Goal: Task Accomplishment & Management: Manage account settings

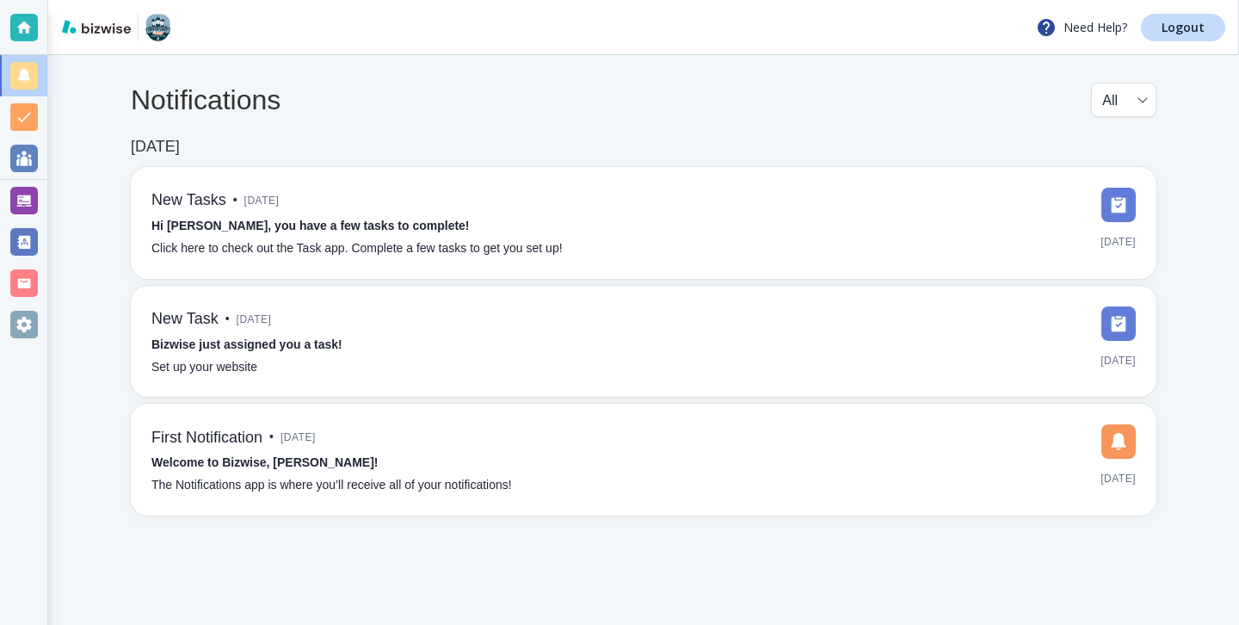
click at [40, 226] on div at bounding box center [23, 241] width 47 height 41
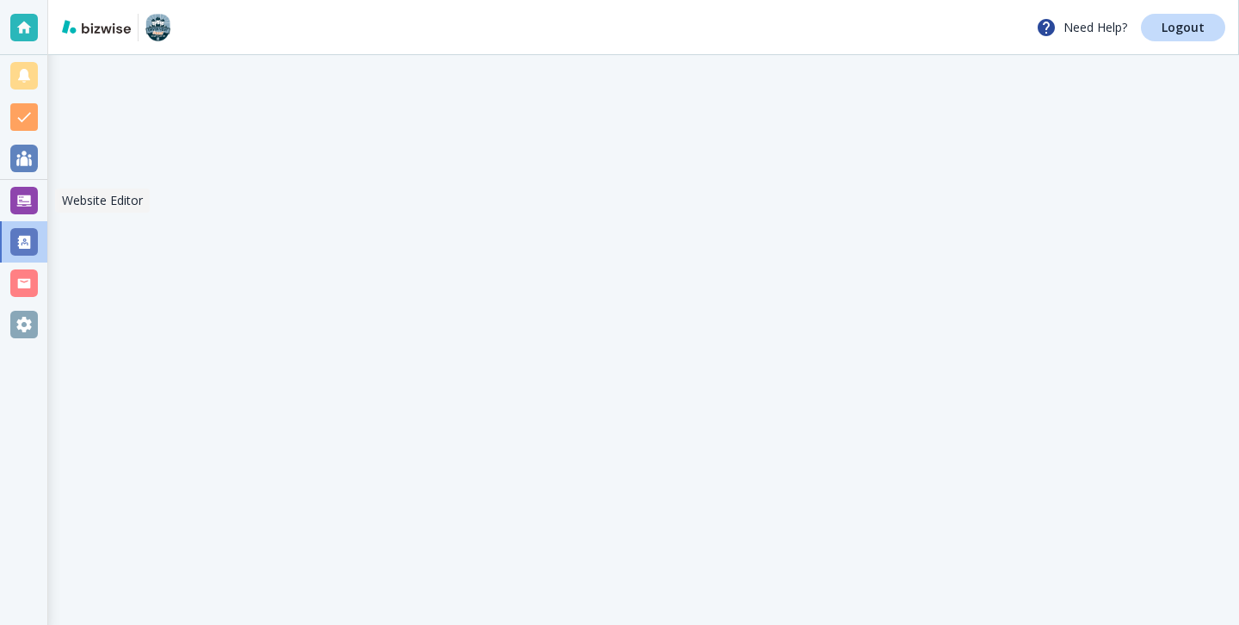
click at [38, 215] on div at bounding box center [24, 200] width 48 height 41
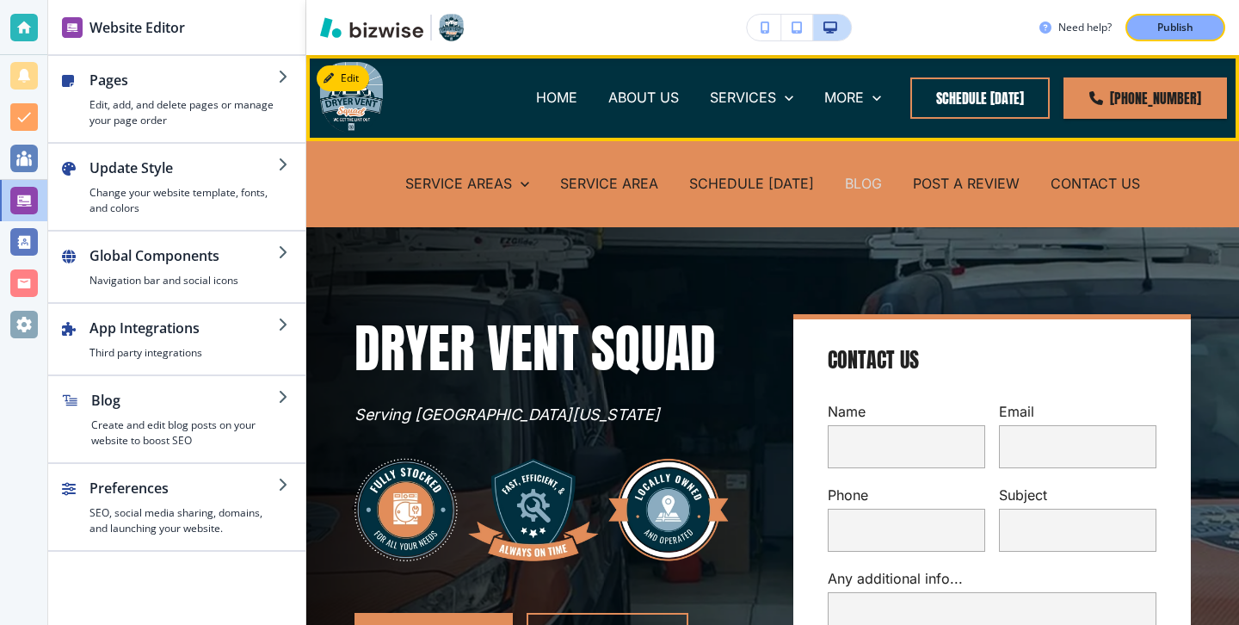
click at [851, 183] on p "BLOG" at bounding box center [863, 184] width 37 height 20
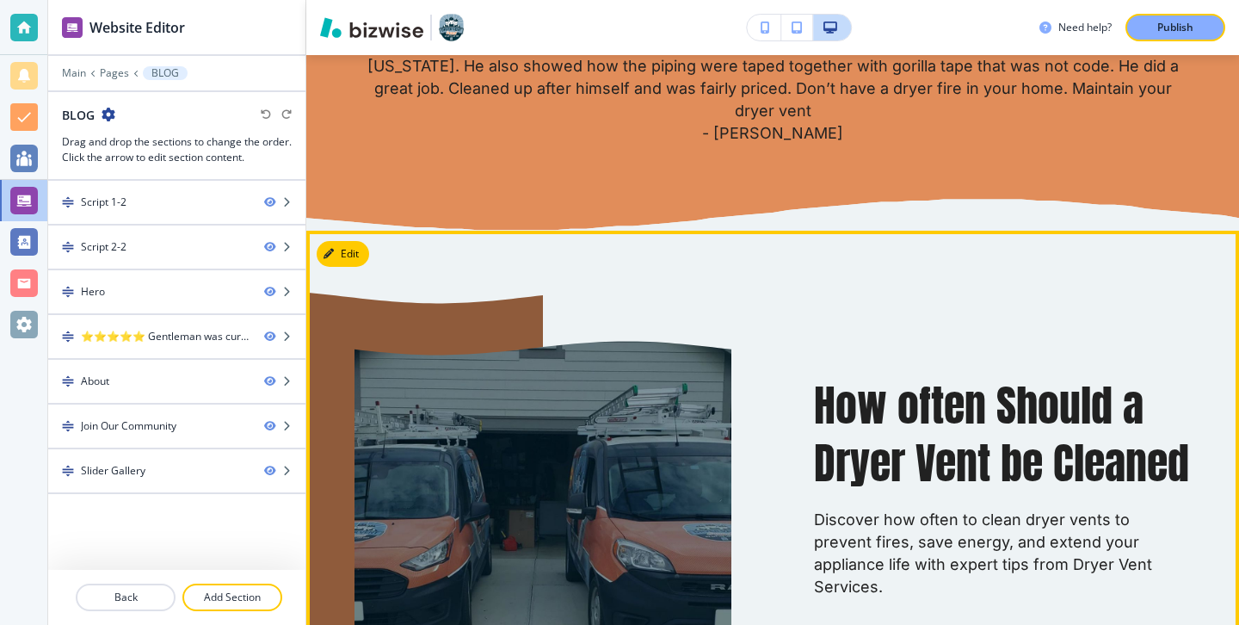
scroll to position [1018, 0]
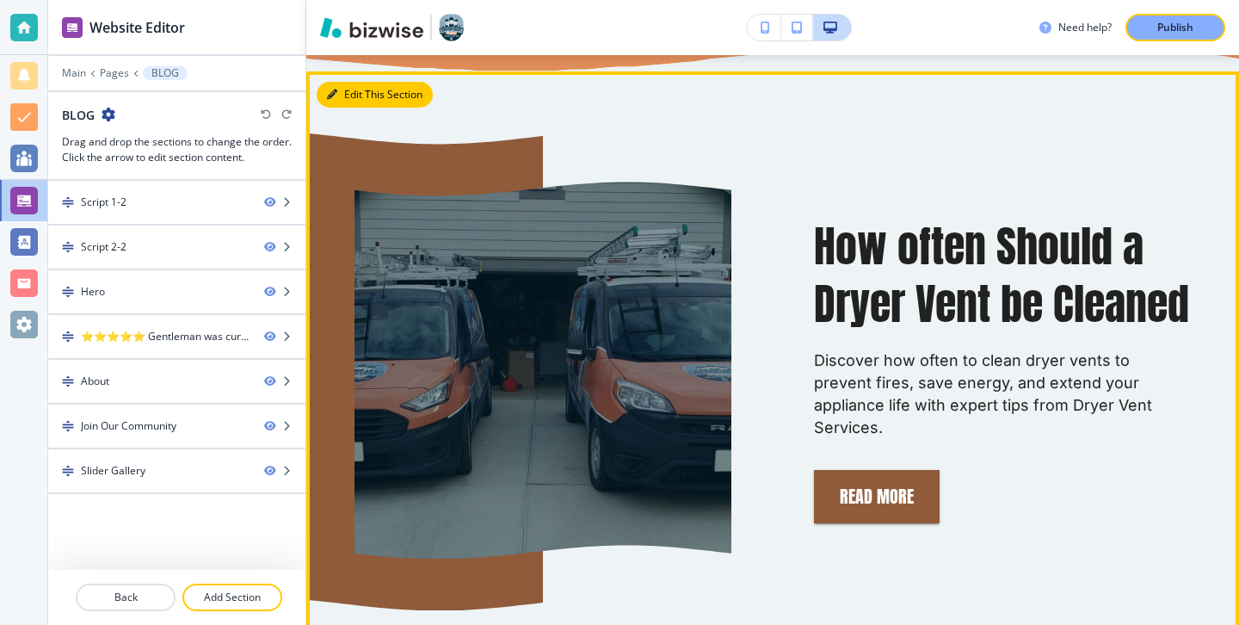
click at [344, 102] on button "Edit This Section" at bounding box center [375, 95] width 116 height 26
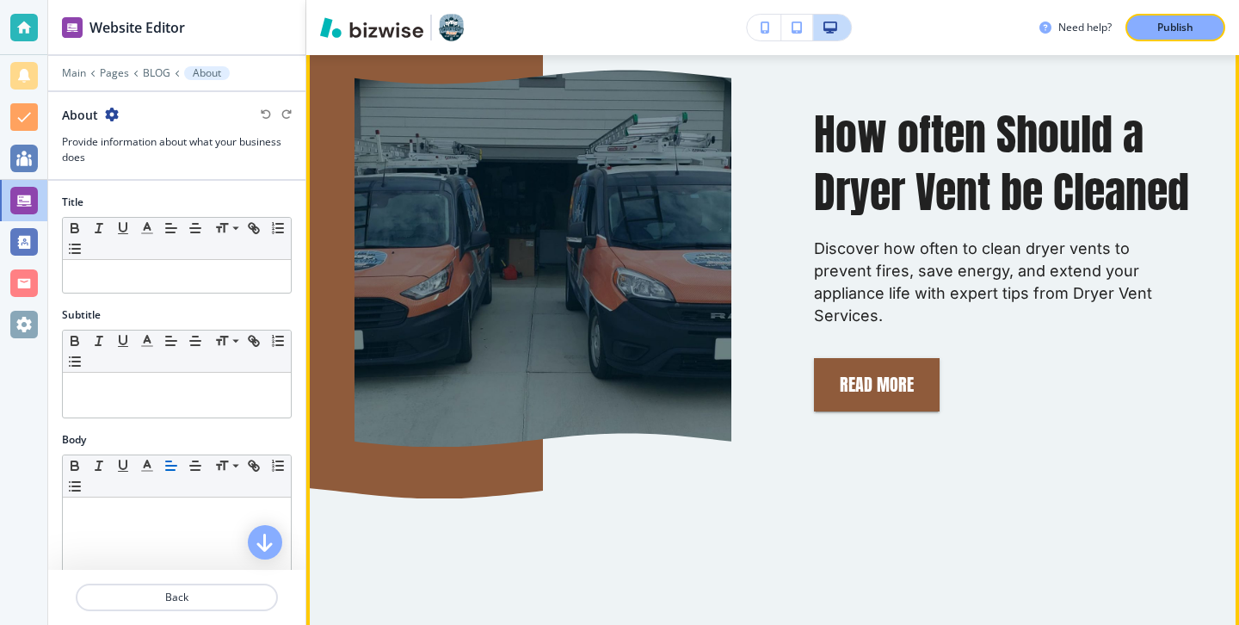
scroll to position [1097, 0]
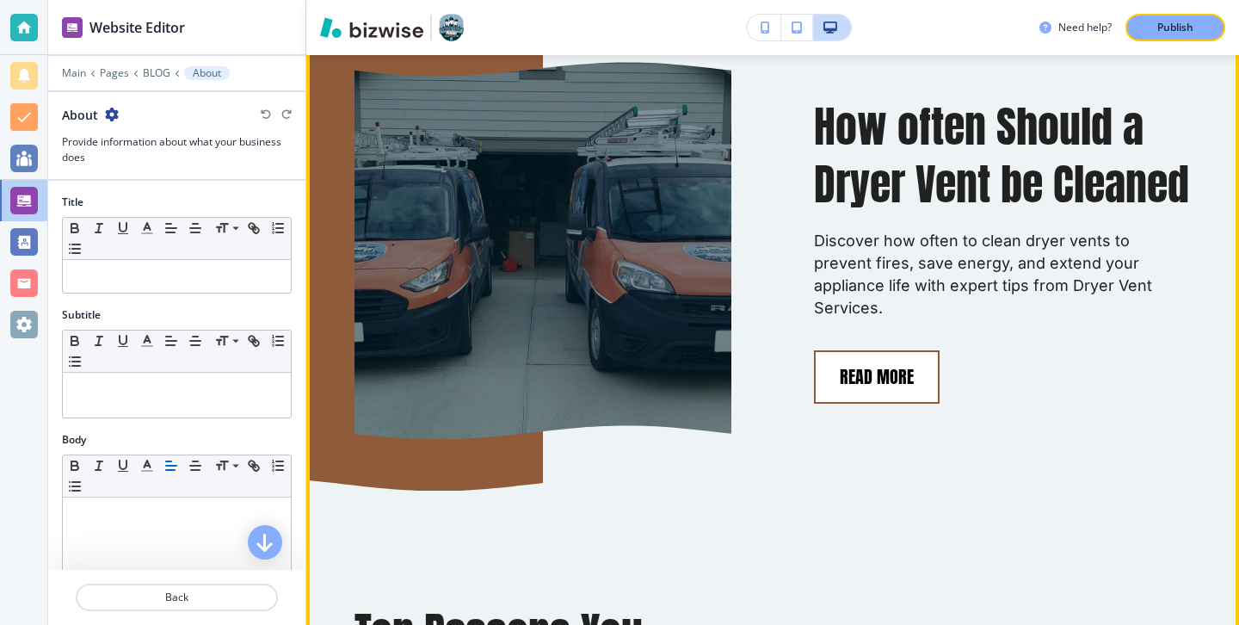
click at [843, 384] on button "Read More" at bounding box center [877, 376] width 126 height 53
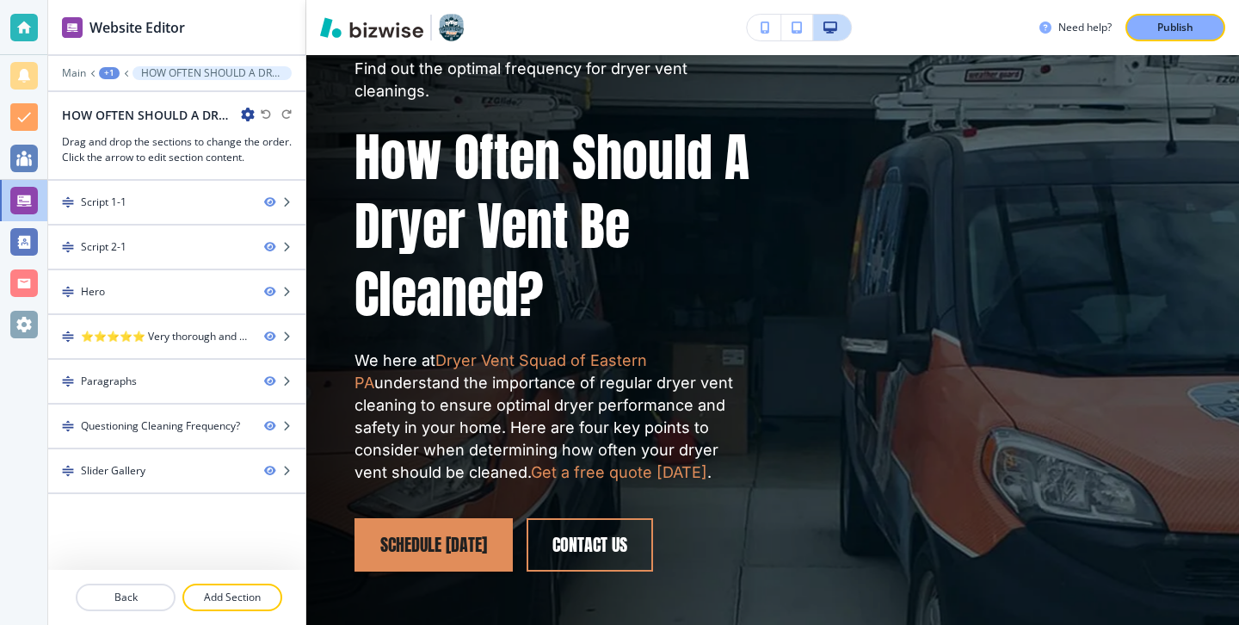
scroll to position [269, 0]
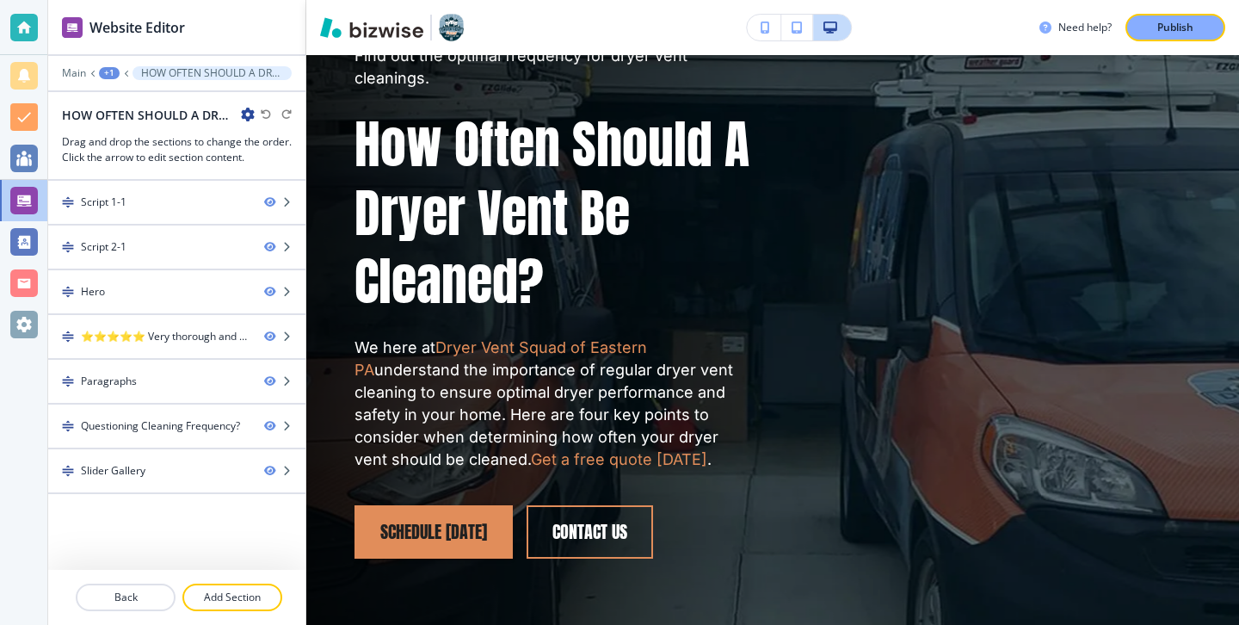
click at [247, 118] on icon "button" at bounding box center [248, 115] width 14 height 14
click at [328, 147] on p "Edit Page Settings" at bounding box center [296, 144] width 88 height 15
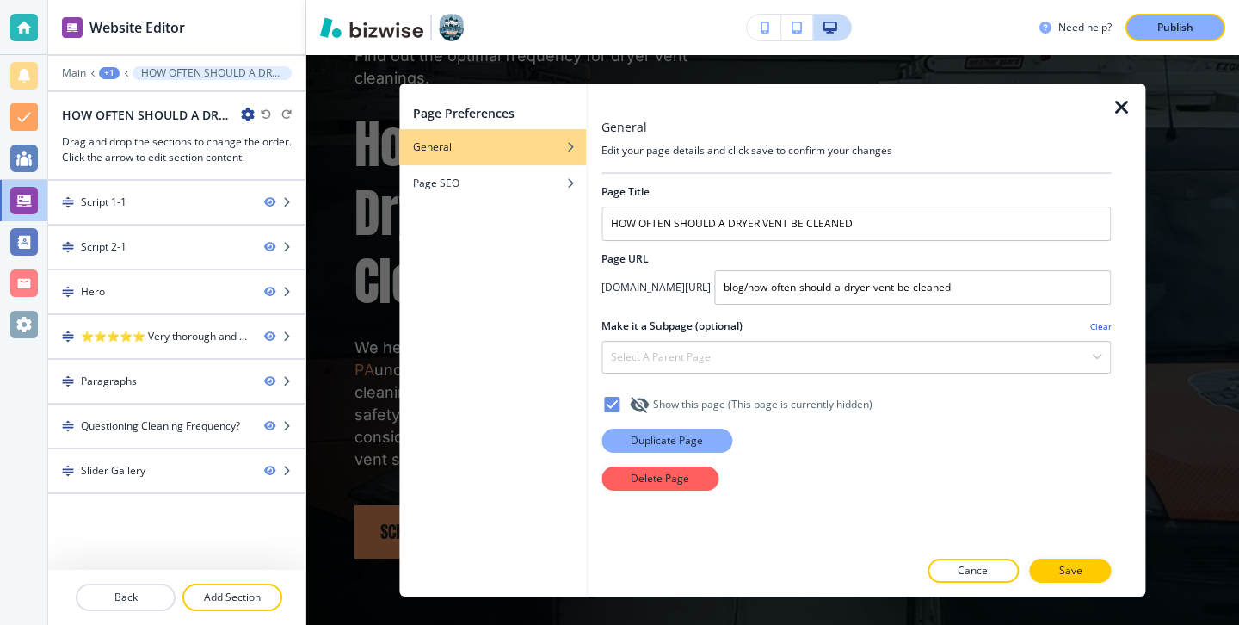
click at [662, 435] on p "Duplicate Page" at bounding box center [667, 440] width 72 height 15
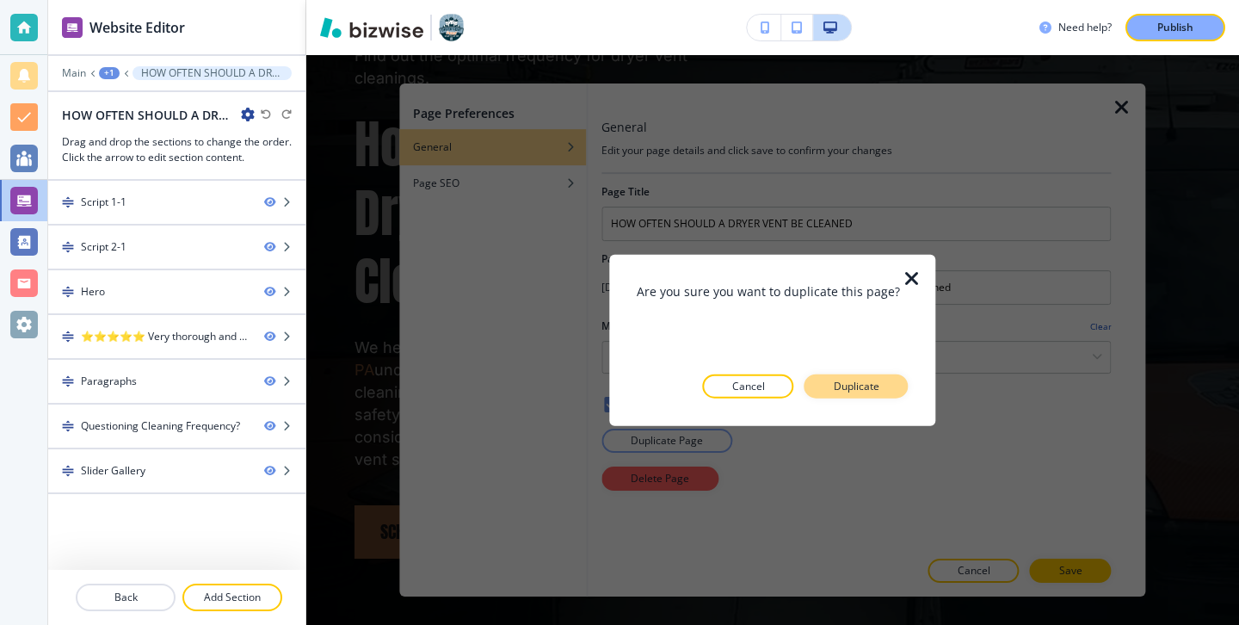
click at [867, 396] on button "Duplicate" at bounding box center [857, 385] width 104 height 24
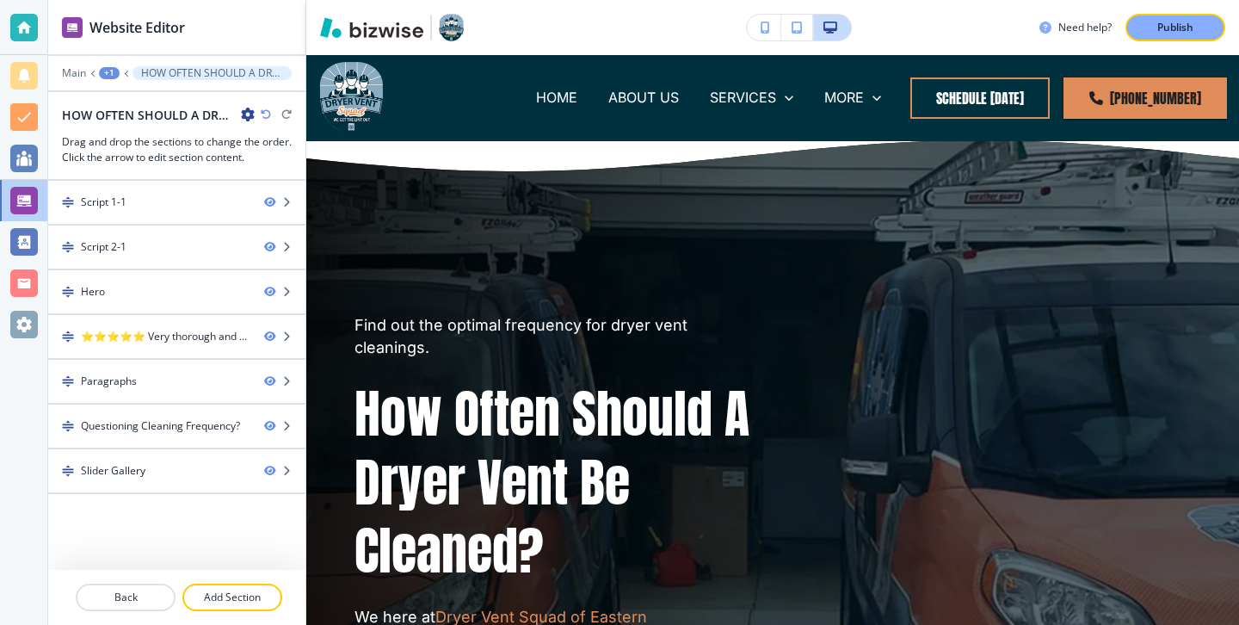
click at [248, 114] on icon "button" at bounding box center [248, 115] width 14 height 14
click at [308, 152] on button "Edit Page Settings" at bounding box center [296, 144] width 110 height 31
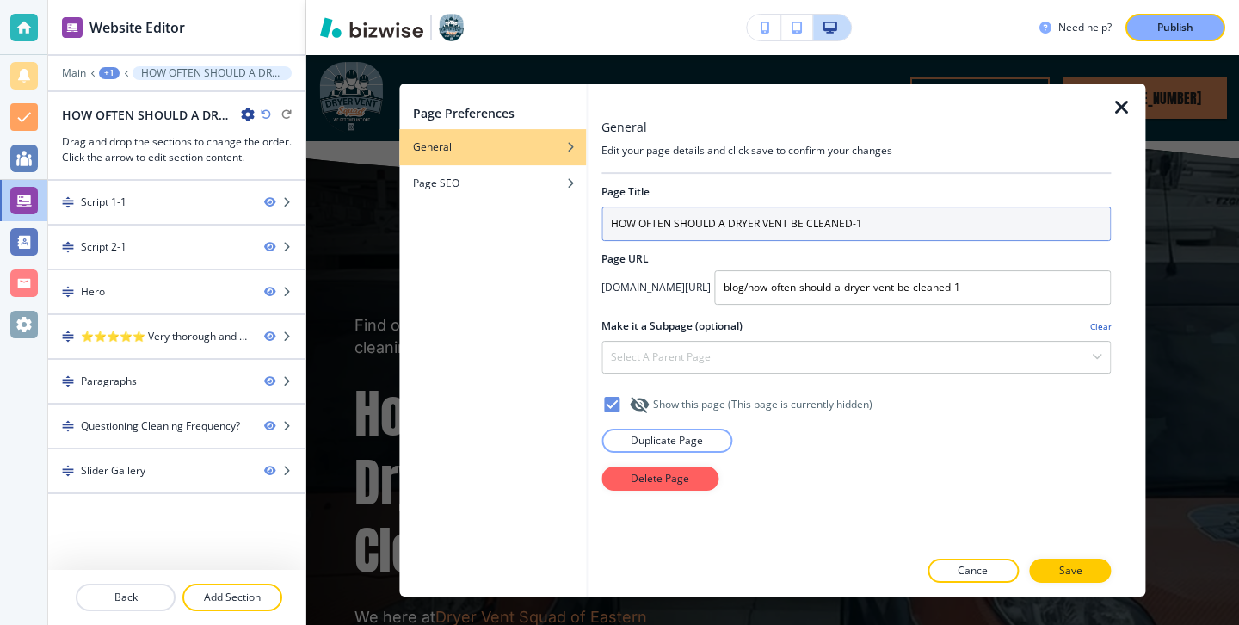
click at [794, 233] on input "HOW OFTEN SHOULD A DRYER VENT BE CLEANED-1" at bounding box center [856, 224] width 509 height 34
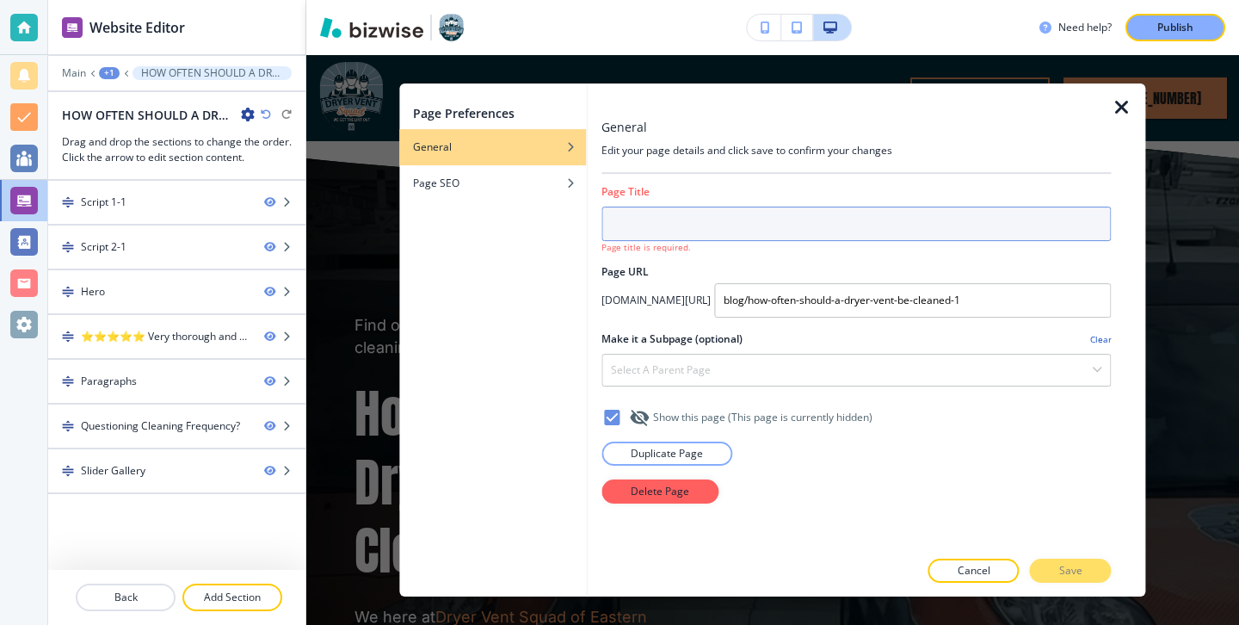
paste input "Commercial Dryer Vent Services: Why Businesses Need Regular Vent Maintenance"
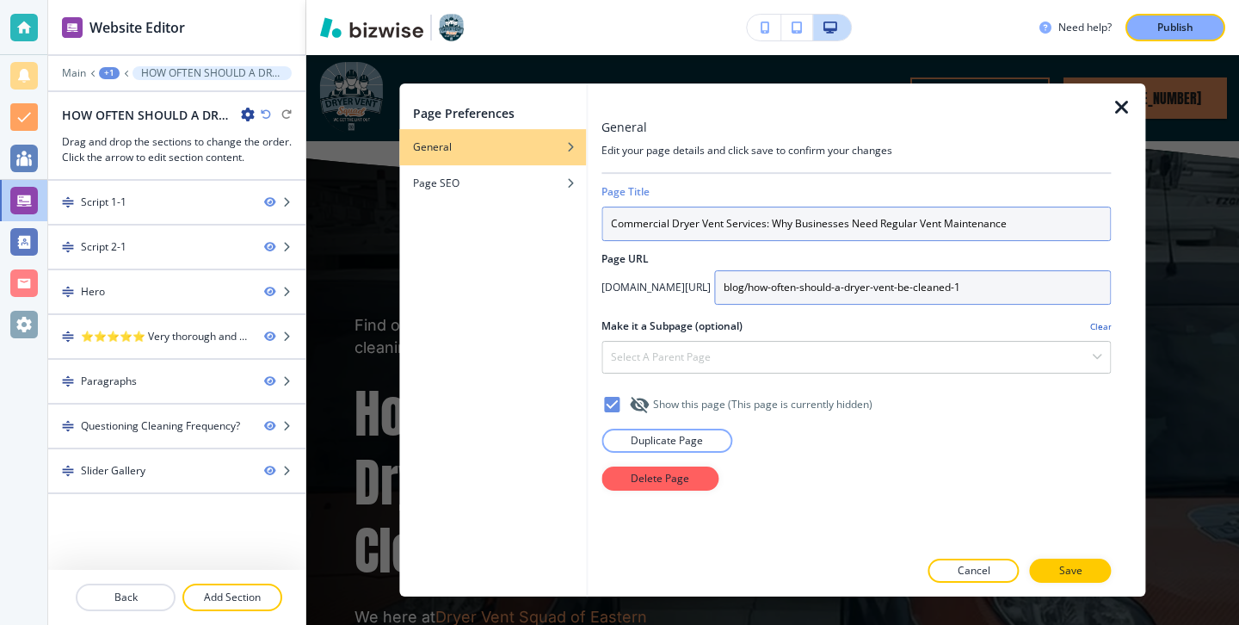
type input "Commercial Dryer Vent Services: Why Businesses Need Regular Vent Maintenance"
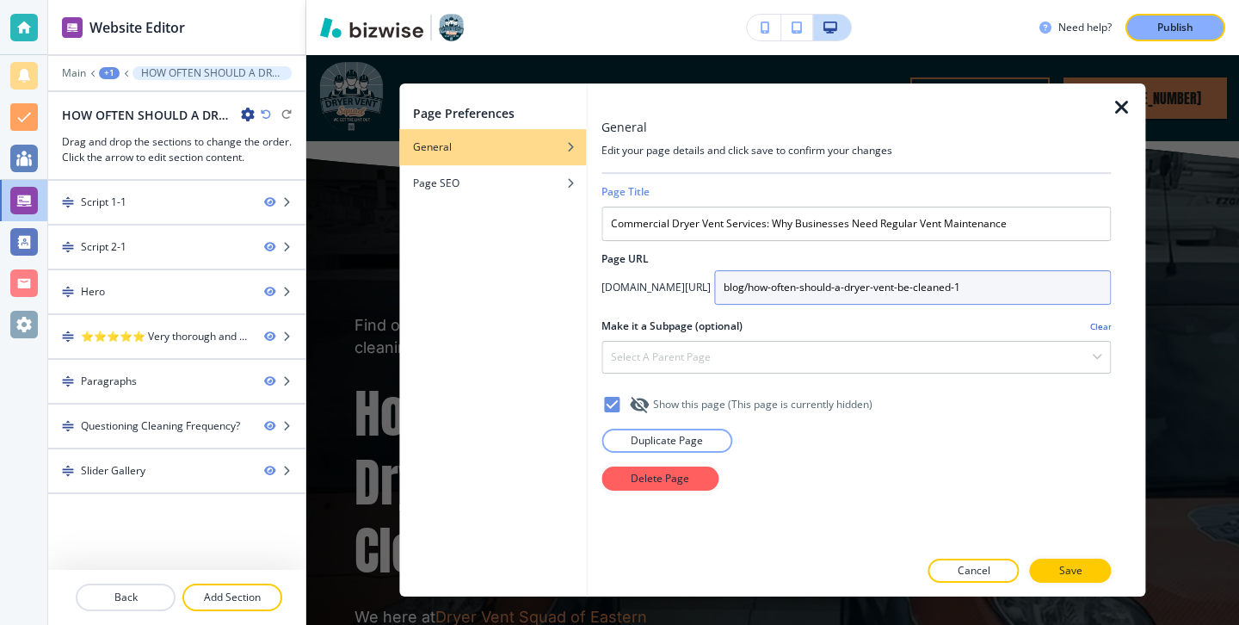
click at [848, 281] on input "blog/how-often-should-a-dryer-vent-be-cleaned-1" at bounding box center [912, 287] width 397 height 34
click at [849, 281] on input "blog/how-often-should-a-dryer-vent-be-cleaned-1" at bounding box center [912, 287] width 397 height 34
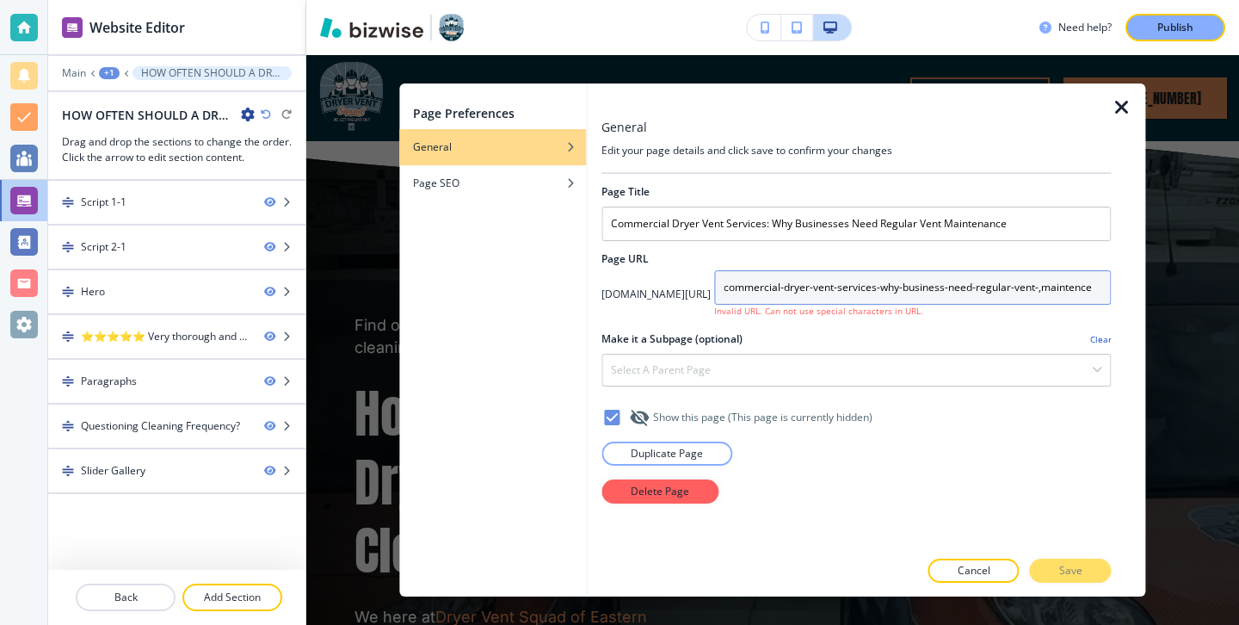
scroll to position [0, 31]
click at [1049, 295] on input "commercial-dryer-vent-services-why-business-need-regular-vent-,maintence" at bounding box center [912, 287] width 397 height 34
click at [1072, 291] on input "commercial-dryer-vent-services-why-business-need-regular-vent-,maintence" at bounding box center [912, 287] width 397 height 34
click at [1056, 288] on input "commercial-dryer-vent-services-why-business-need-regular-vent-,maintence" at bounding box center [912, 287] width 397 height 34
click at [1052, 288] on input "commercial-dryer-vent-services-why-business-need-regular-vent-,maintence" at bounding box center [912, 287] width 397 height 34
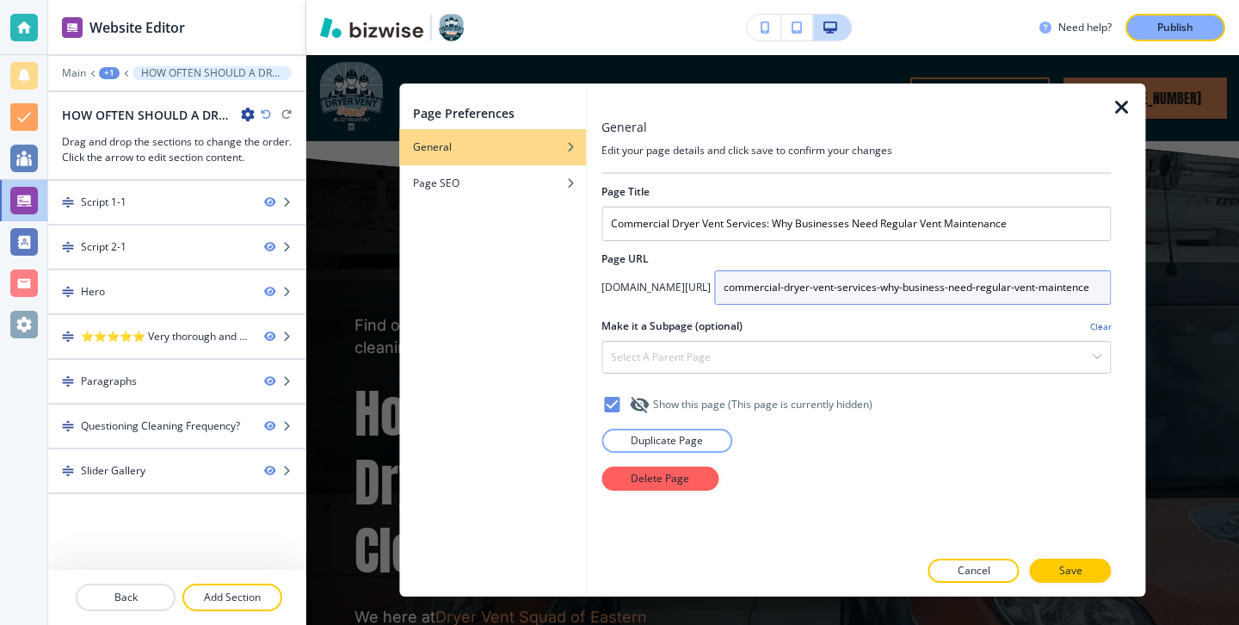
scroll to position [0, 28]
click at [1063, 295] on input "commercial-dryer-vent-services-why-business-need-regular-vent-maintence" at bounding box center [912, 287] width 397 height 34
click at [1064, 293] on input "commercial-dryer-vent-services-why-business-need-regular-vent-maintence" at bounding box center [912, 287] width 397 height 34
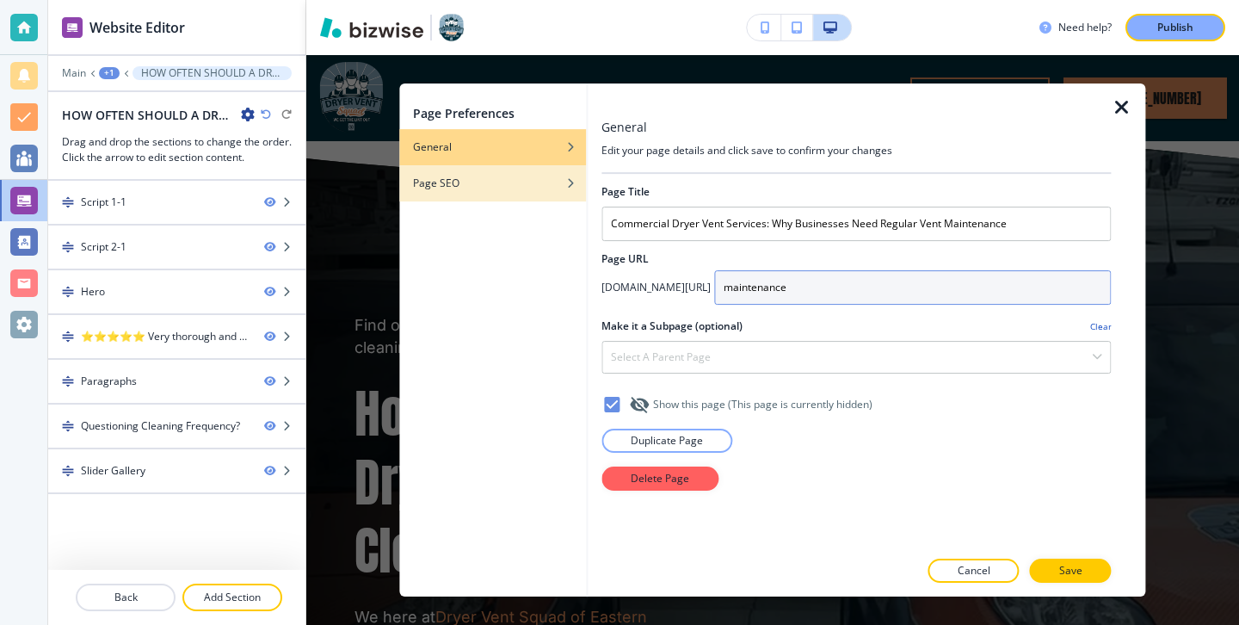
type input "maintenance"
click at [579, 171] on div "button" at bounding box center [492, 170] width 187 height 10
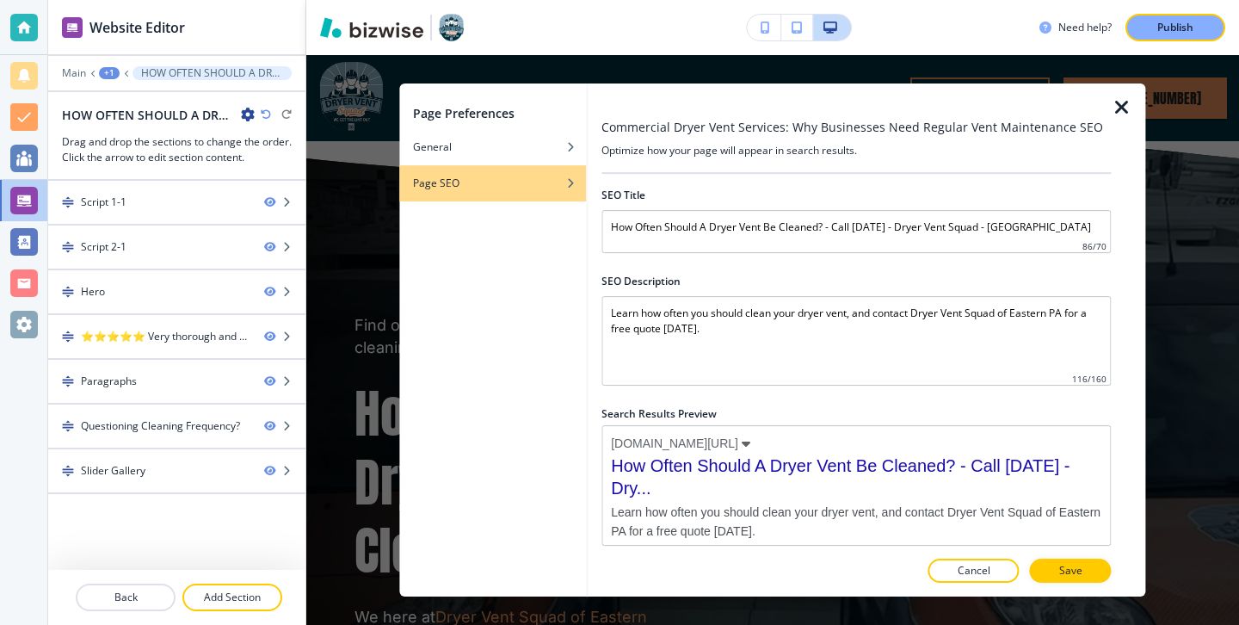
click at [756, 263] on div at bounding box center [856, 263] width 509 height 21
click at [764, 209] on div at bounding box center [856, 206] width 509 height 7
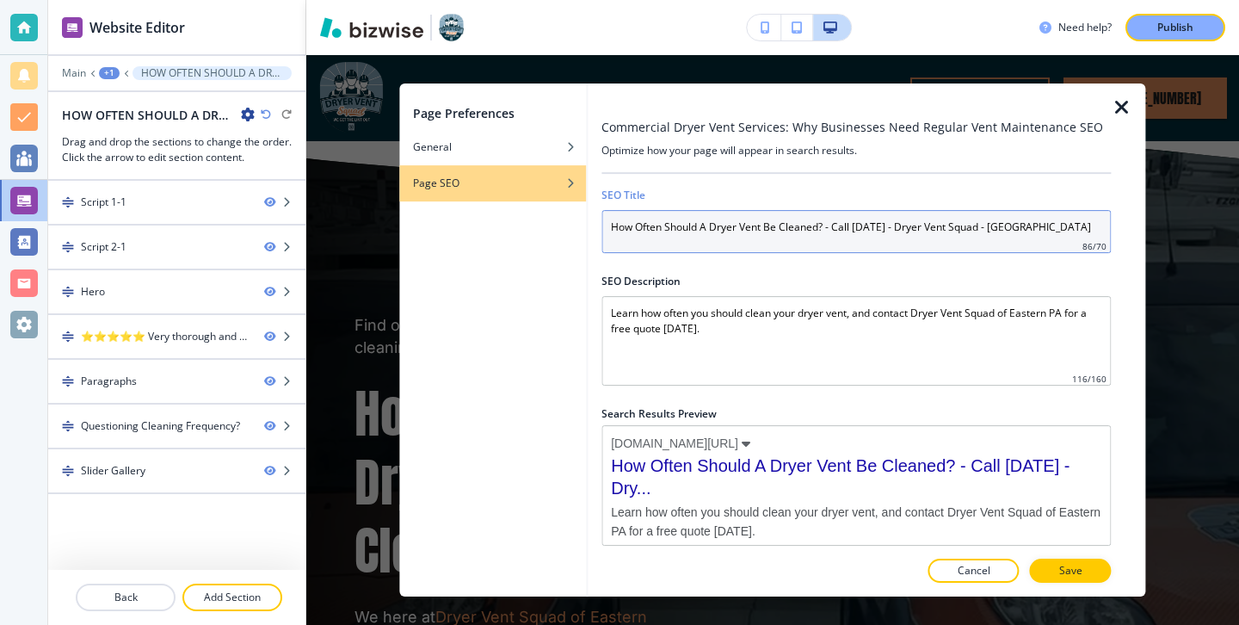
click at [765, 225] on input "How Often Should A Dryer Vent Be Cleaned? - Call [DATE] - Dryer Vent Squad - [G…" at bounding box center [856, 231] width 509 height 43
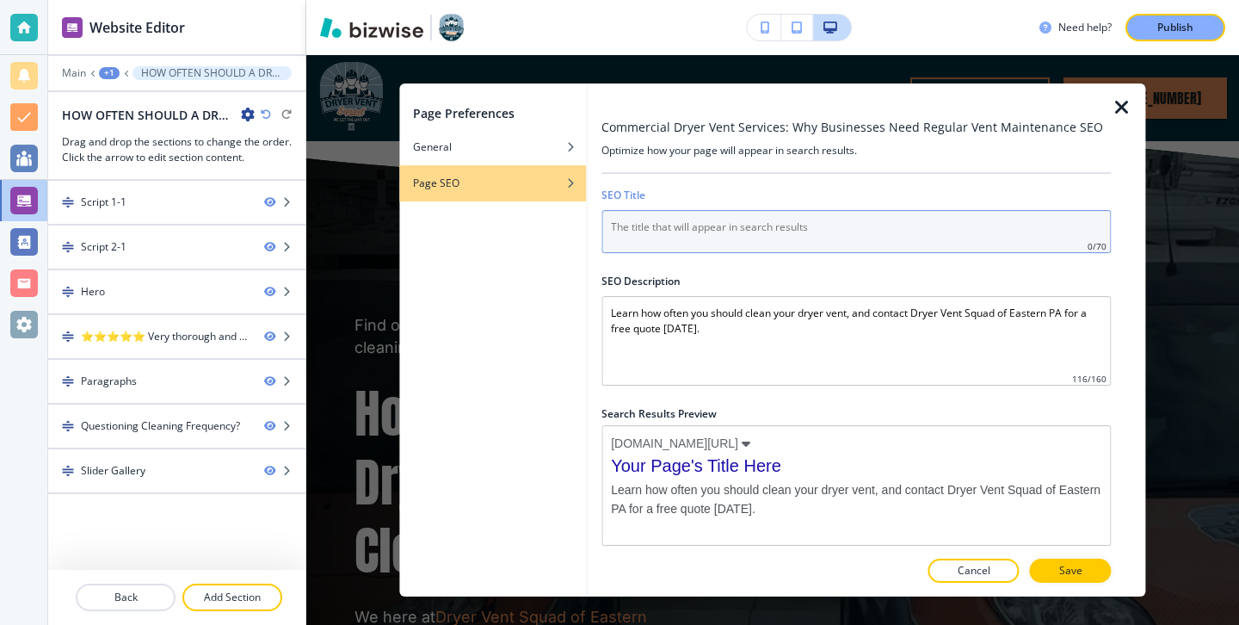
paste input "Commercial Dryer Vent Services: Why Businesses Need Regular Vent Maintenance"
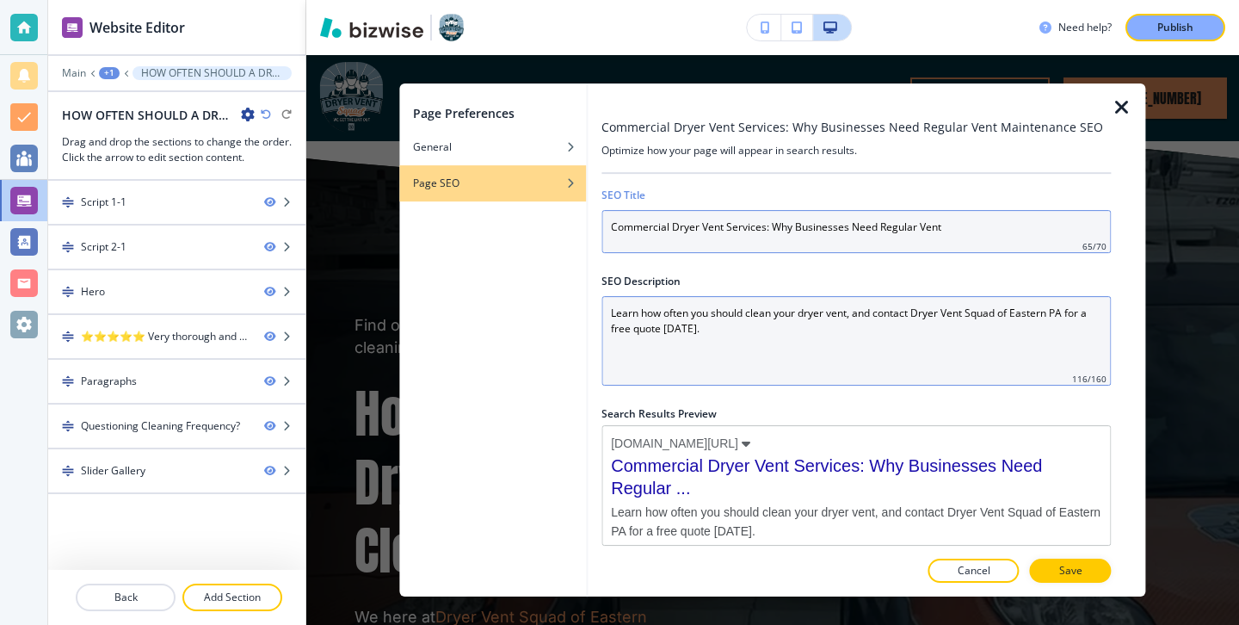
type input "Commercial Dryer Vent Services: Why Businesses Need Regular Vent"
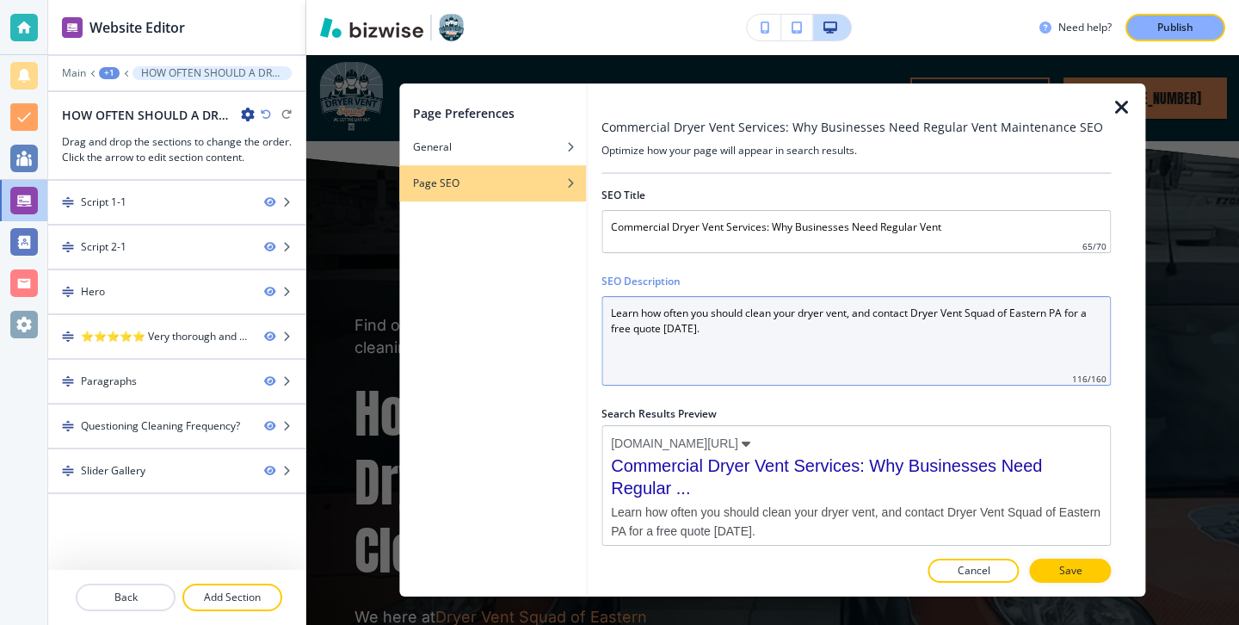
drag, startPoint x: 872, startPoint y: 349, endPoint x: 750, endPoint y: 268, distance: 146.3
click at [751, 268] on div "SEO Title Commercial Dryer Vent Services: Why Businesses Need Regular Vent 65 /…" at bounding box center [856, 361] width 509 height 374
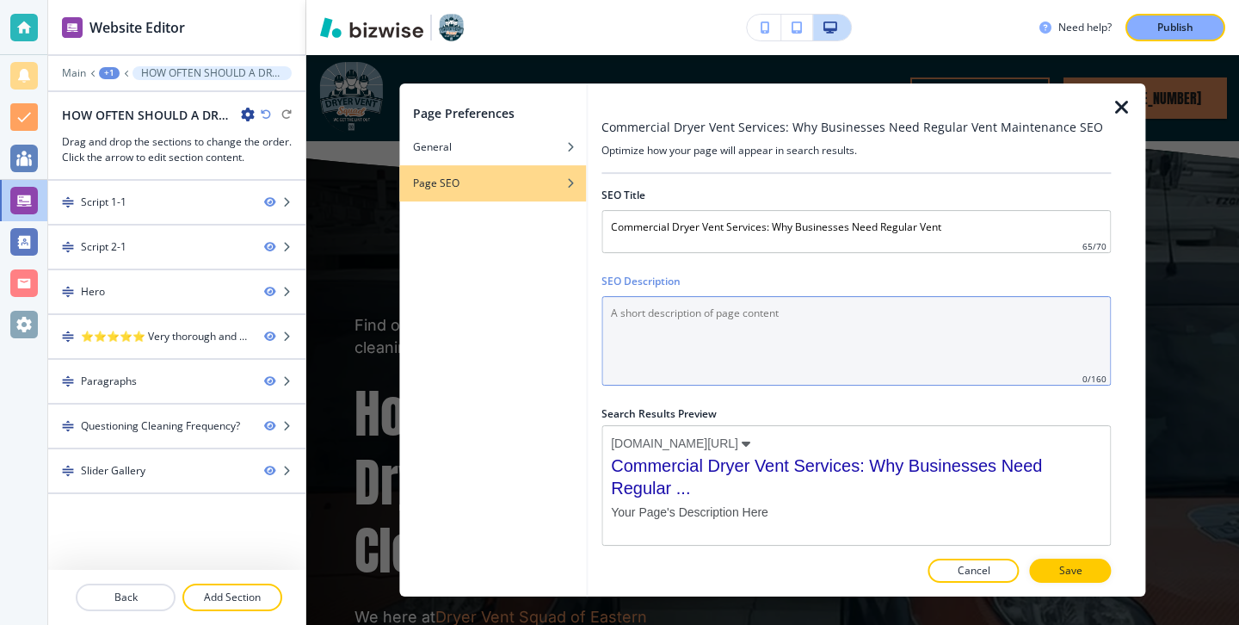
click at [721, 349] on Description "SEO Description" at bounding box center [856, 340] width 509 height 89
paste Description "Learn why commercial dryer vent cleaning is essential for safety, compliance, a…"
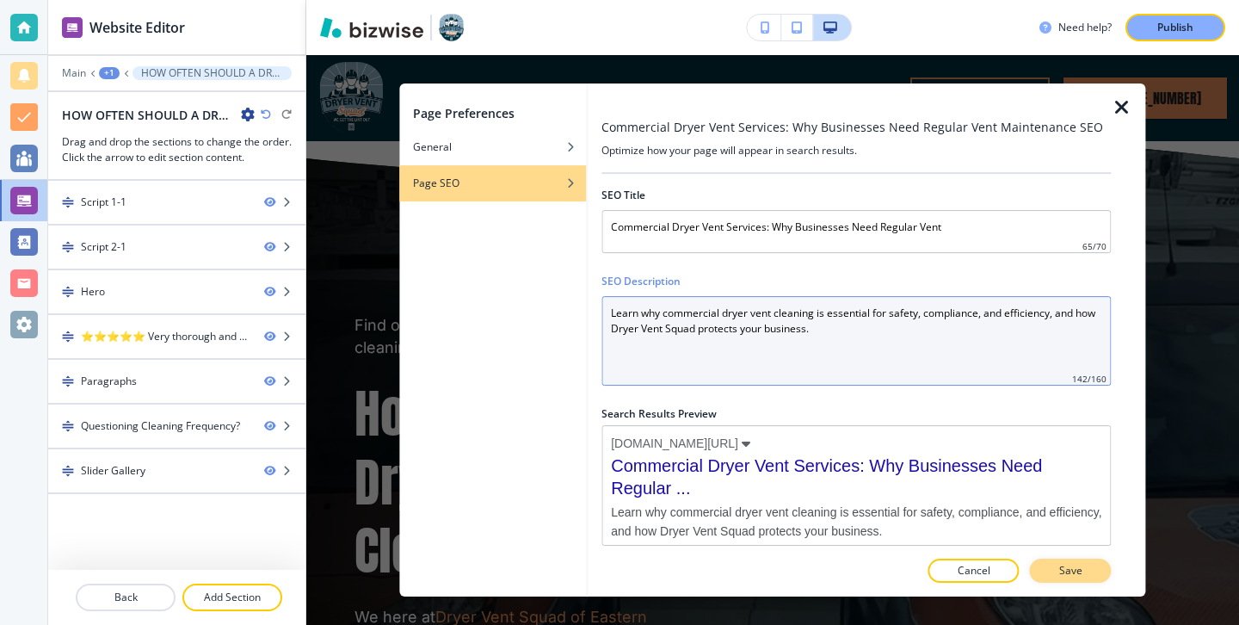
type Description "Learn why commercial dryer vent cleaning is essential for safety, compliance, a…"
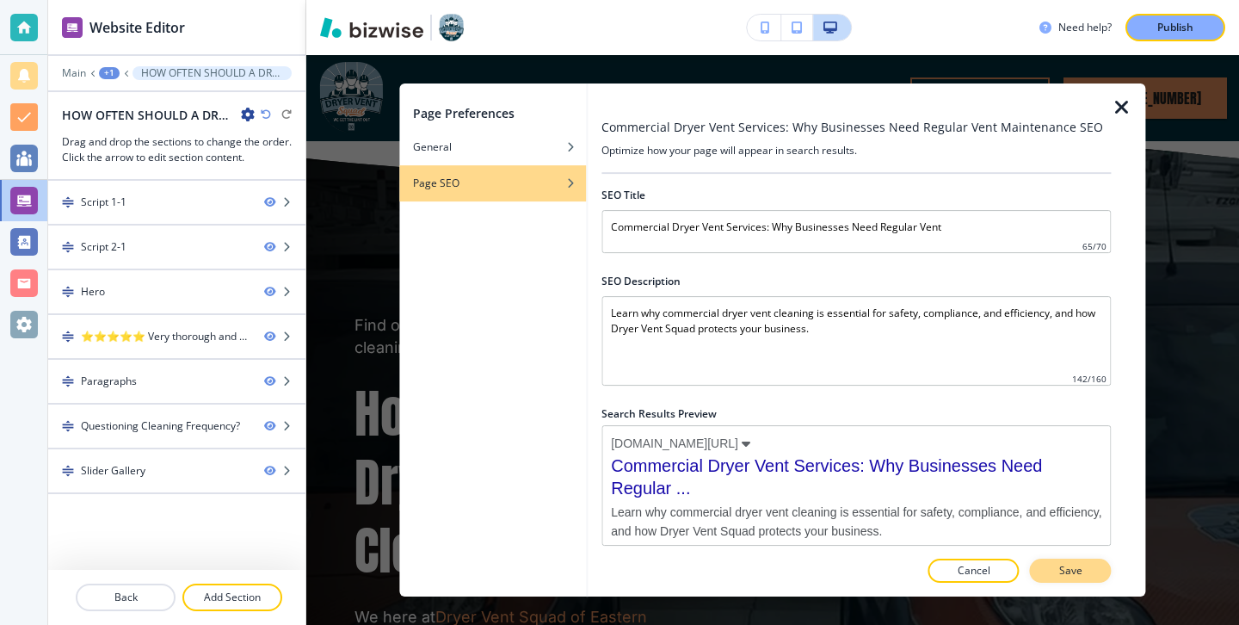
click at [1104, 578] on button "Save" at bounding box center [1071, 570] width 82 height 24
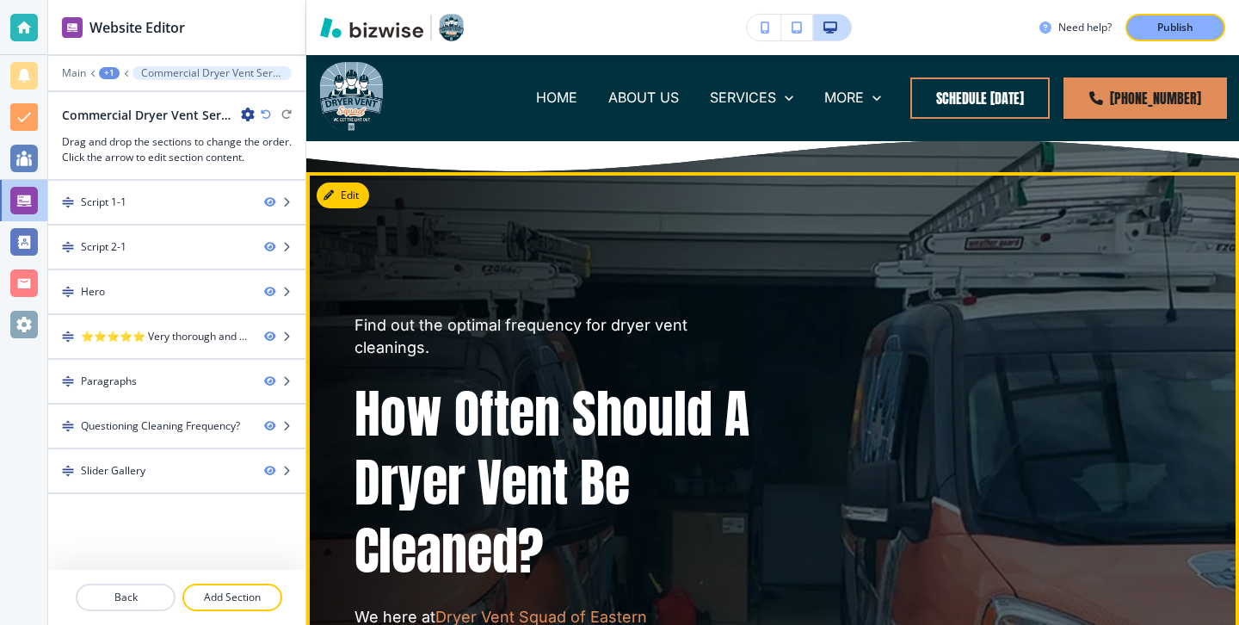
click at [357, 201] on button "Edit" at bounding box center [343, 195] width 52 height 26
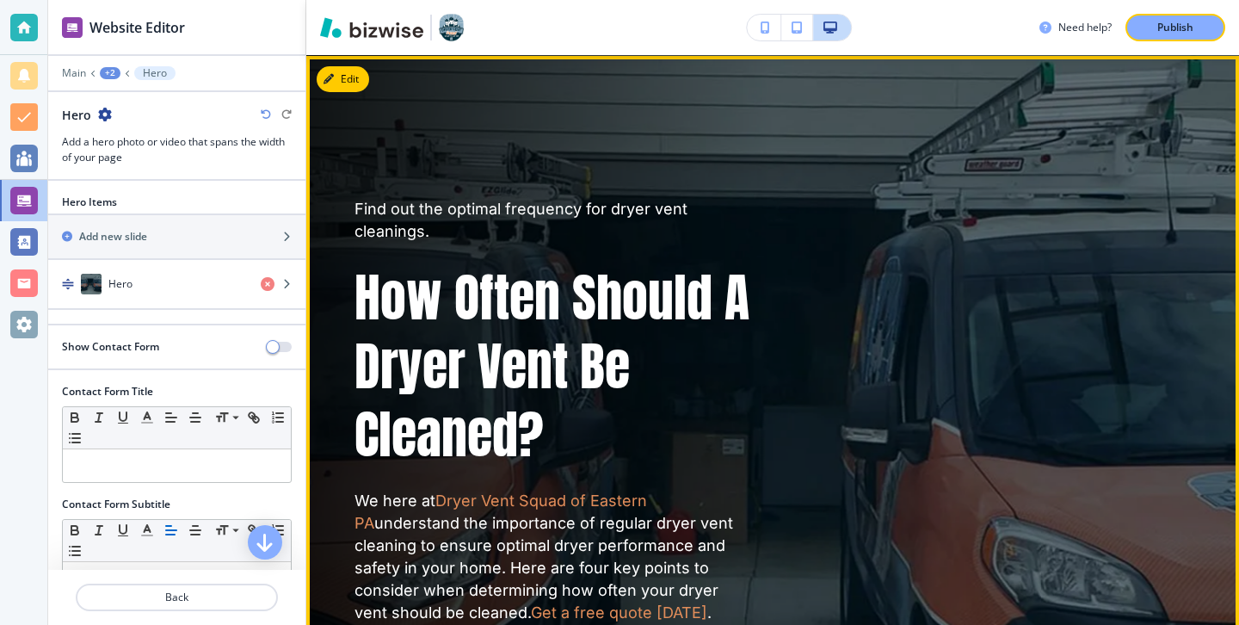
scroll to position [117, 0]
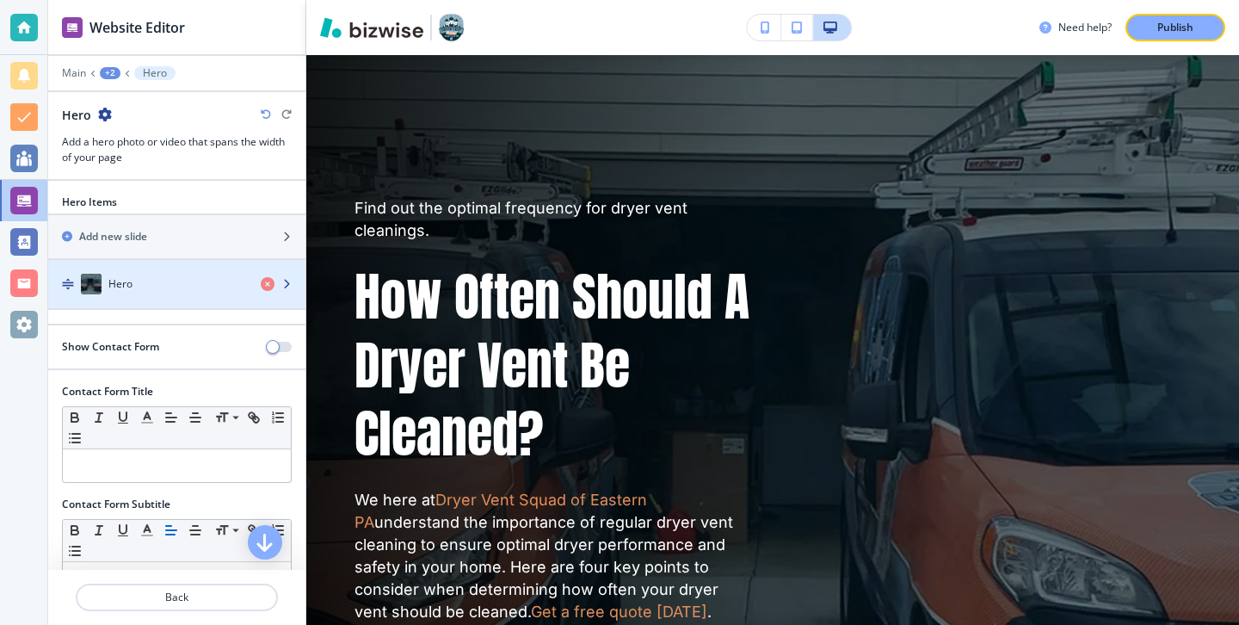
click at [228, 260] on div "button" at bounding box center [176, 267] width 257 height 14
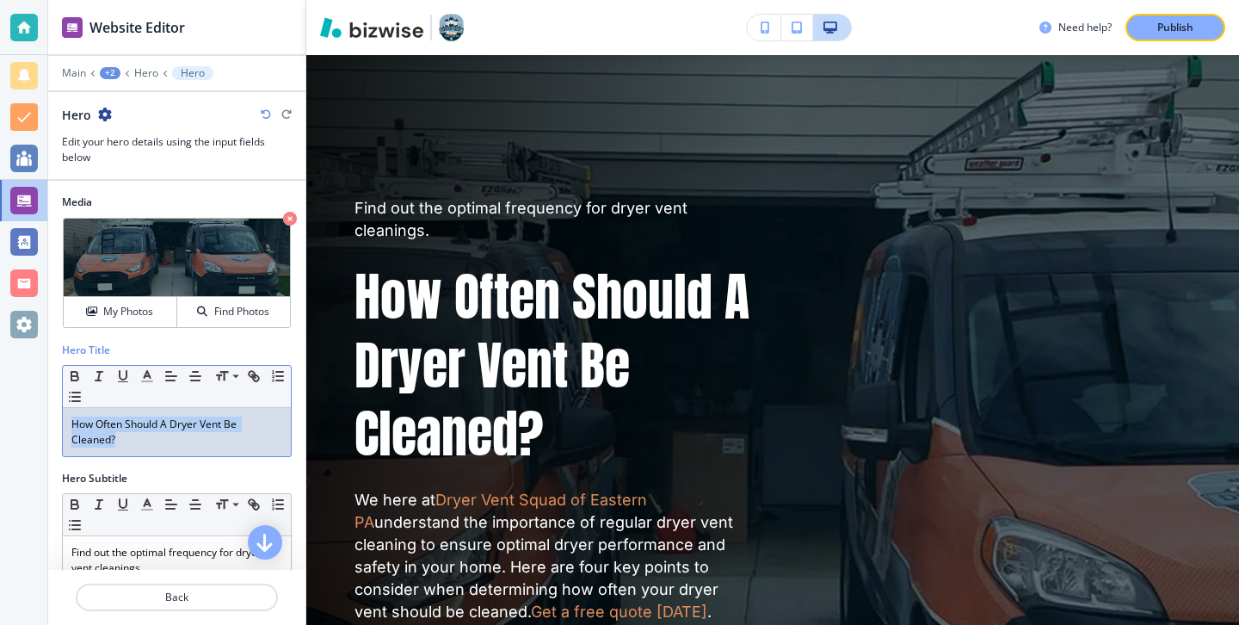
drag, startPoint x: 196, startPoint y: 441, endPoint x: 158, endPoint y: 411, distance: 47.9
click at [158, 411] on div "How Often Should A Dryer Vent Be Cleaned?" at bounding box center [177, 432] width 228 height 48
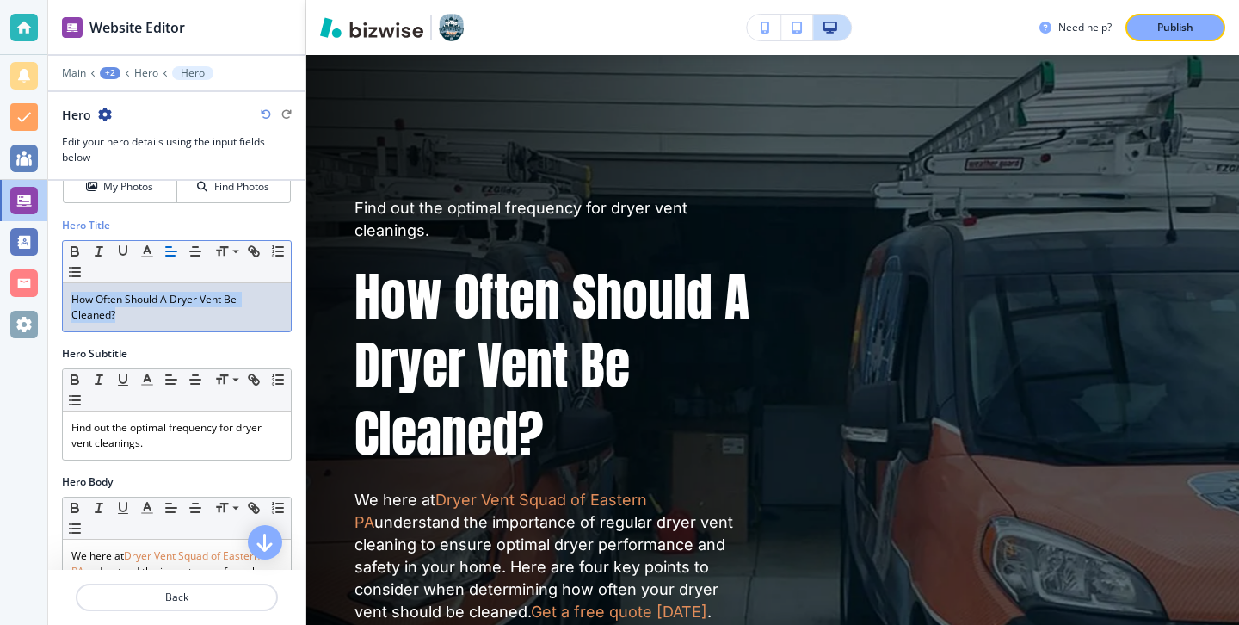
scroll to position [164, 0]
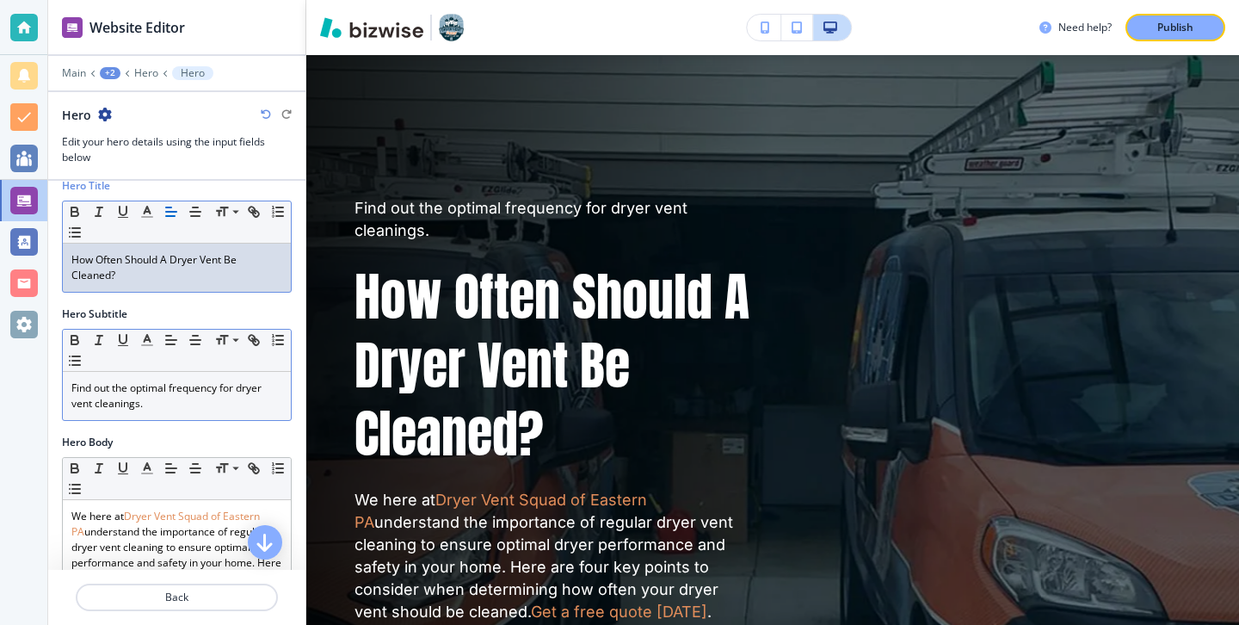
click at [163, 407] on p "Find out the optimal frequency for dryer vent cleanings." at bounding box center [176, 395] width 211 height 31
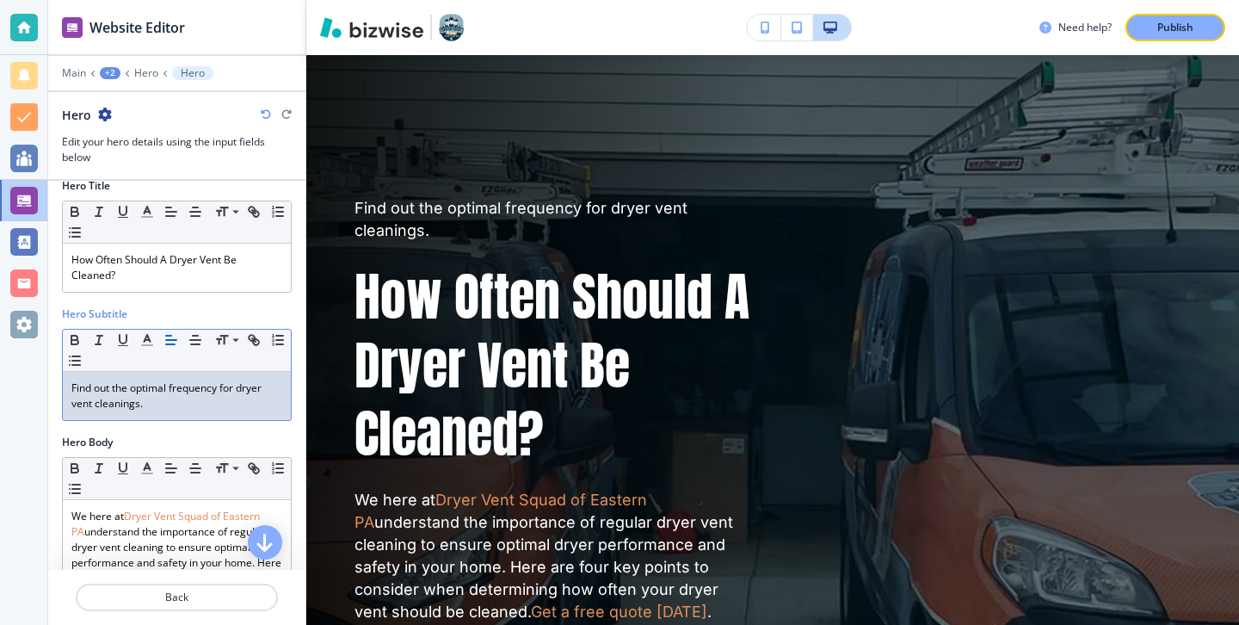
click at [163, 407] on p "Find out the optimal frequency for dryer vent cleanings." at bounding box center [176, 395] width 211 height 31
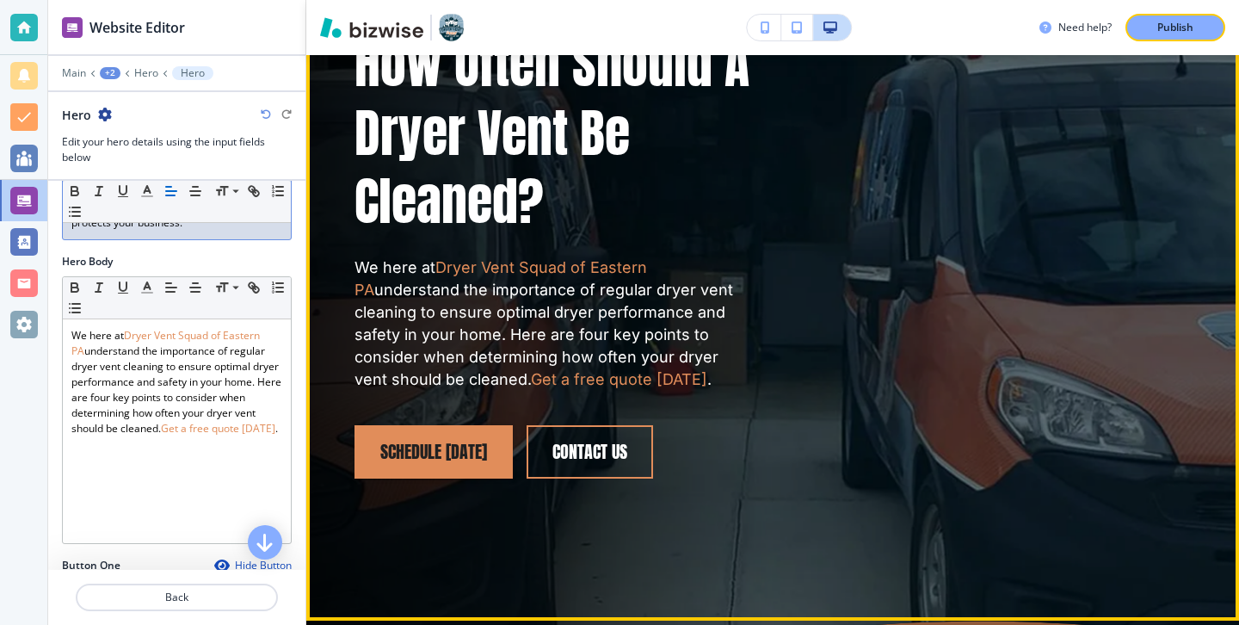
scroll to position [330, 0]
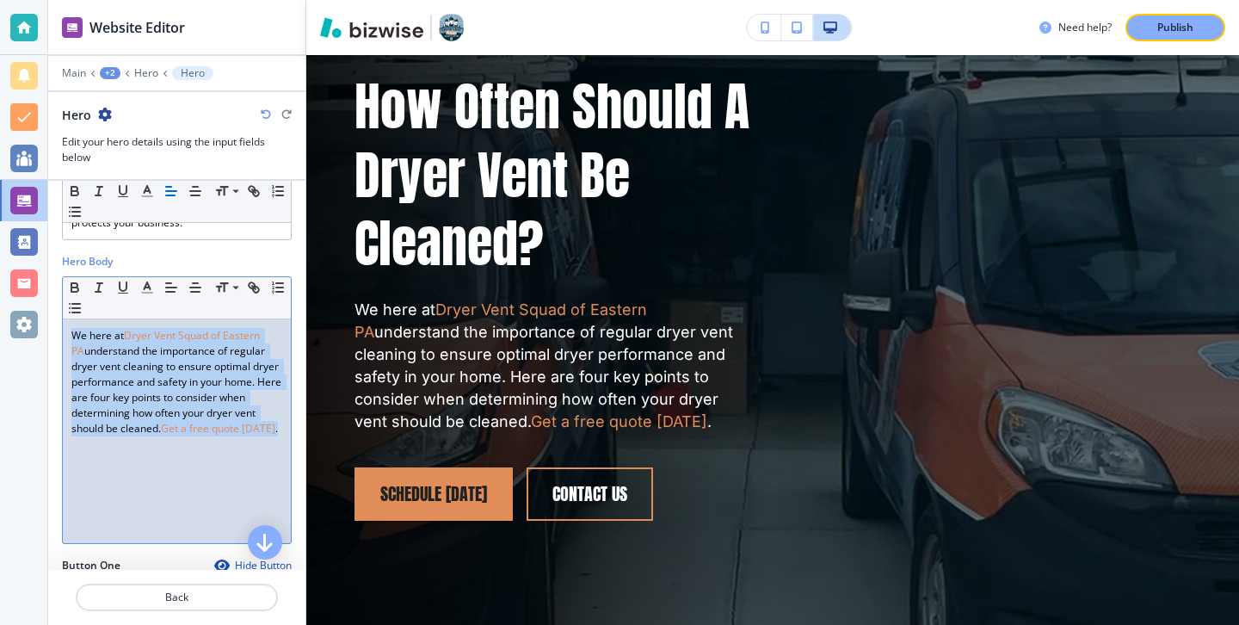
drag, startPoint x: 277, startPoint y: 432, endPoint x: 85, endPoint y: 327, distance: 218.7
click at [85, 328] on p "We here at Dryer Vent Squad of [GEOGRAPHIC_DATA] understand the importance of r…" at bounding box center [176, 382] width 211 height 108
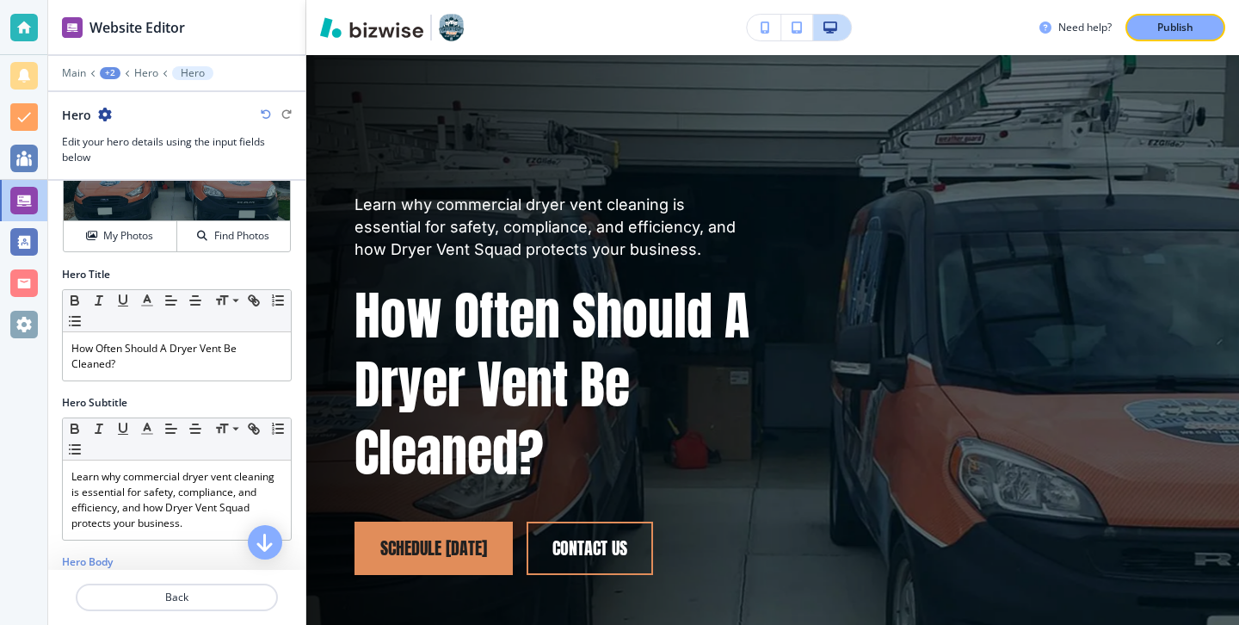
scroll to position [0, 0]
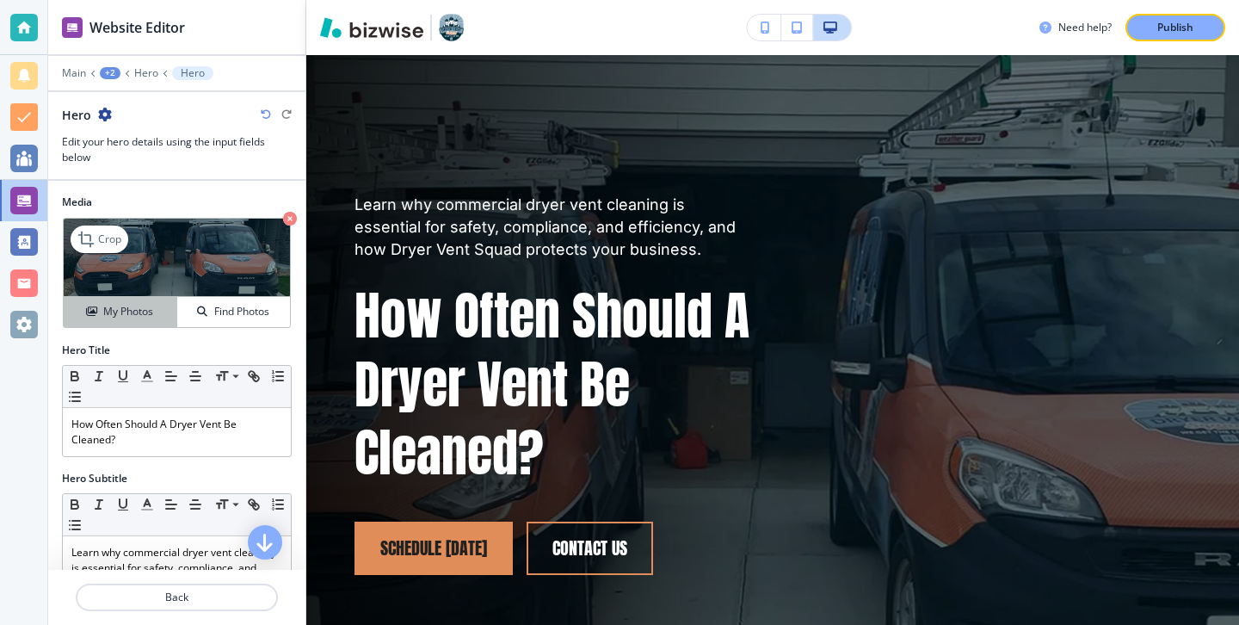
click at [135, 325] on button "My Photos" at bounding box center [121, 312] width 114 height 30
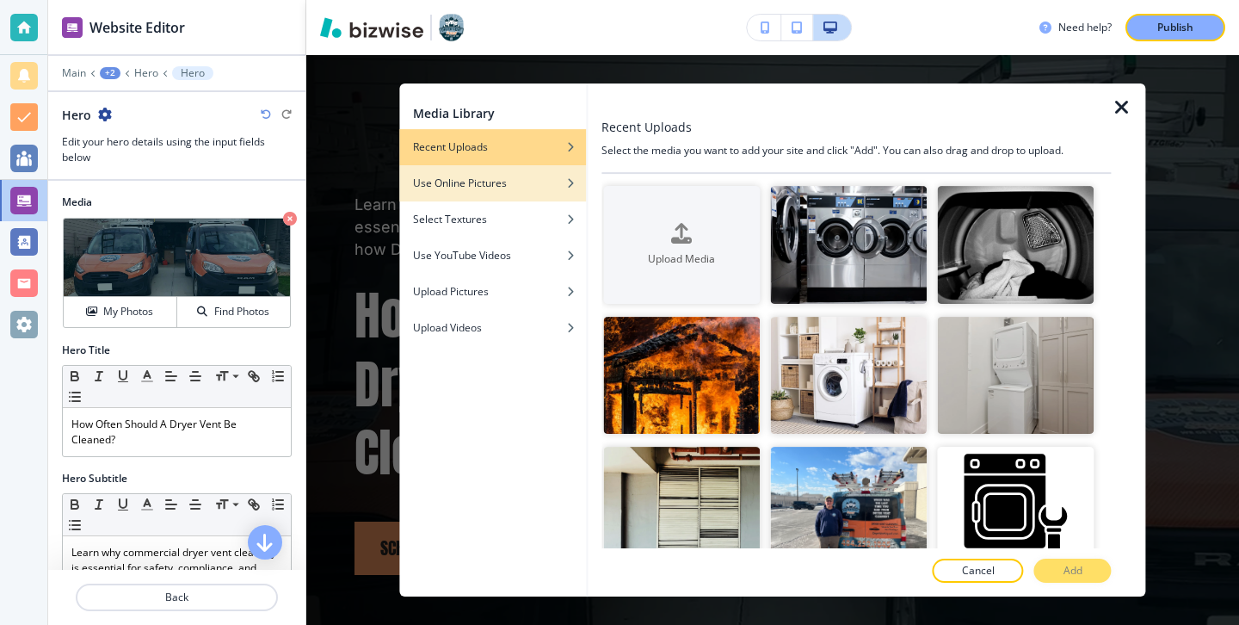
click at [549, 165] on div "button" at bounding box center [492, 170] width 187 height 10
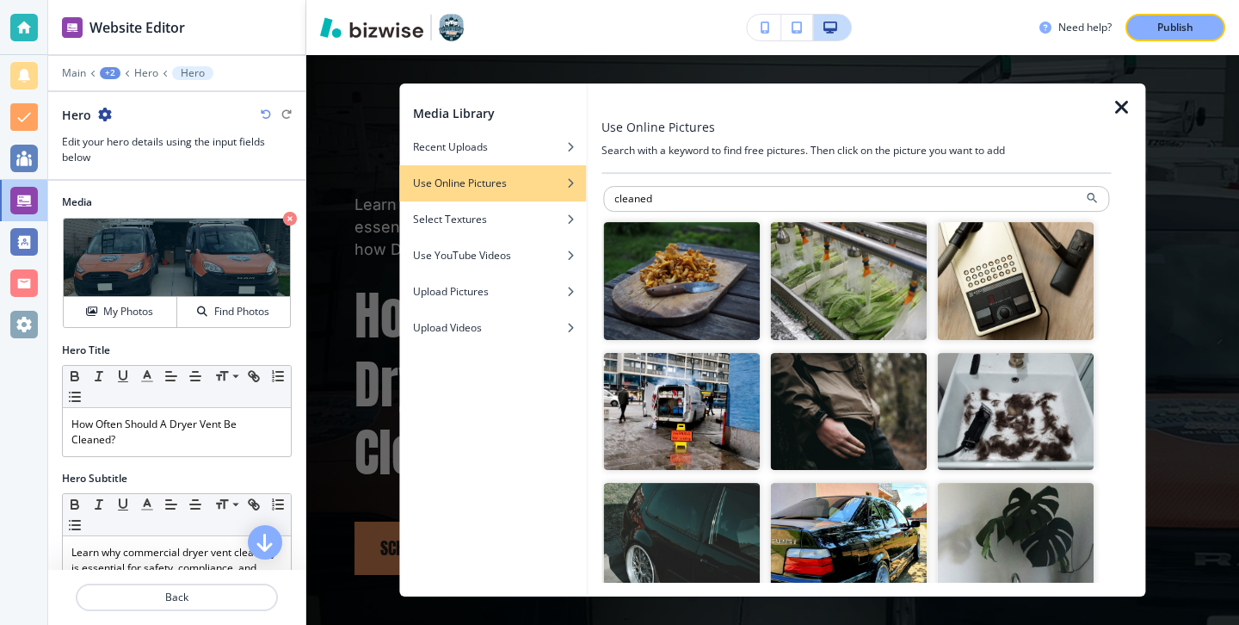
click at [676, 177] on div at bounding box center [856, 179] width 509 height 10
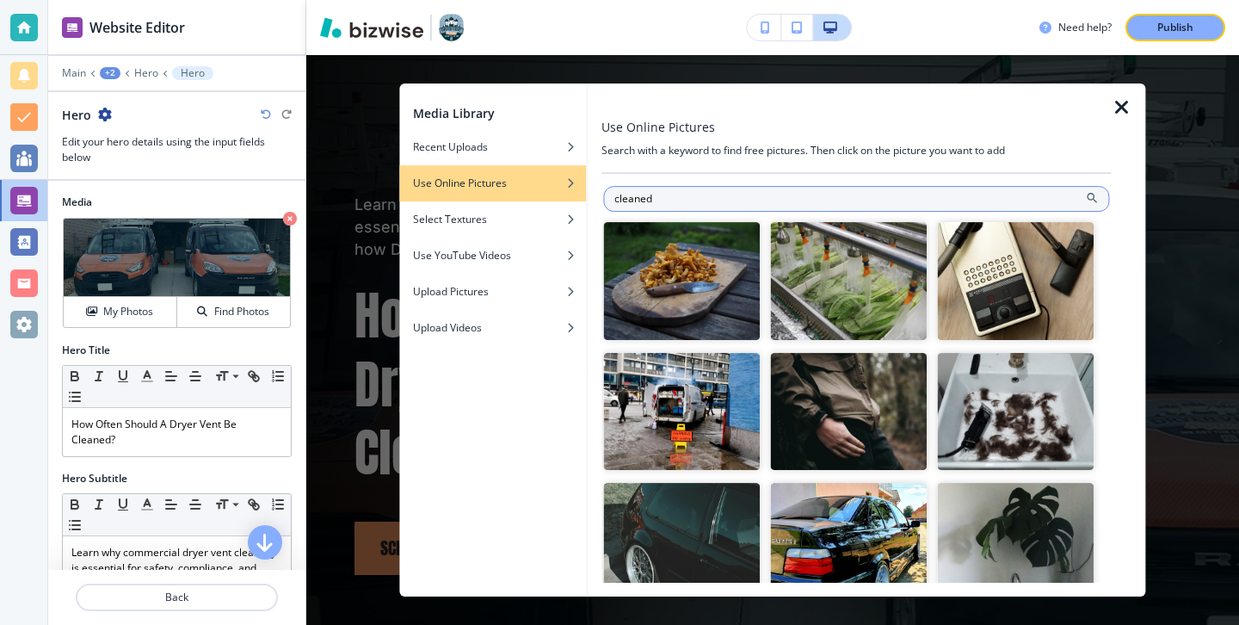
click at [676, 192] on input "cleaned" at bounding box center [856, 199] width 506 height 26
click at [677, 193] on input "cleaned" at bounding box center [856, 199] width 506 height 26
type input "dryer"
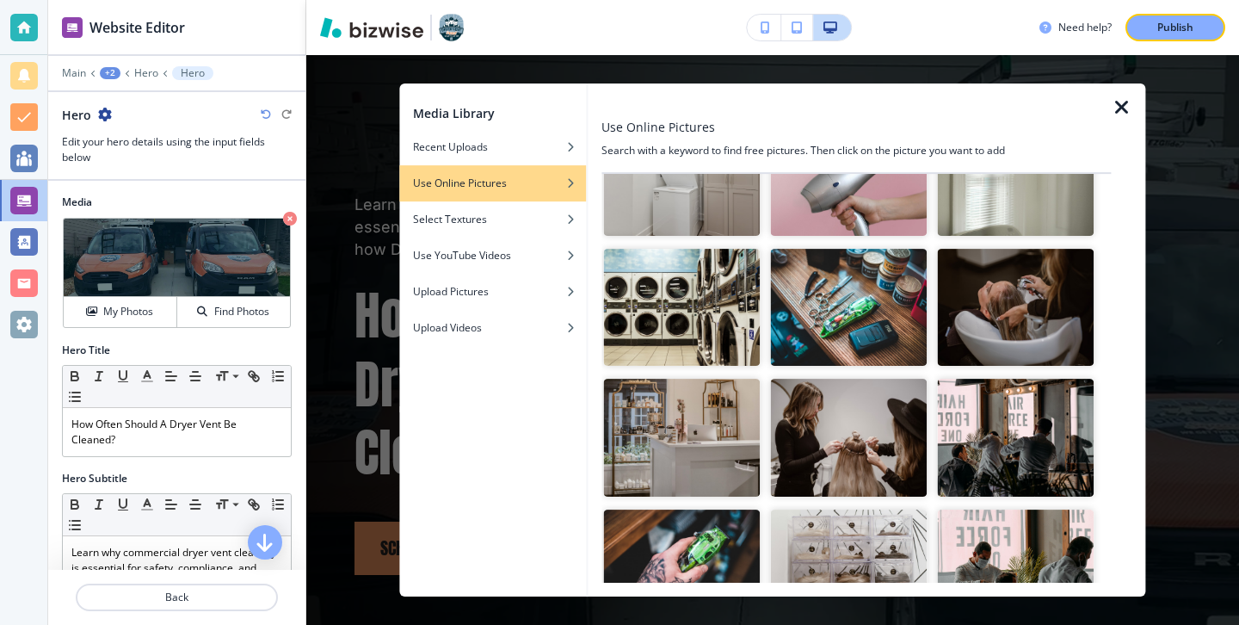
scroll to position [366, 0]
click at [719, 337] on img "button" at bounding box center [681, 307] width 157 height 118
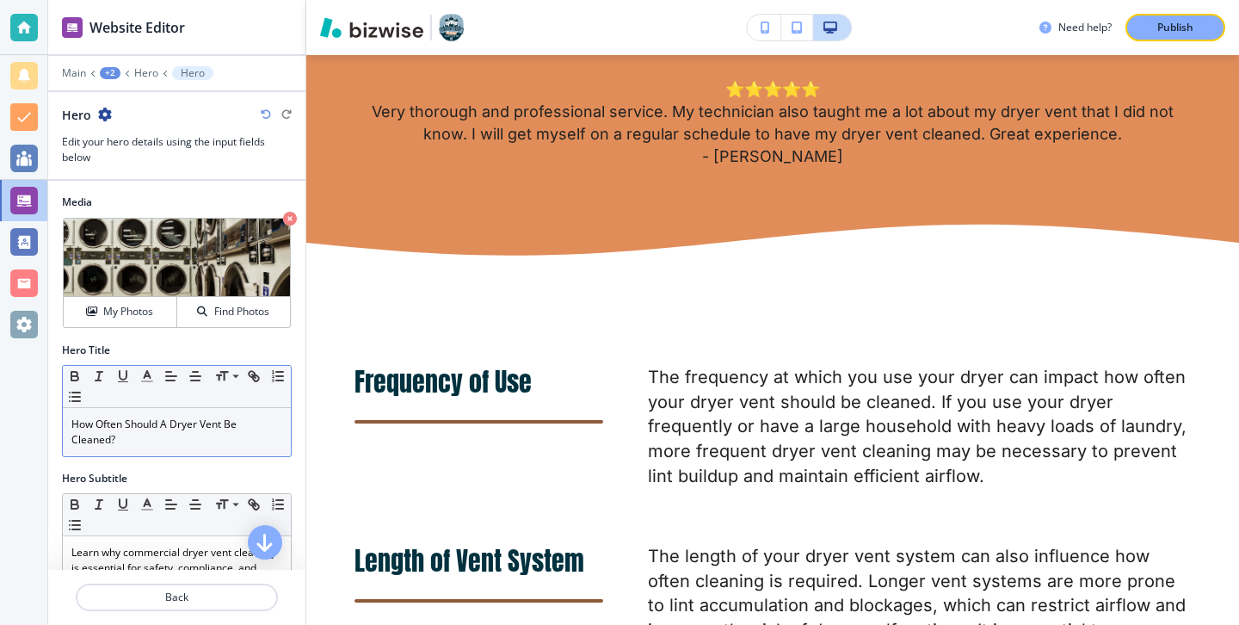
scroll to position [299, 0]
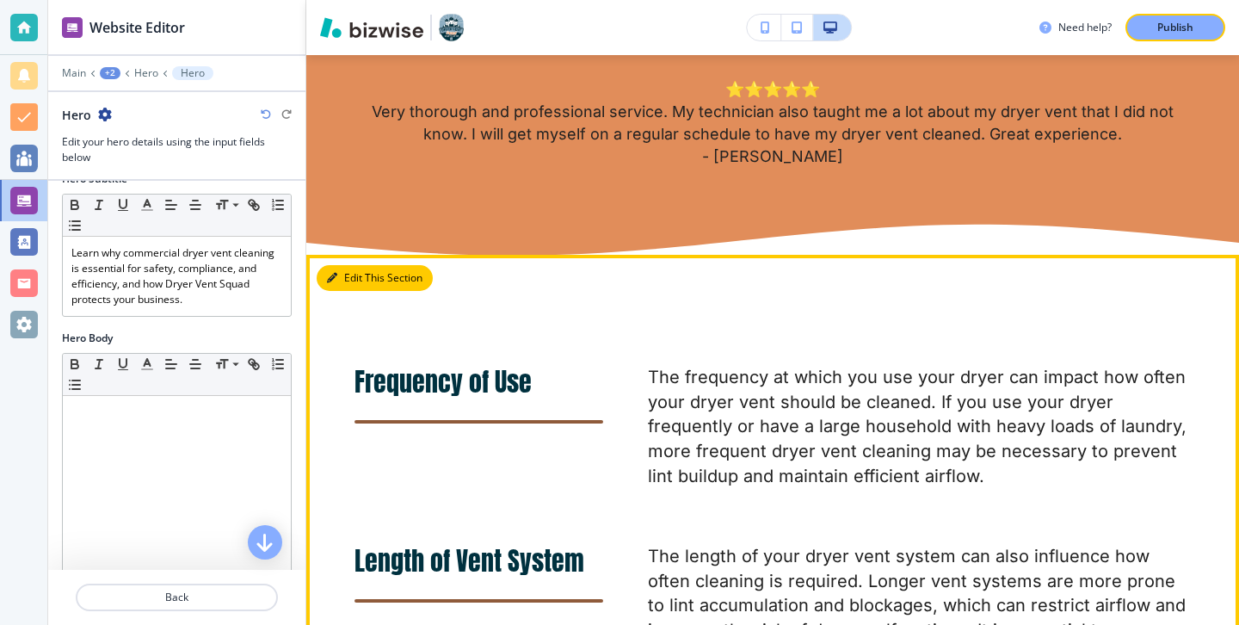
click at [357, 279] on button "Edit This Section" at bounding box center [375, 278] width 116 height 26
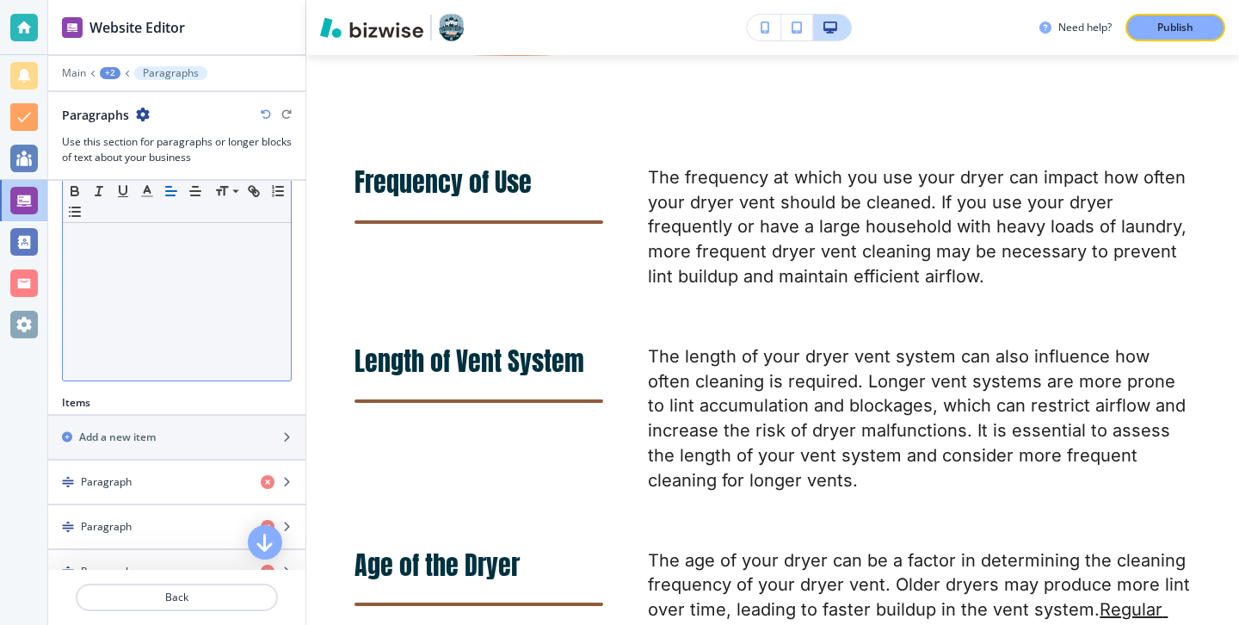
scroll to position [367, 0]
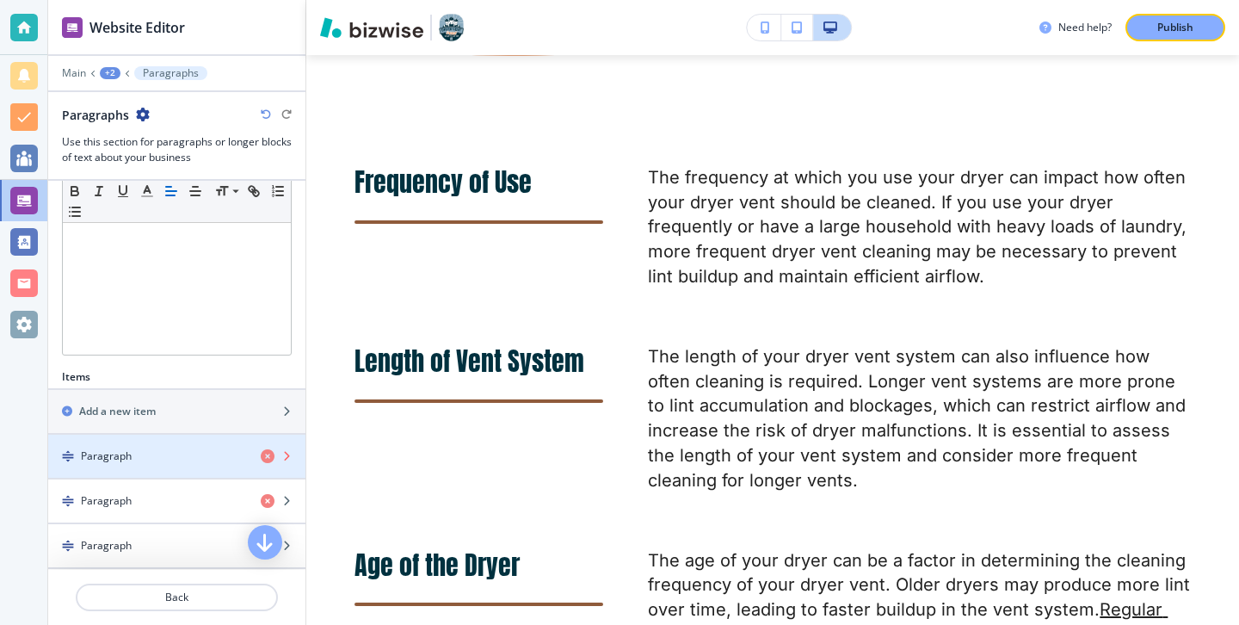
click at [261, 456] on icon "button" at bounding box center [268, 456] width 14 height 14
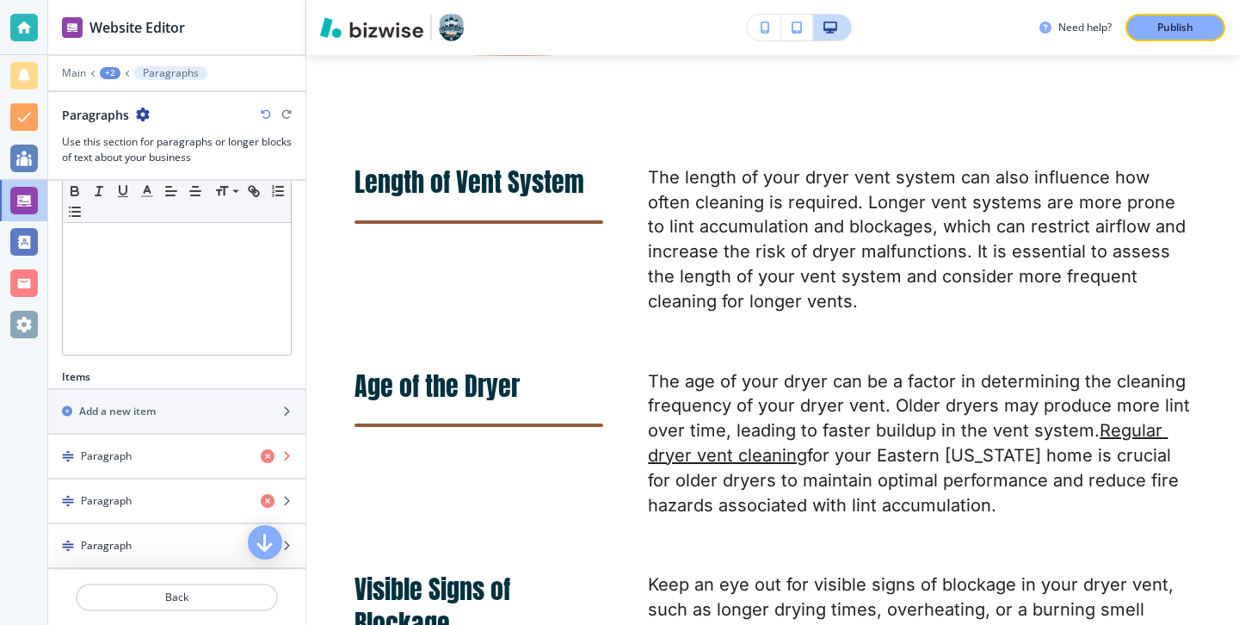
click at [261, 456] on icon "button" at bounding box center [268, 456] width 14 height 14
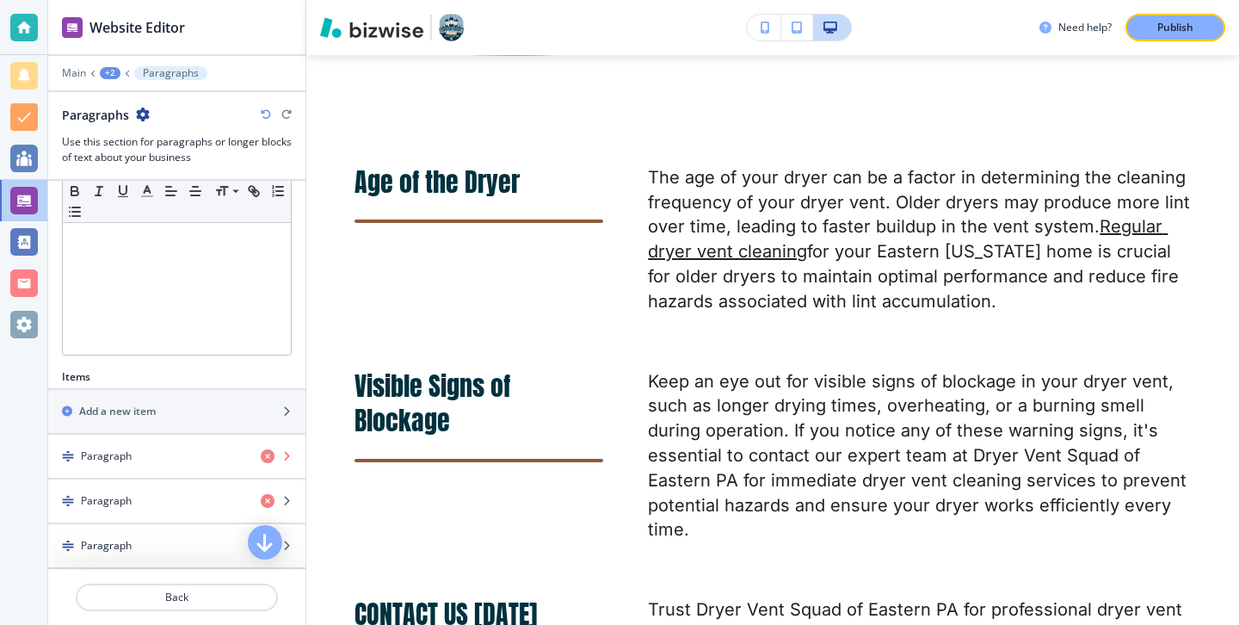
click at [261, 456] on icon "button" at bounding box center [268, 456] width 14 height 14
click at [261, 494] on icon "button" at bounding box center [268, 501] width 14 height 14
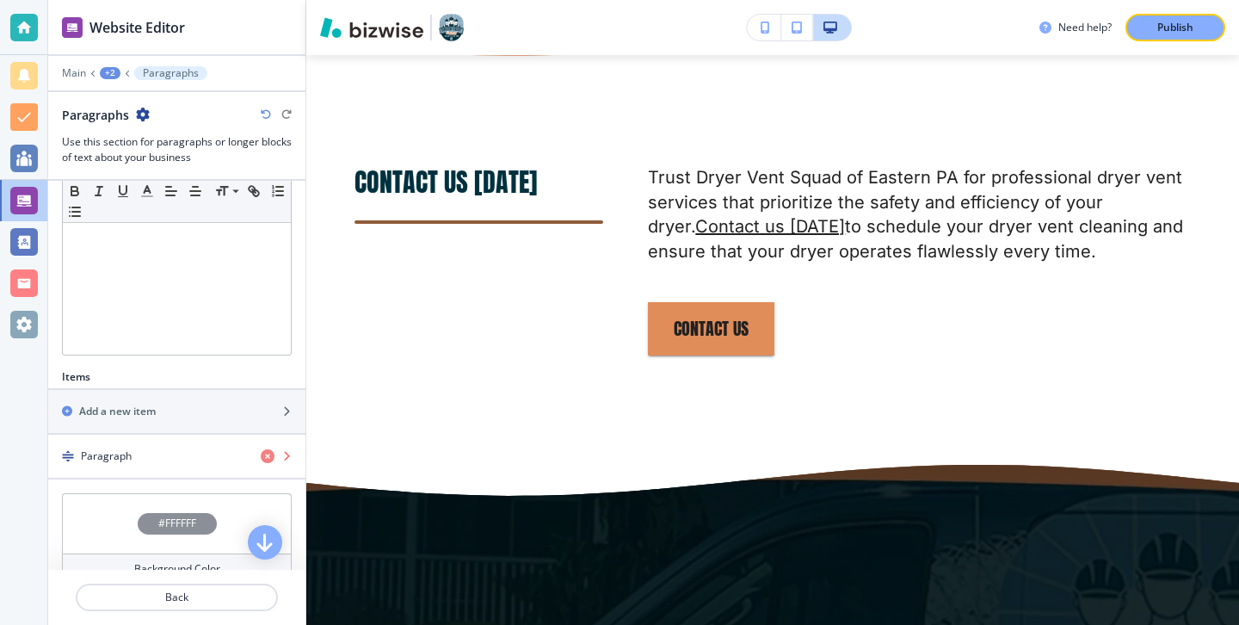
click at [261, 456] on icon "button" at bounding box center [268, 456] width 14 height 14
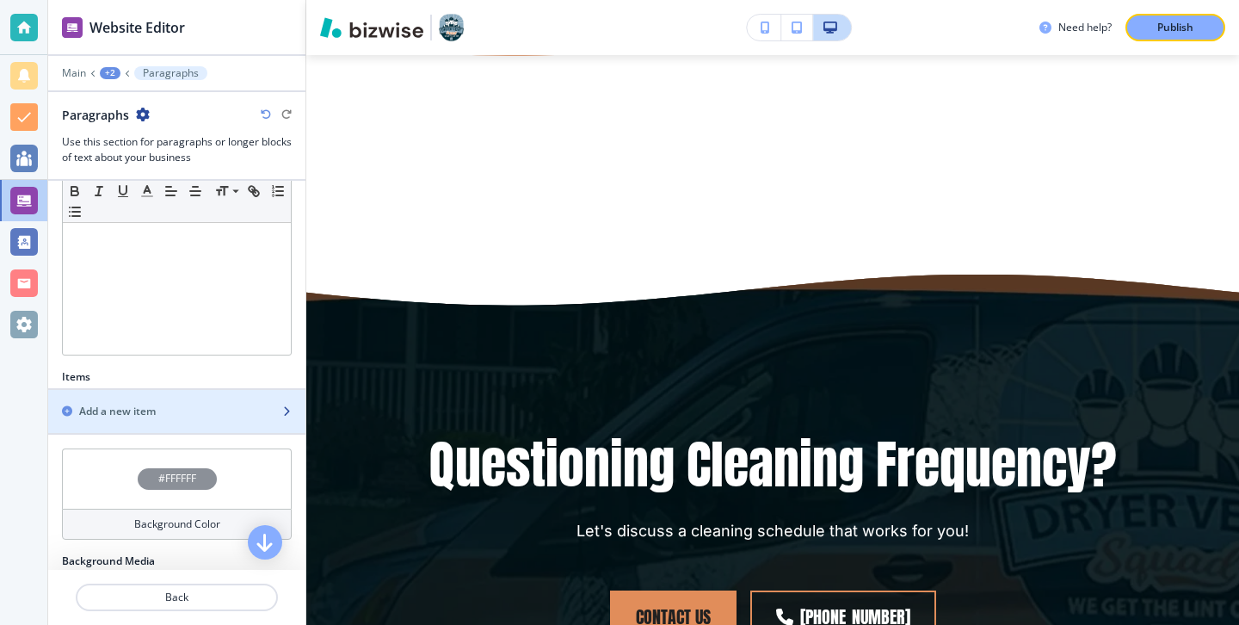
click at [278, 409] on div "Add a new item" at bounding box center [176, 411] width 257 height 15
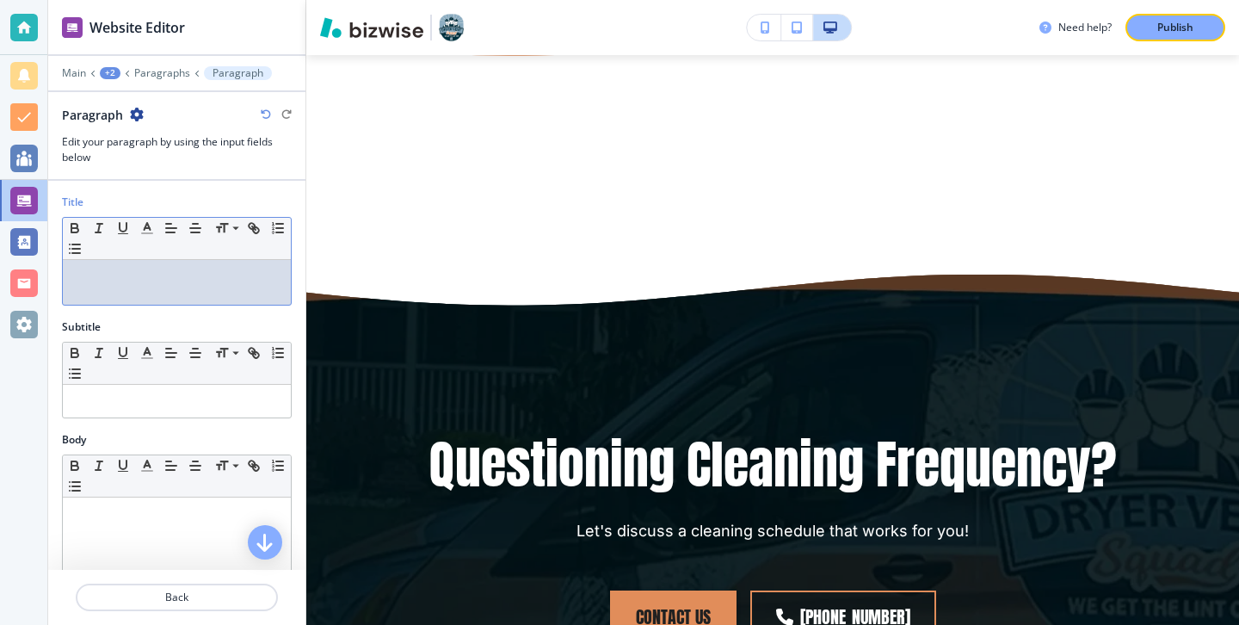
click at [266, 299] on div at bounding box center [177, 282] width 228 height 45
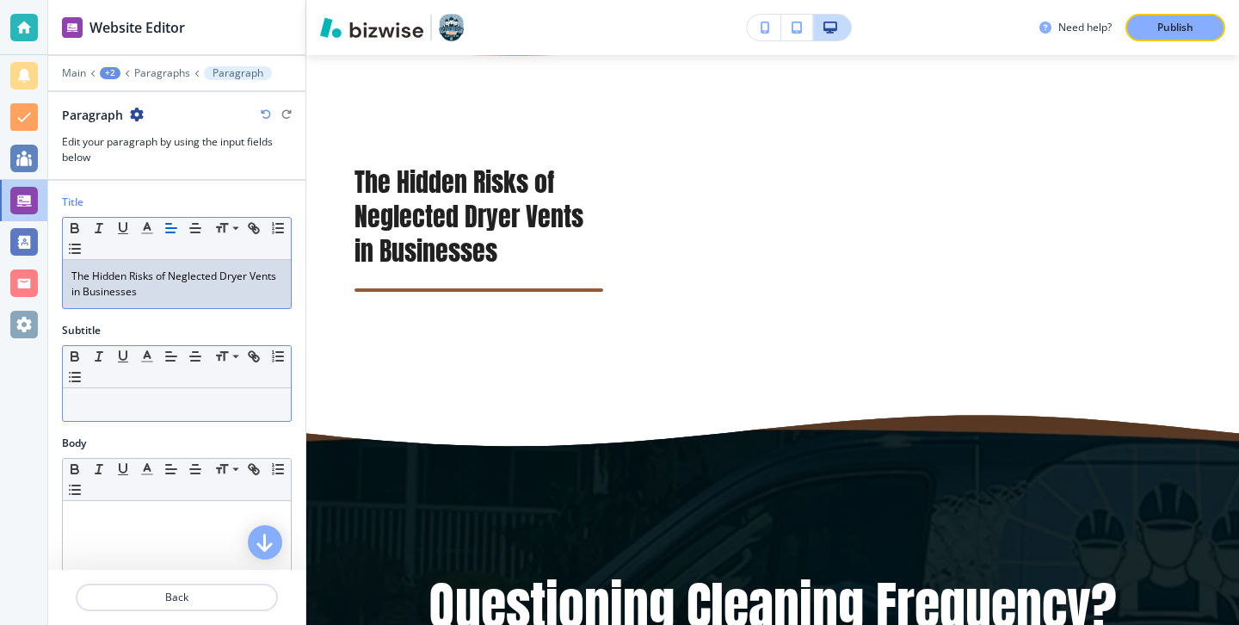
scroll to position [150, 0]
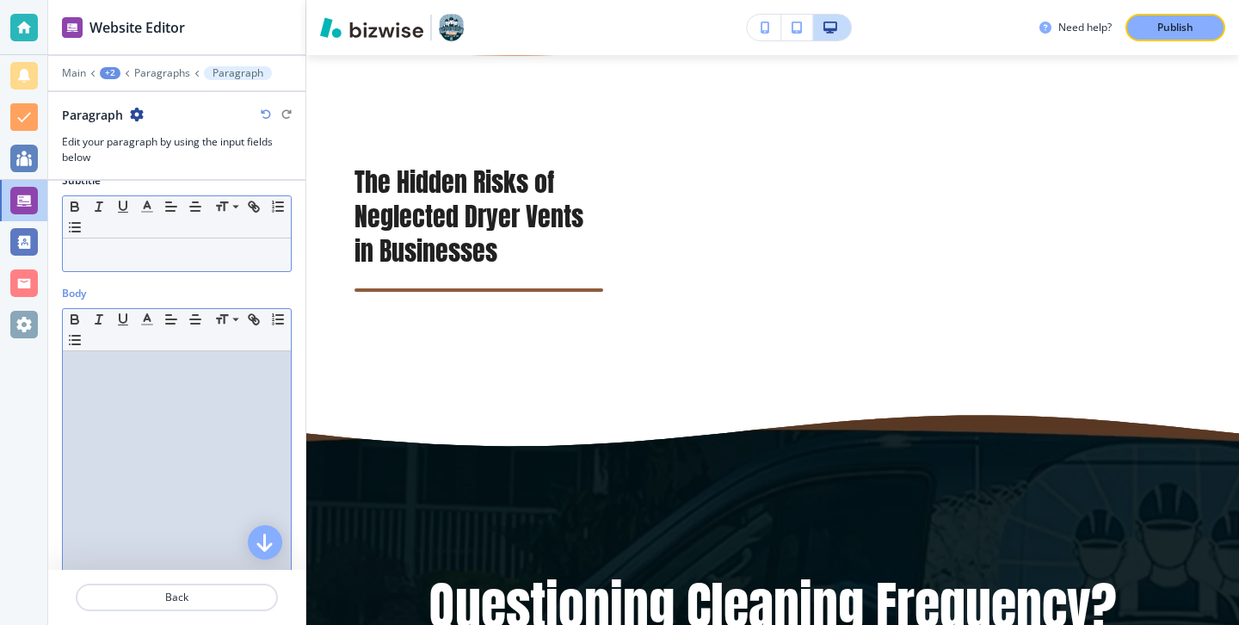
click at [176, 417] on div at bounding box center [177, 463] width 228 height 224
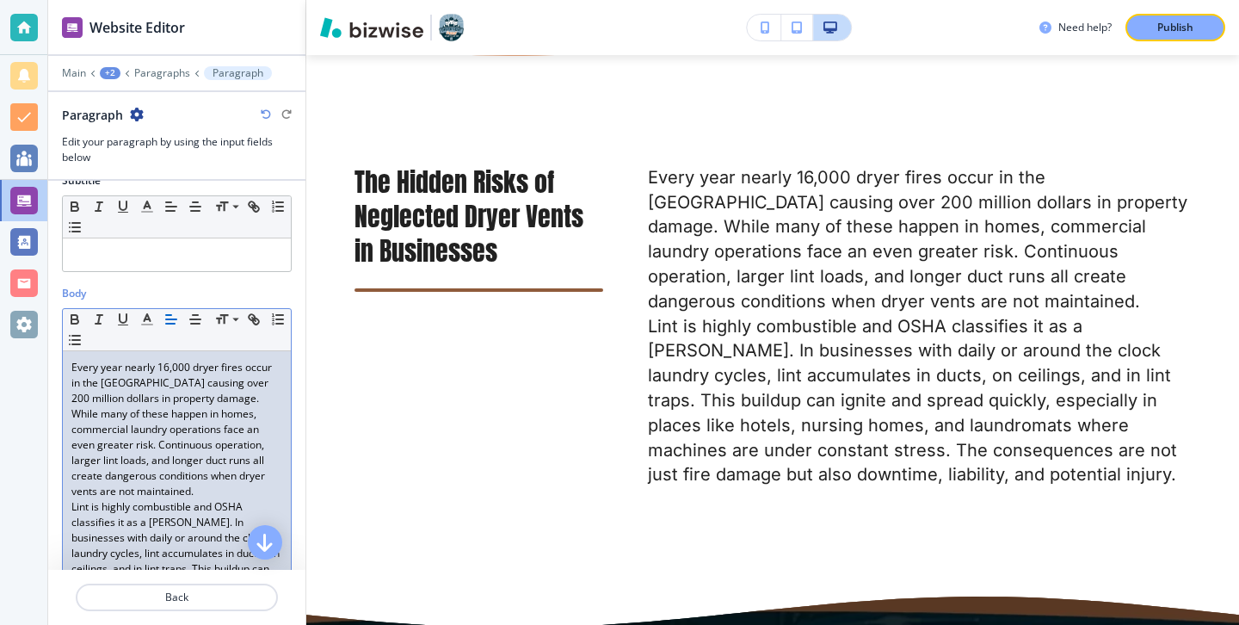
scroll to position [169, 0]
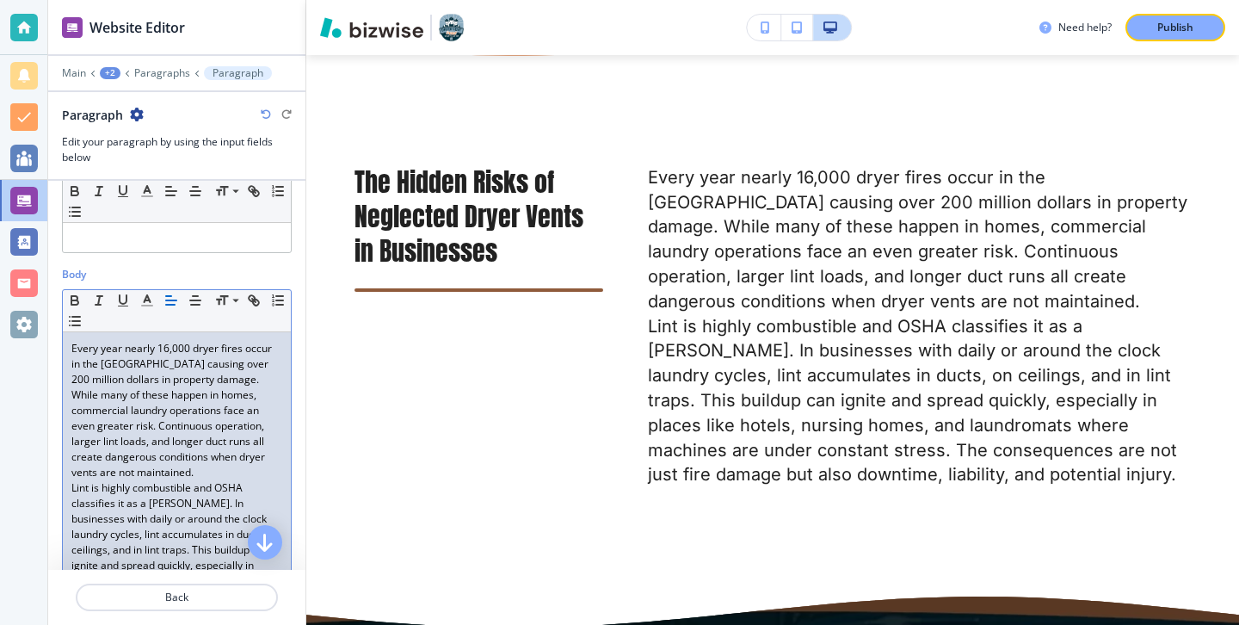
click at [185, 466] on p "Every year nearly 16,000 dryer fires occur in the [GEOGRAPHIC_DATA] causing ove…" at bounding box center [176, 410] width 211 height 139
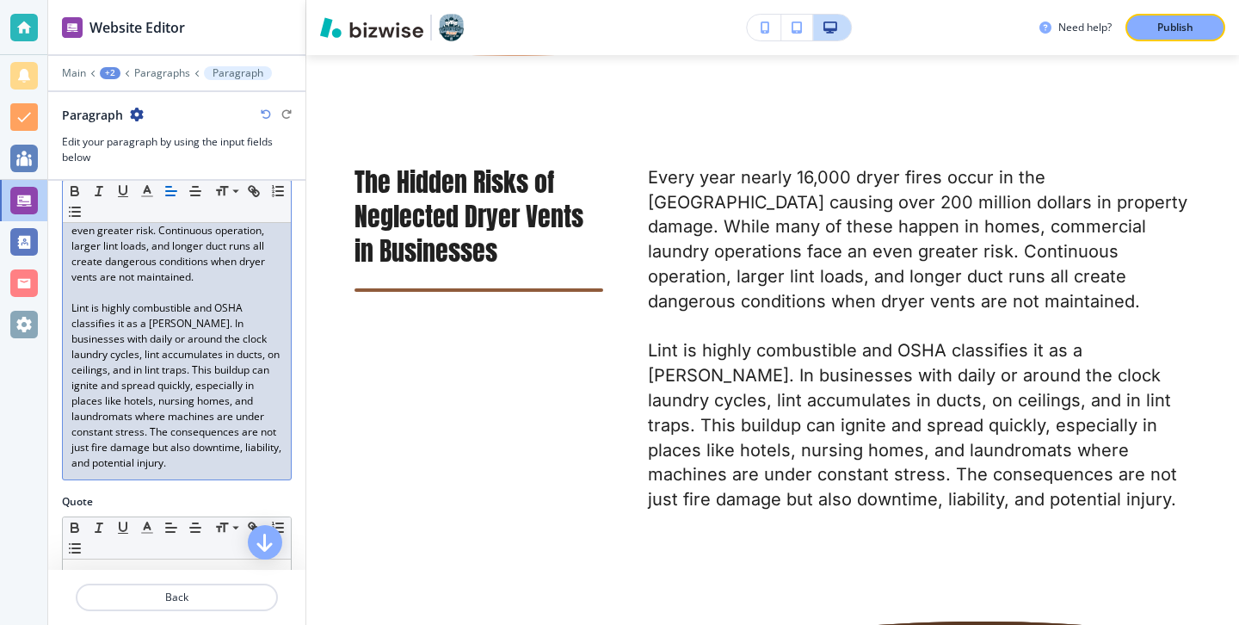
scroll to position [392, 0]
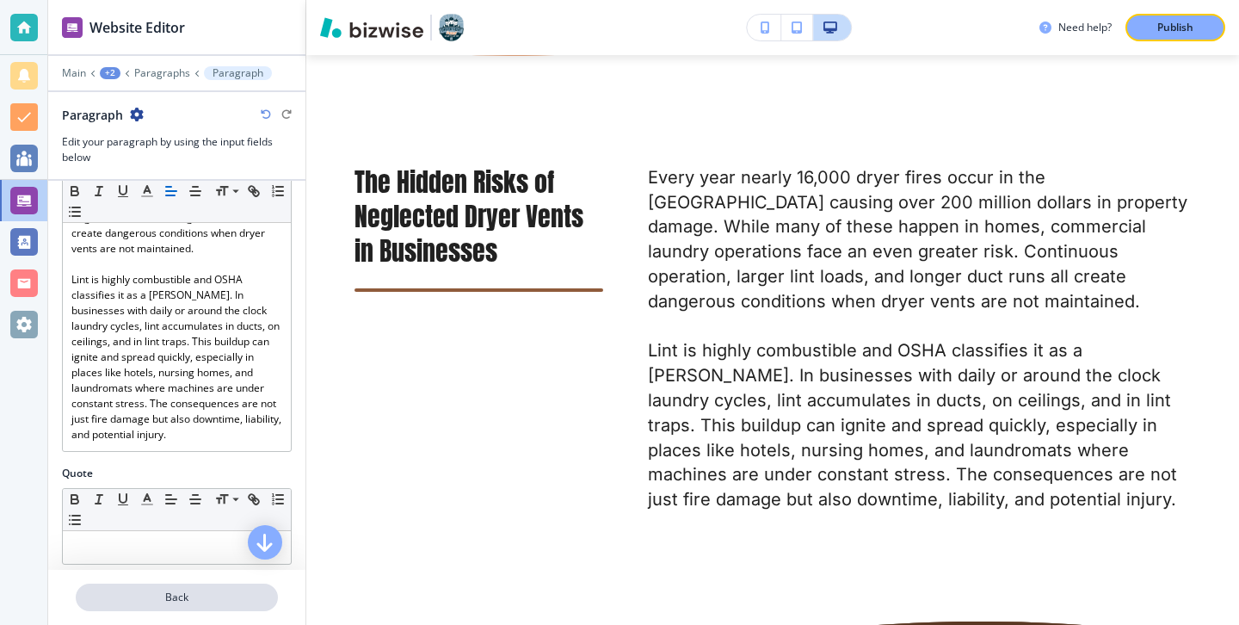
click at [150, 583] on button "Back" at bounding box center [177, 597] width 202 height 28
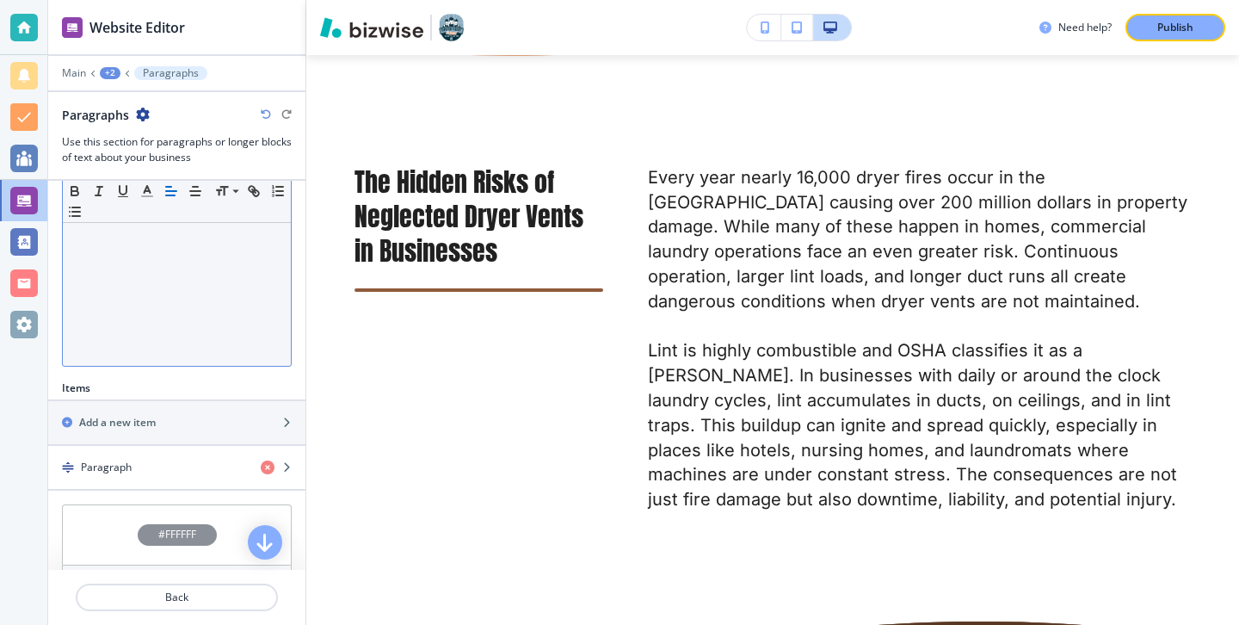
scroll to position [411, 0]
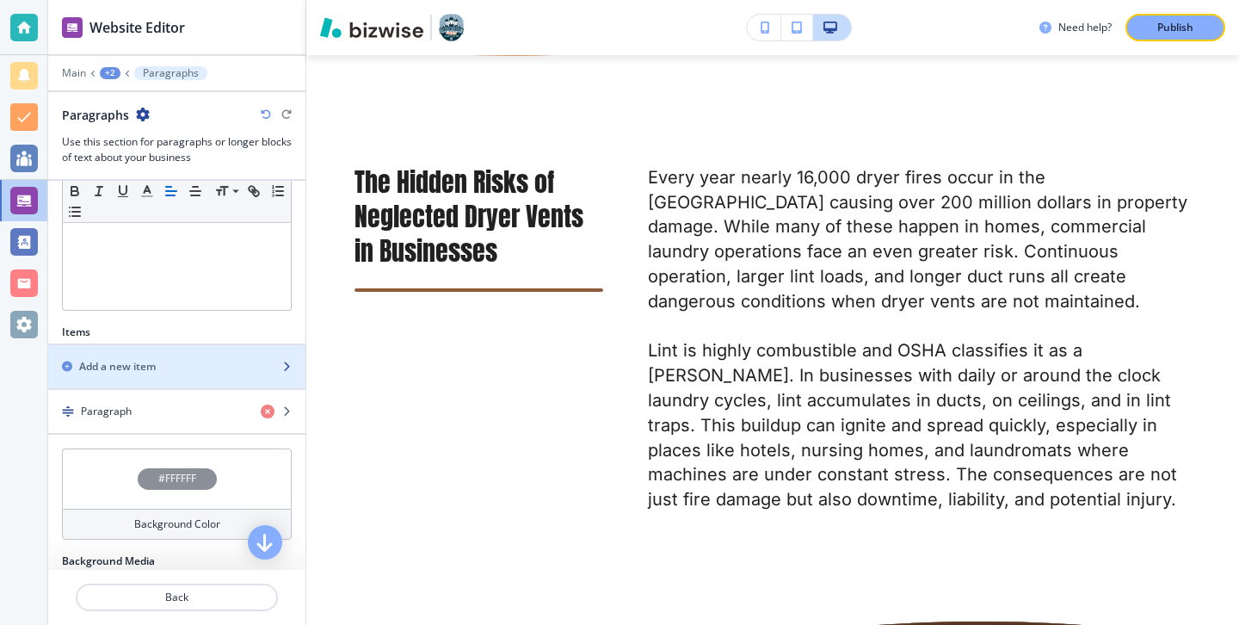
click at [170, 369] on div "Add a new item" at bounding box center [157, 366] width 219 height 15
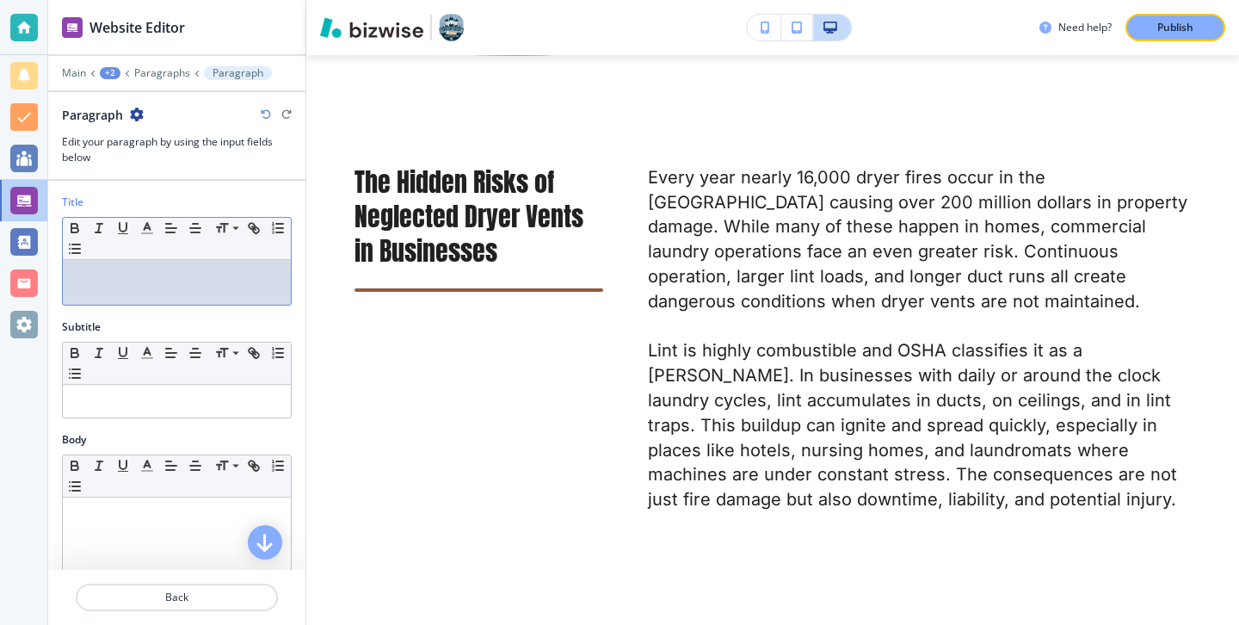
click at [215, 301] on div at bounding box center [177, 282] width 228 height 45
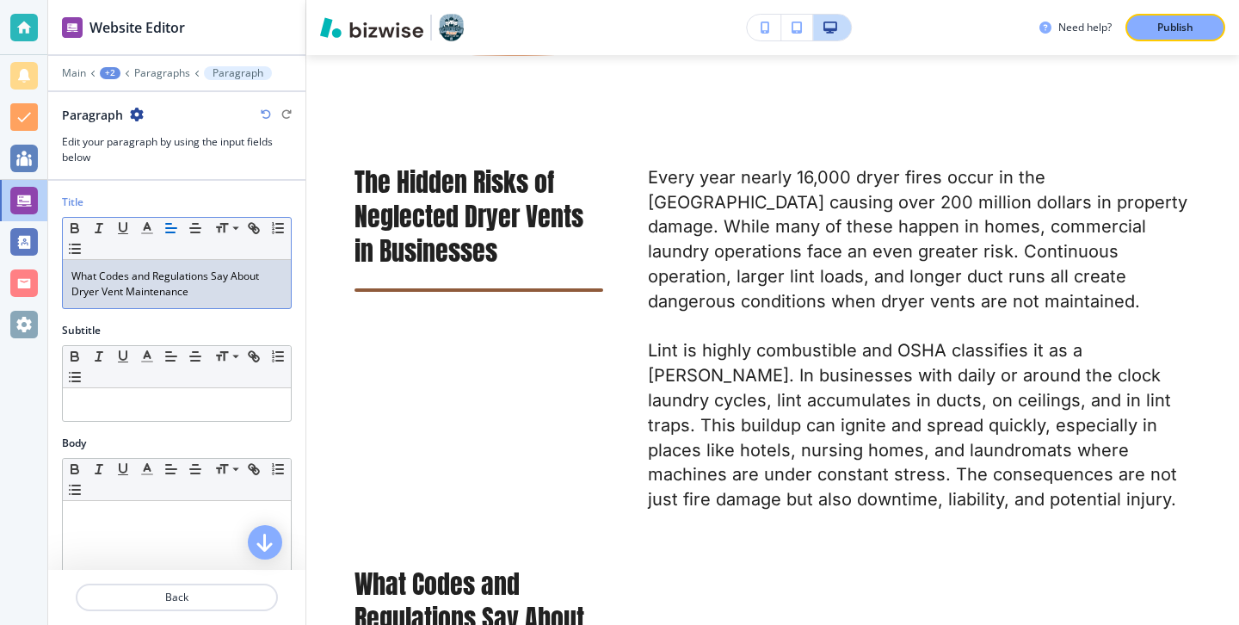
scroll to position [207, 0]
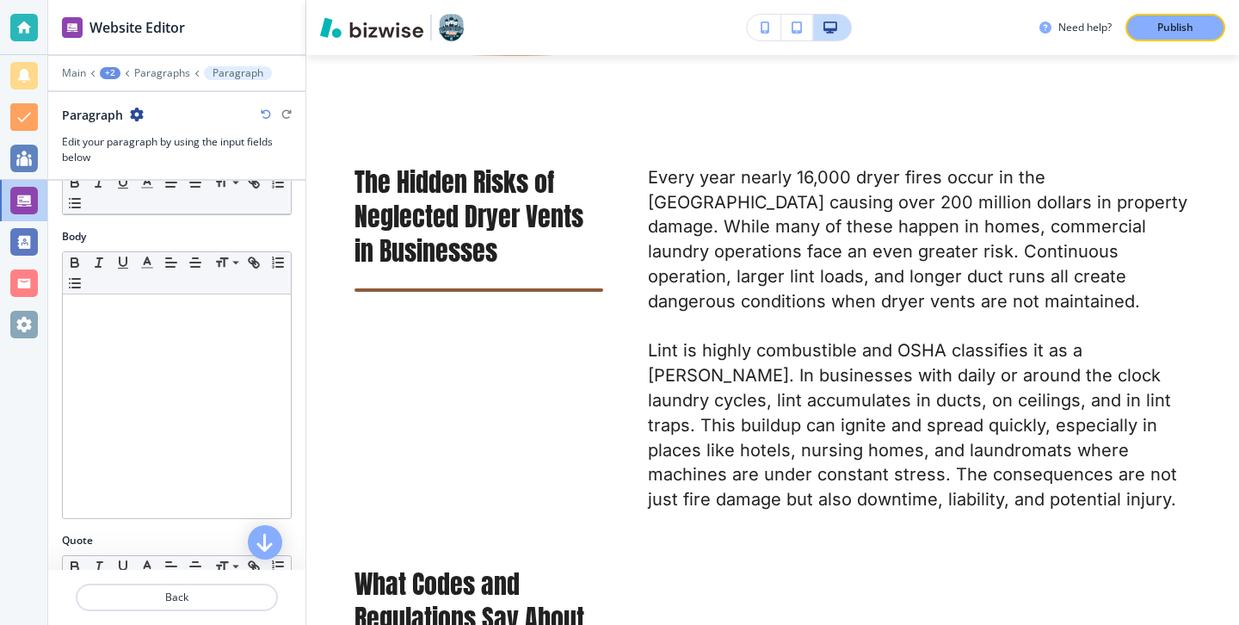
click at [216, 335] on div at bounding box center [177, 406] width 228 height 224
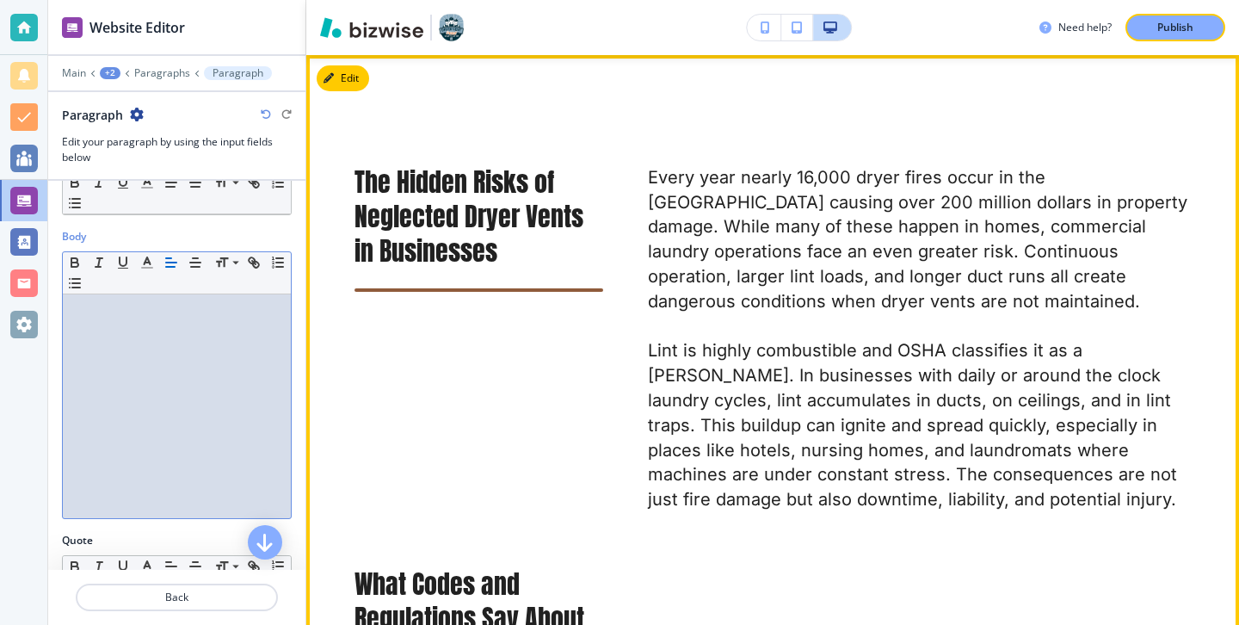
scroll to position [0, 0]
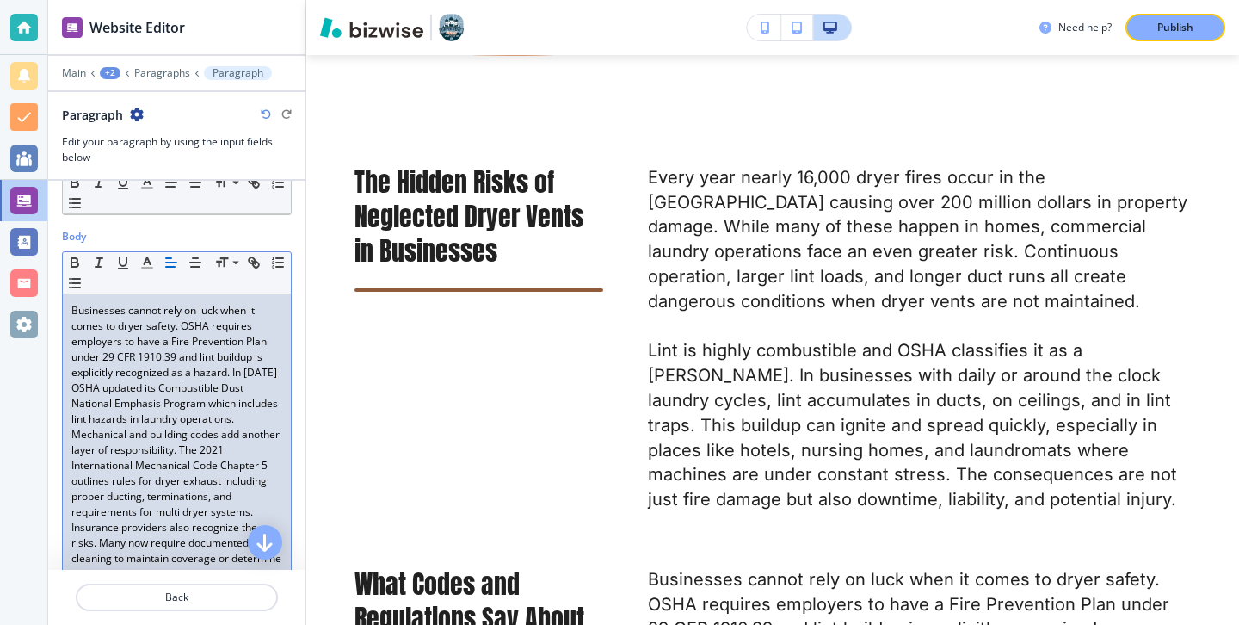
click at [250, 424] on p "Businesses cannot rely on luck when it comes to dryer safety. OSHA requires emp…" at bounding box center [176, 365] width 211 height 124
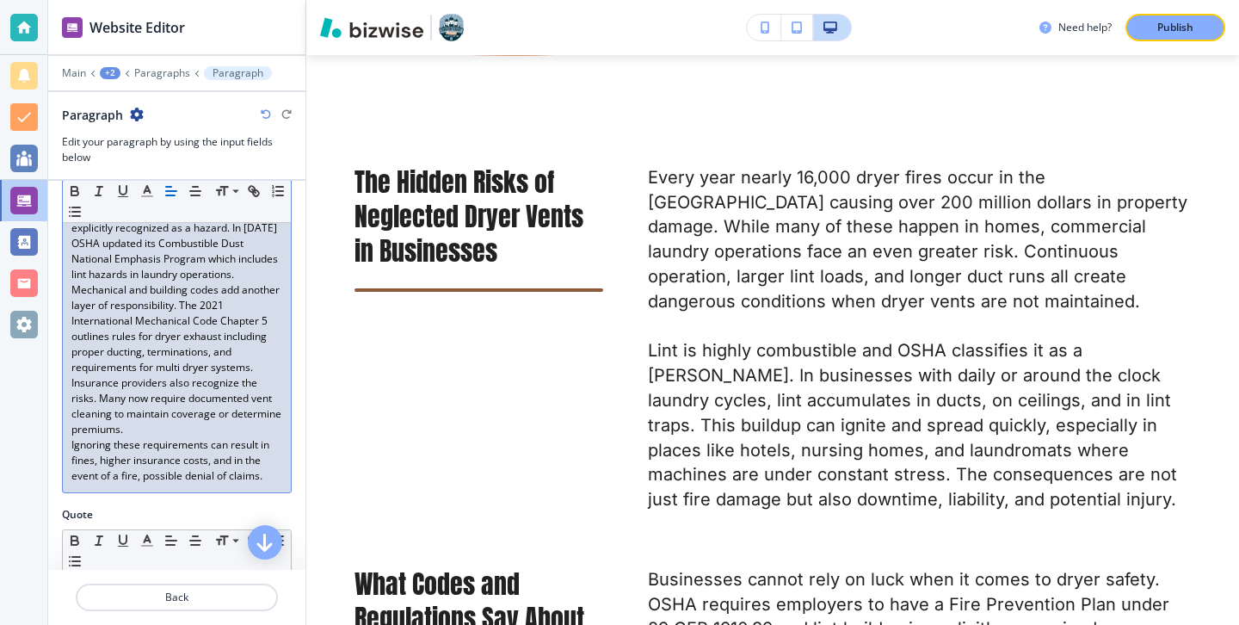
scroll to position [366, 0]
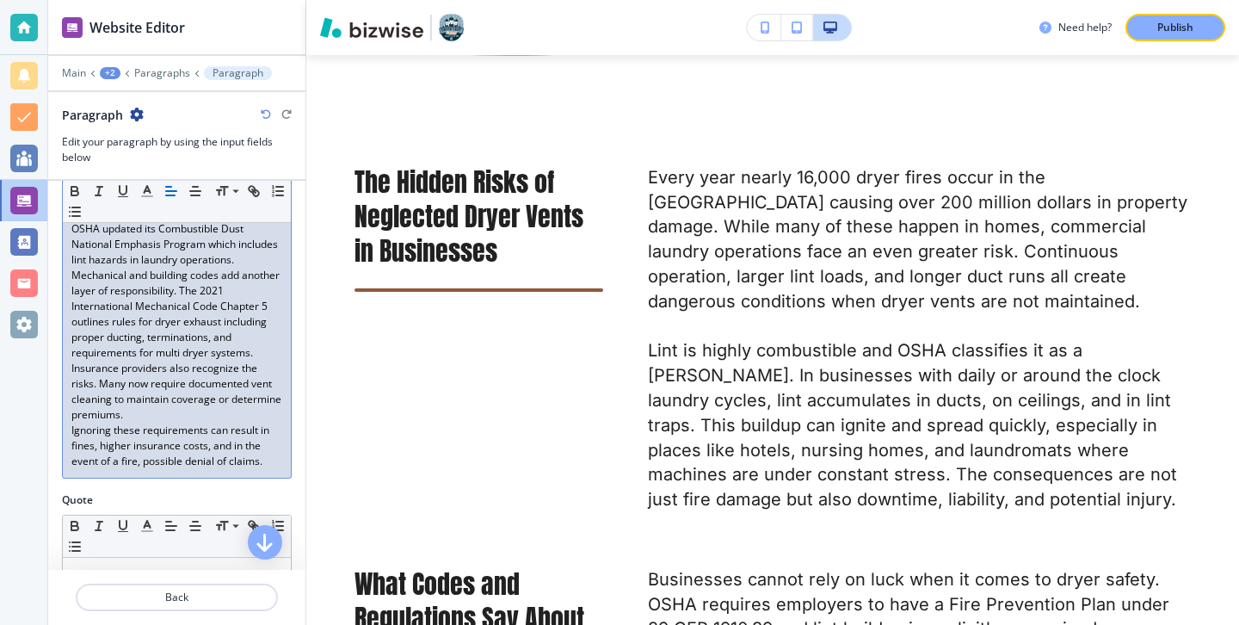
click at [220, 433] on p "Ignoring these requirements can result in fines, higher insurance costs, and in…" at bounding box center [176, 446] width 211 height 46
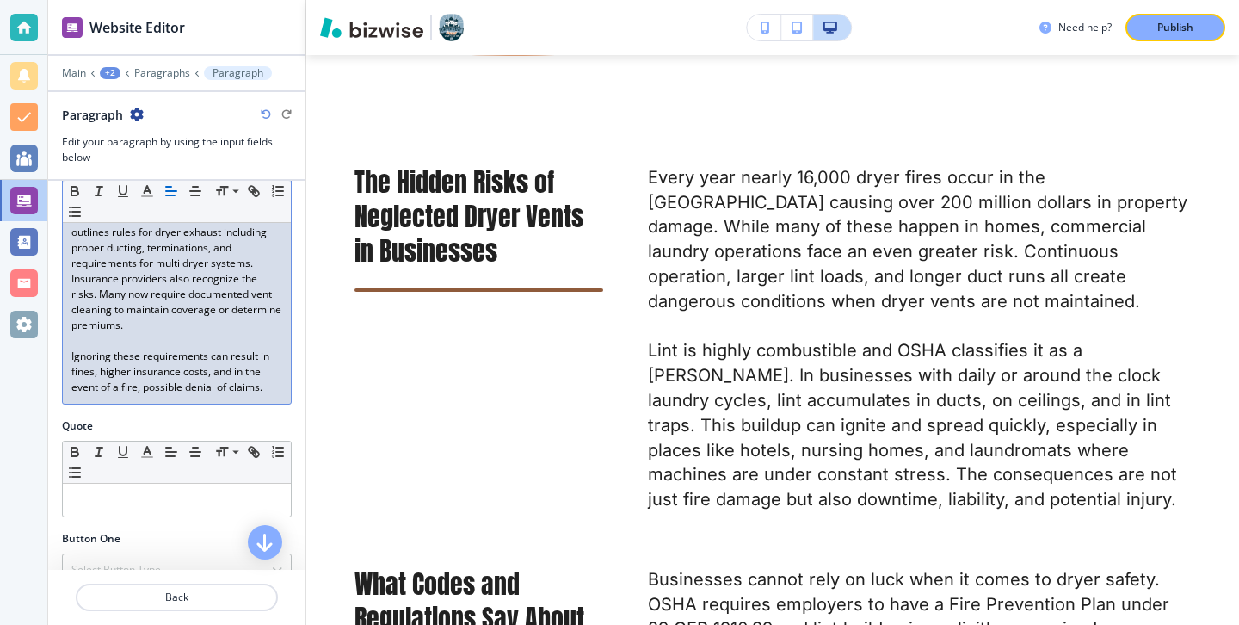
scroll to position [482, 0]
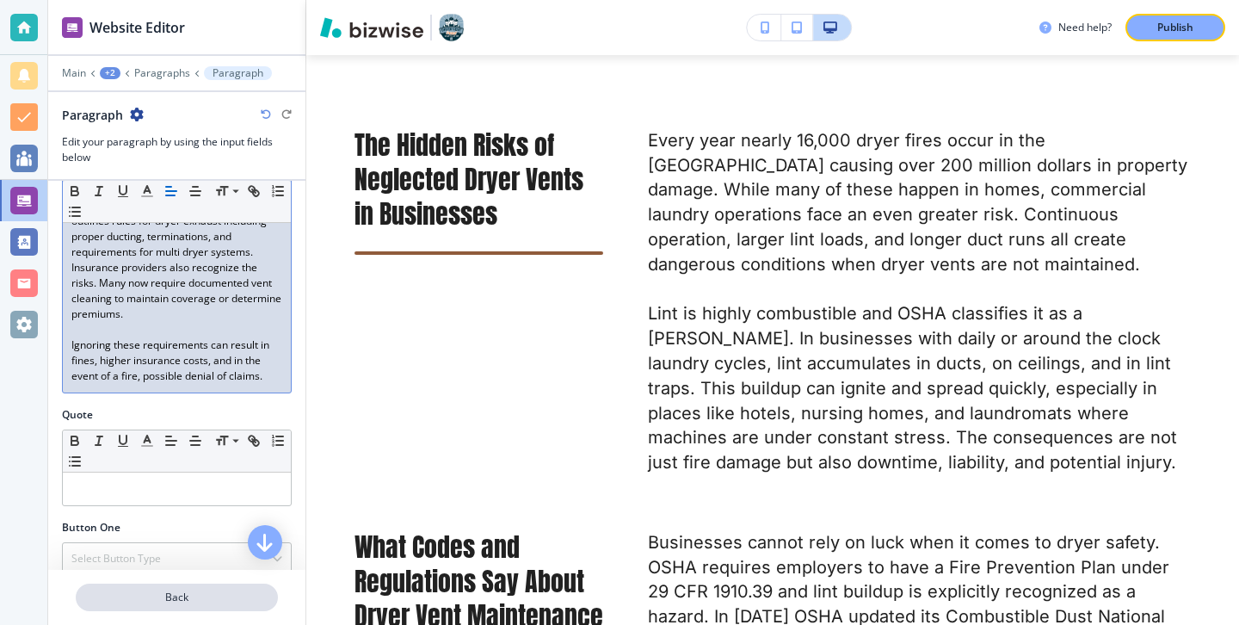
click at [247, 595] on p "Back" at bounding box center [176, 596] width 199 height 15
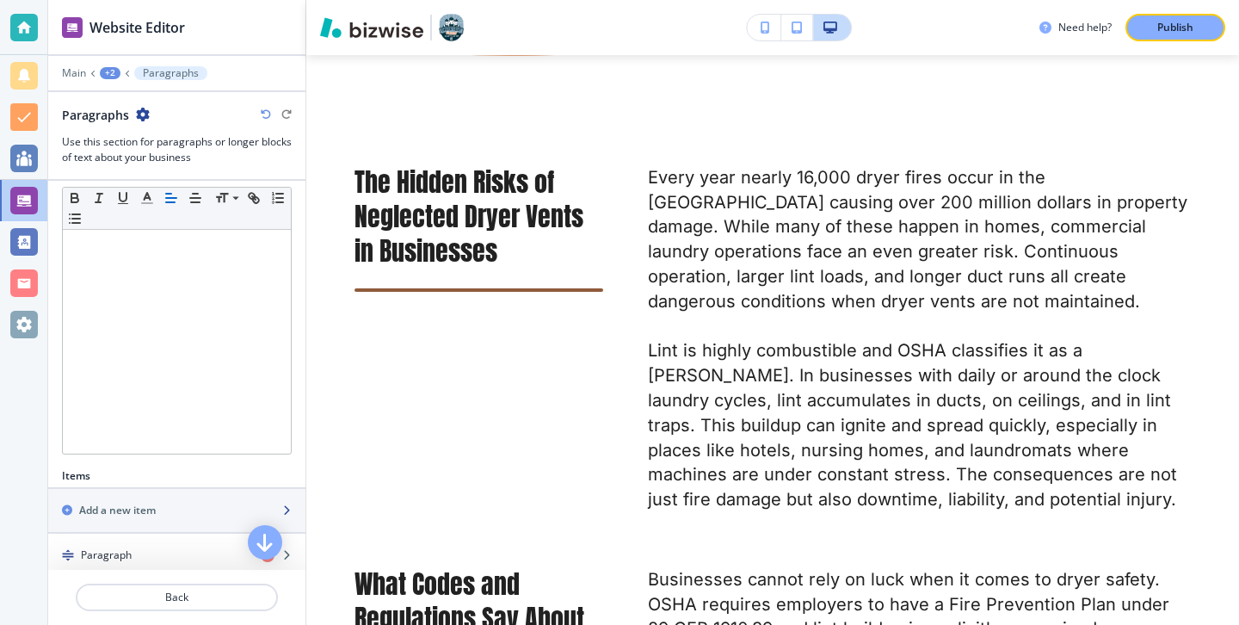
scroll to position [304, 0]
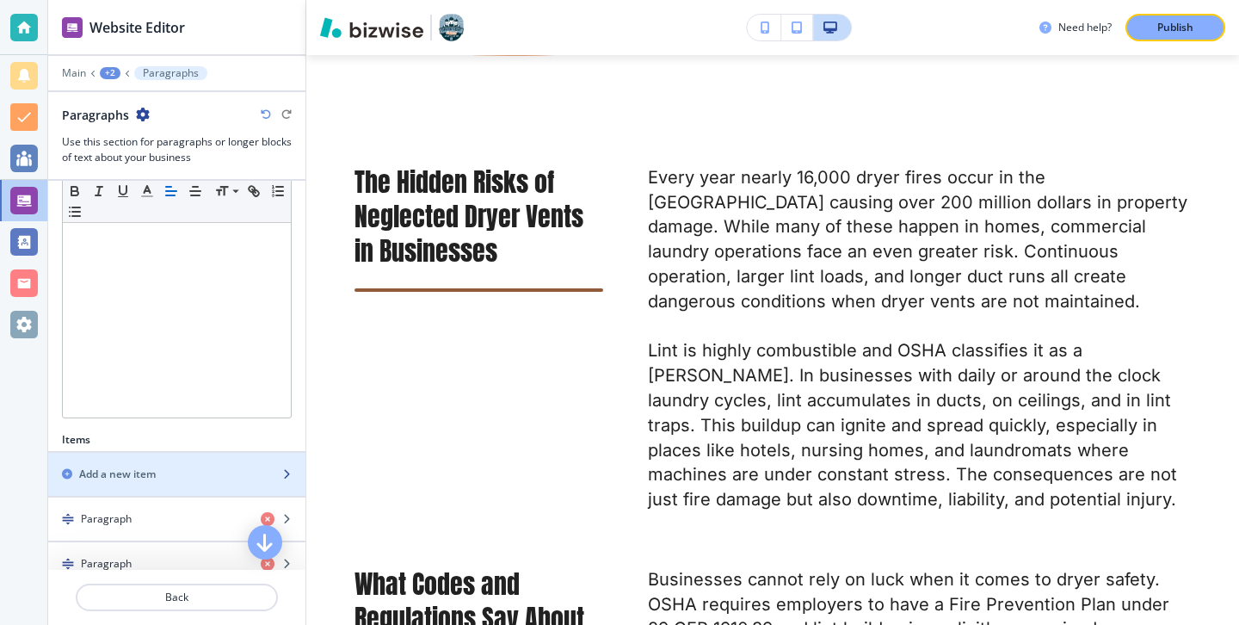
click at [230, 486] on div "button" at bounding box center [176, 489] width 257 height 14
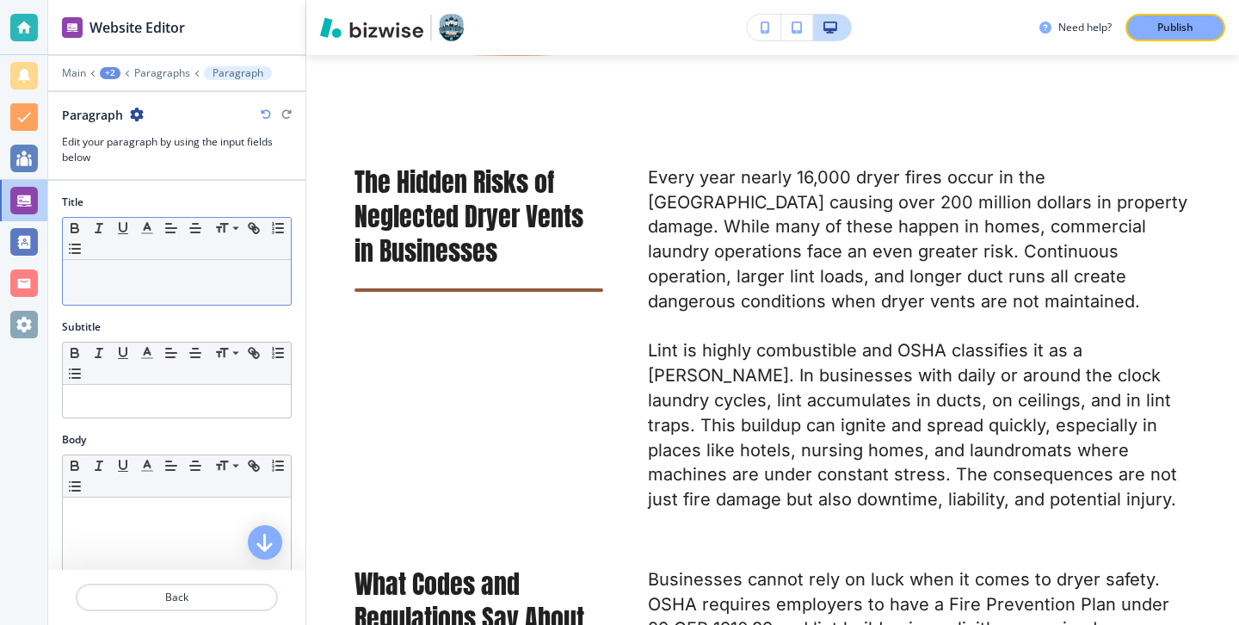
click at [257, 274] on p at bounding box center [176, 275] width 211 height 15
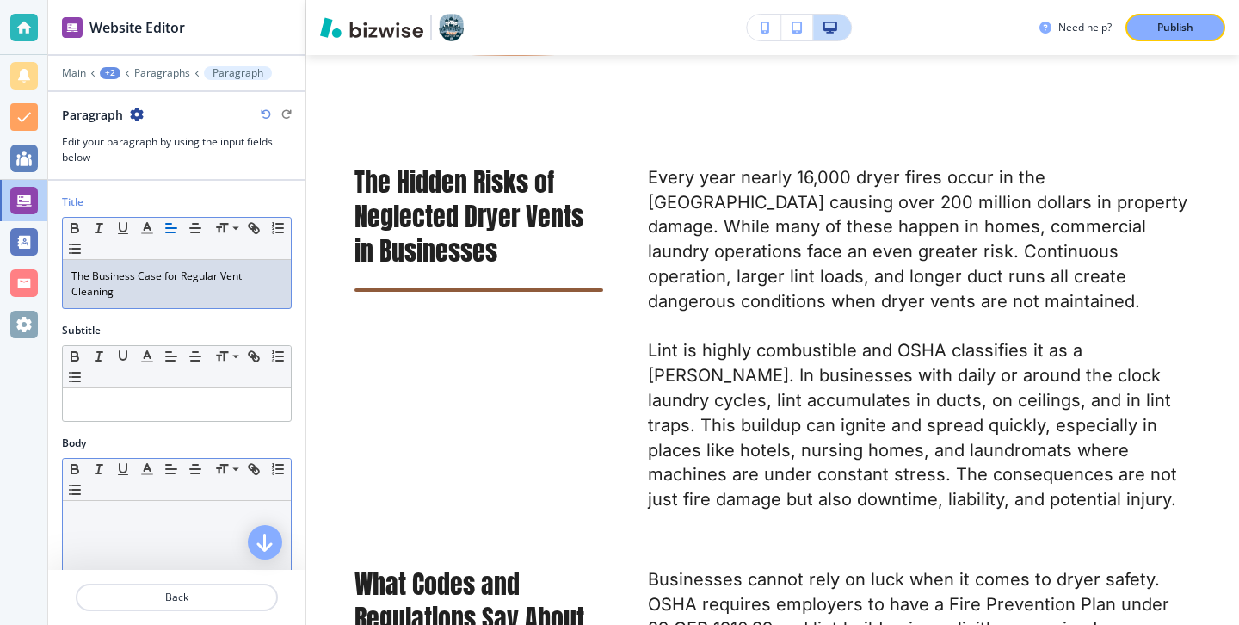
scroll to position [124, 0]
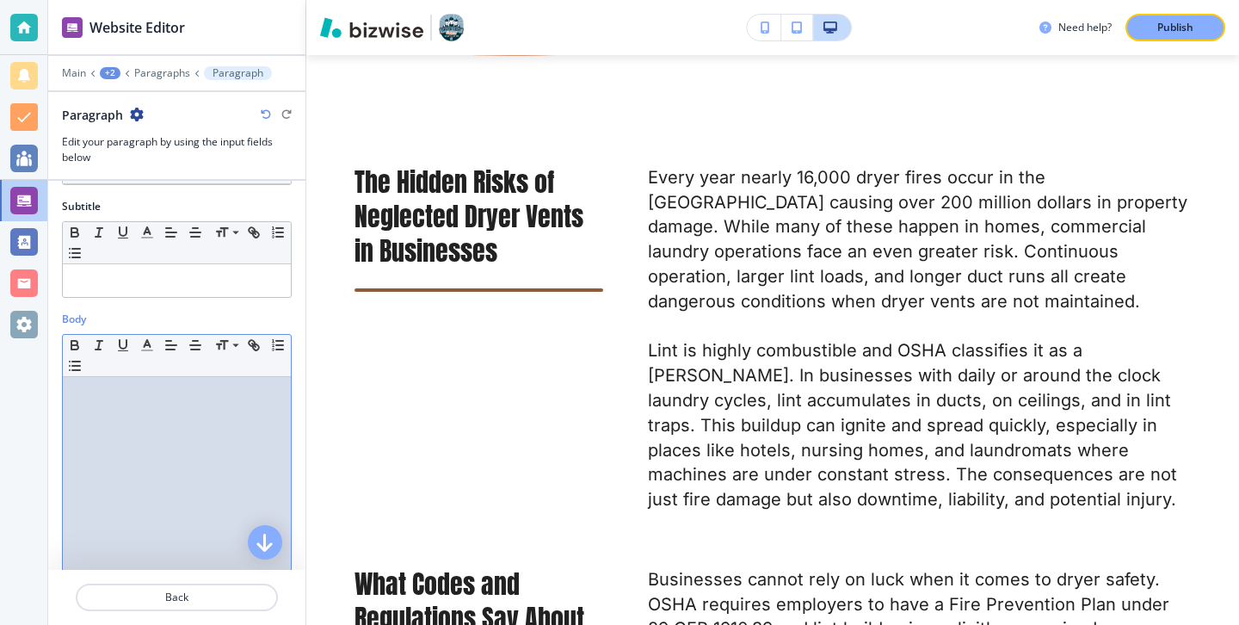
click at [160, 487] on div at bounding box center [177, 489] width 228 height 224
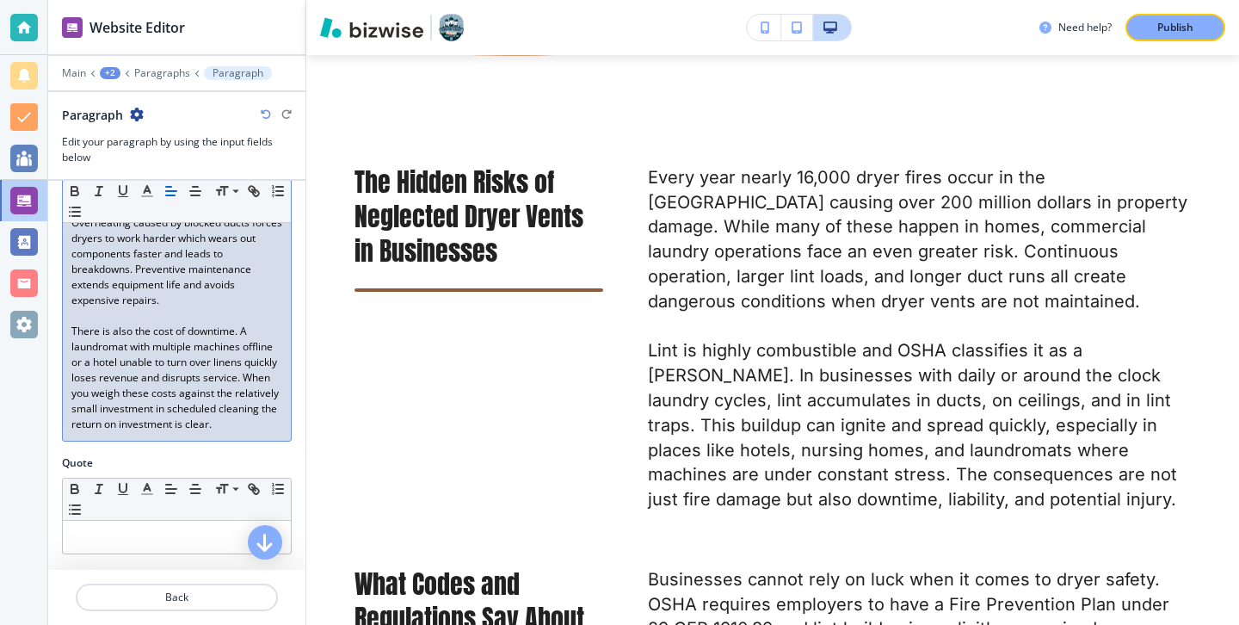
scroll to position [475, 0]
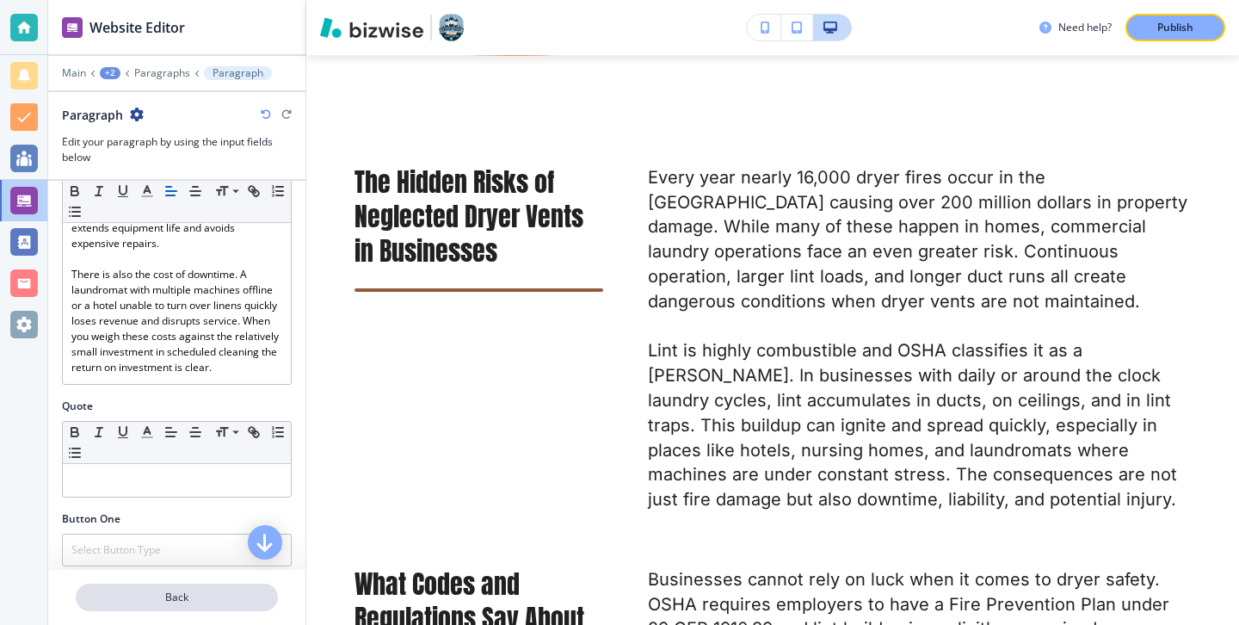
click at [170, 593] on p "Back" at bounding box center [176, 596] width 199 height 15
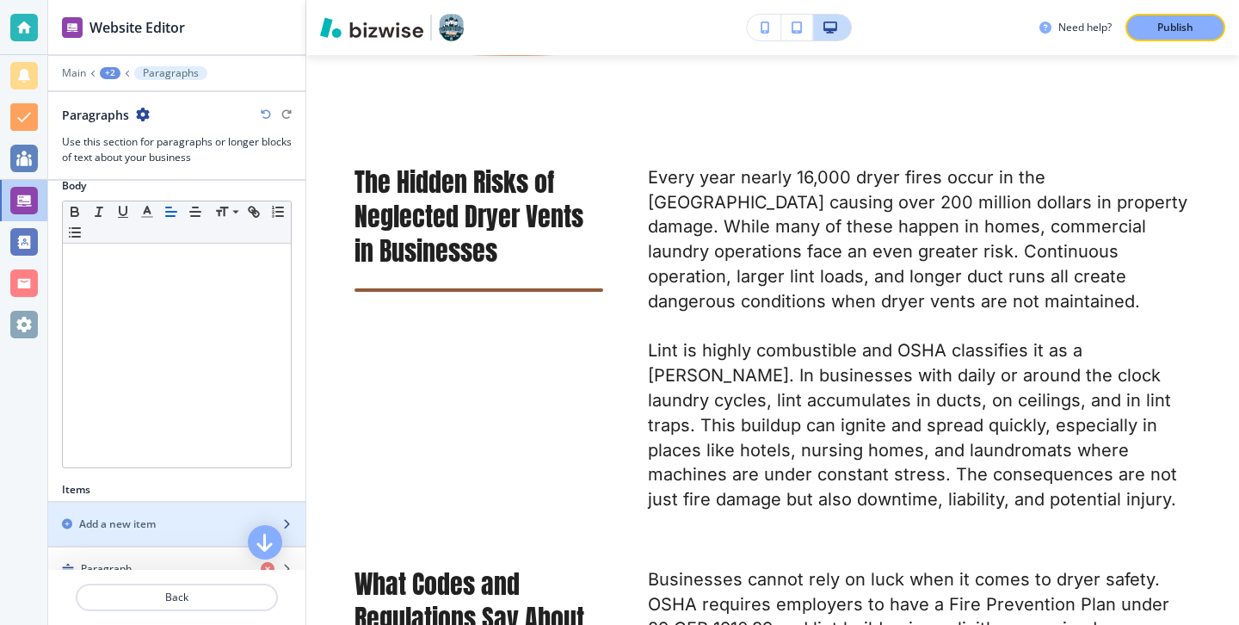
scroll to position [262, 0]
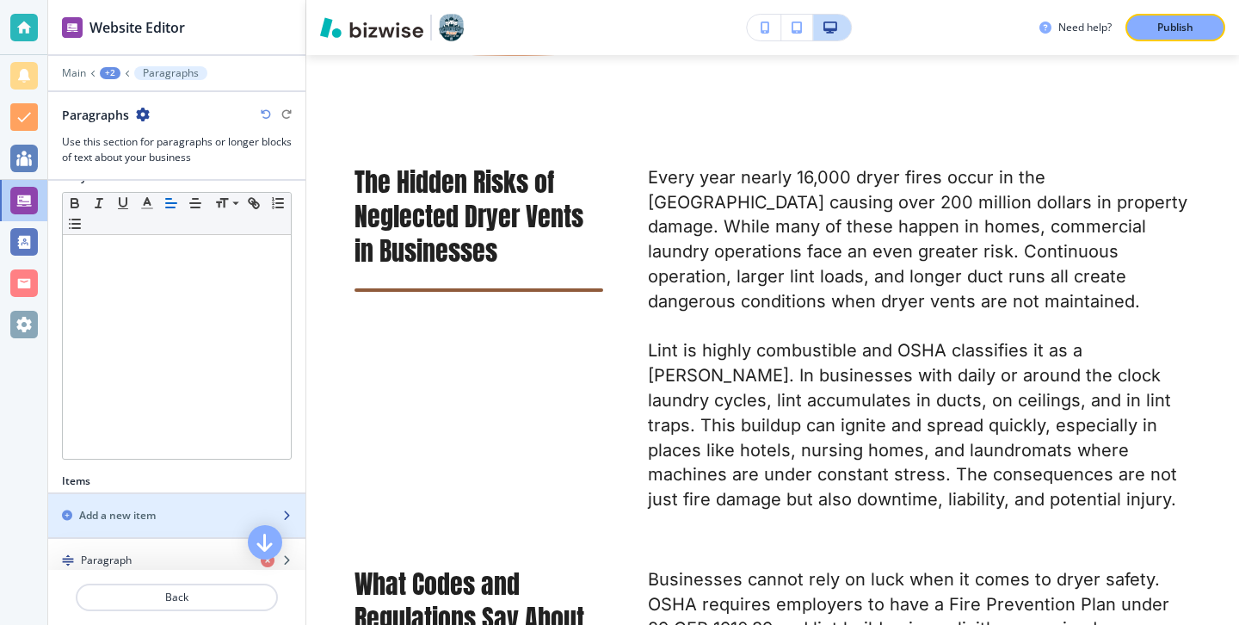
click at [179, 523] on div "button" at bounding box center [176, 530] width 257 height 14
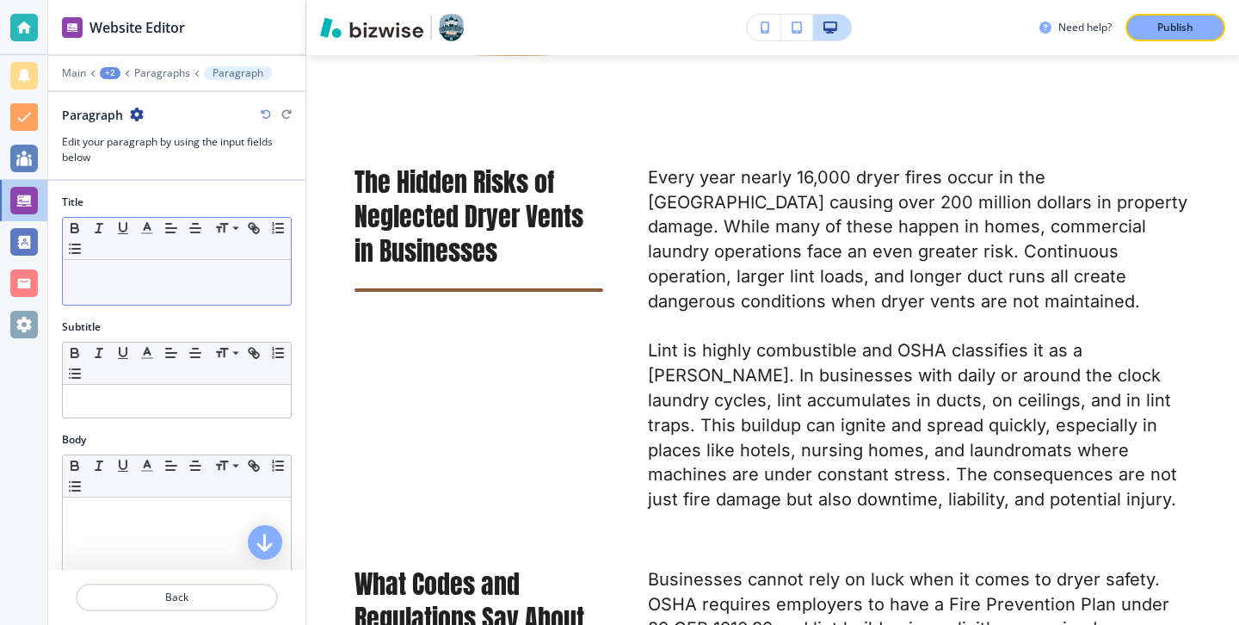
click at [139, 262] on div at bounding box center [177, 282] width 228 height 45
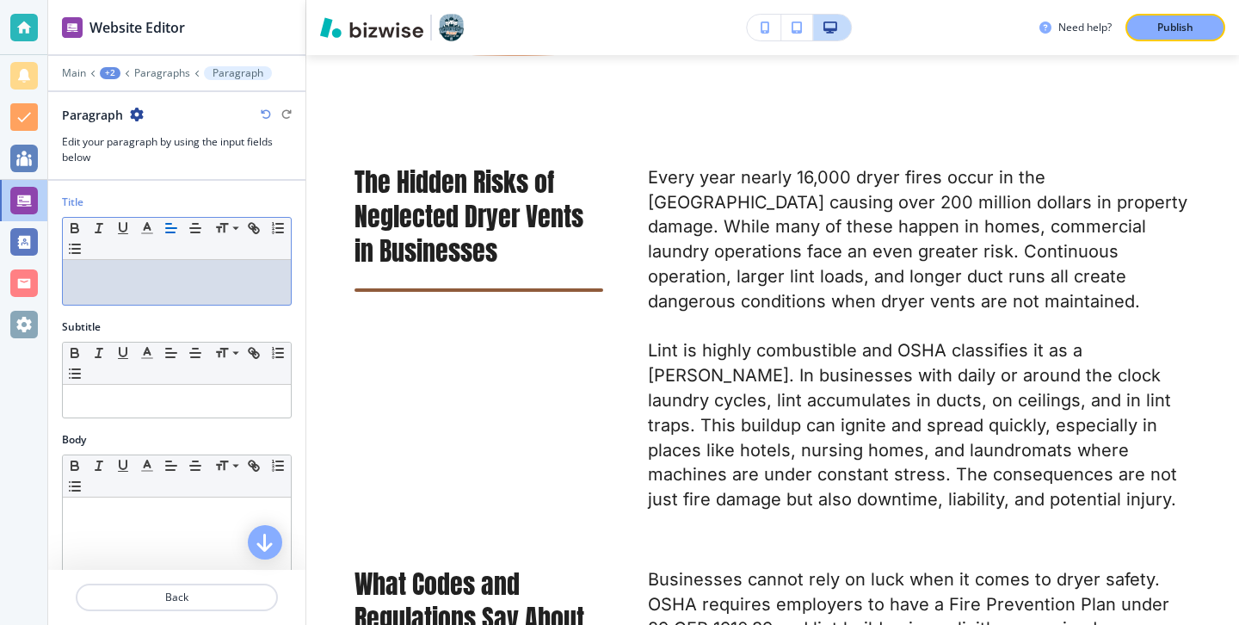
paste div
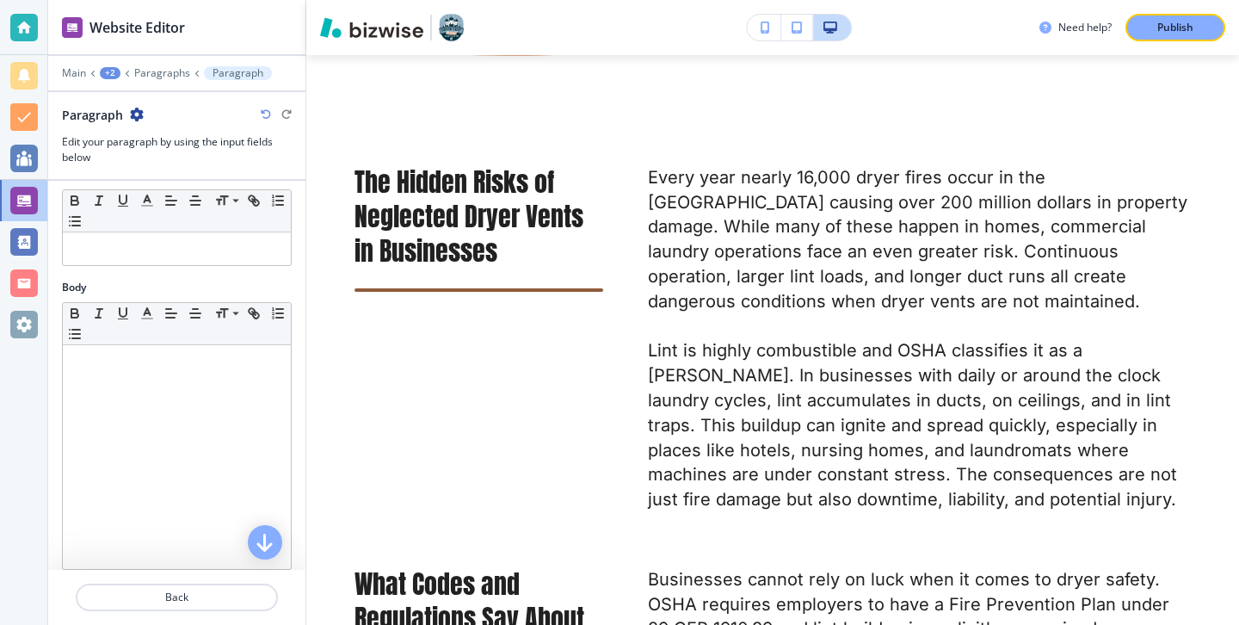
scroll to position [407, 0]
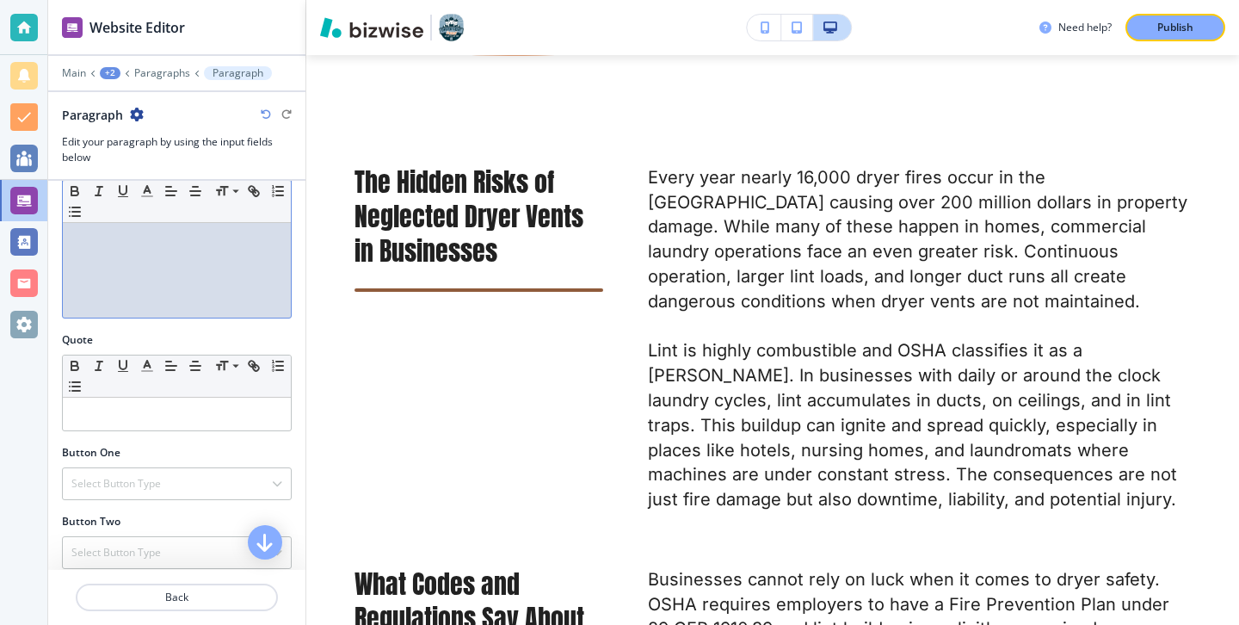
click at [139, 262] on div at bounding box center [177, 206] width 228 height 224
click at [133, 278] on div at bounding box center [177, 206] width 228 height 224
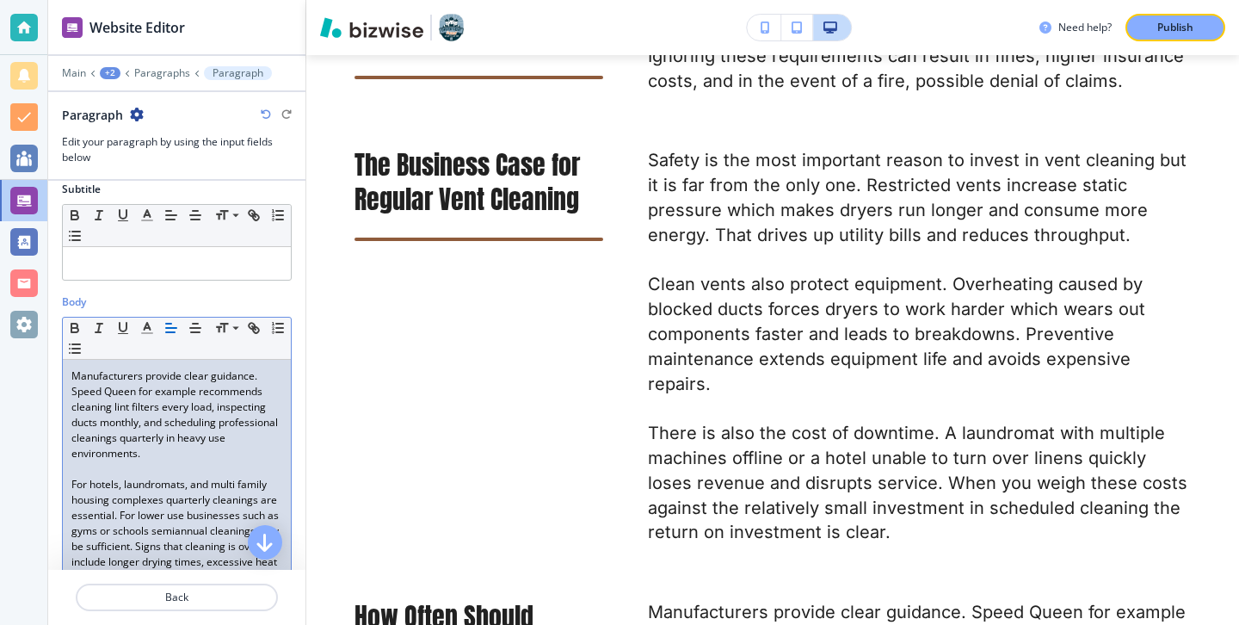
scroll to position [594, 0]
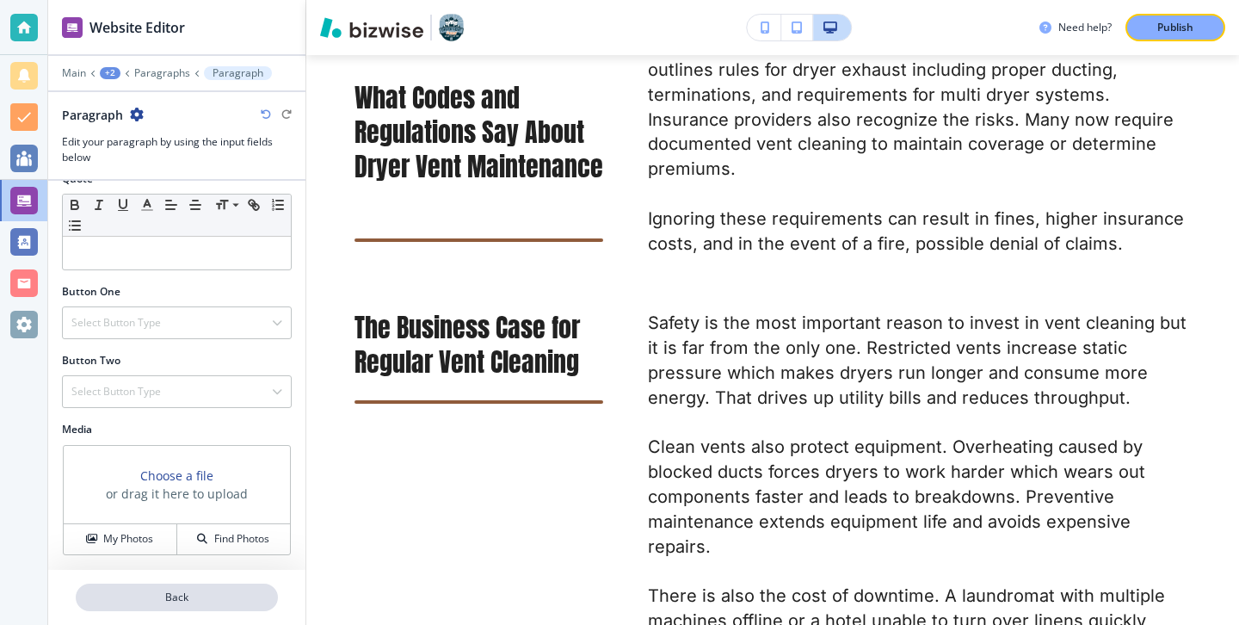
click at [186, 608] on button "Back" at bounding box center [177, 597] width 202 height 28
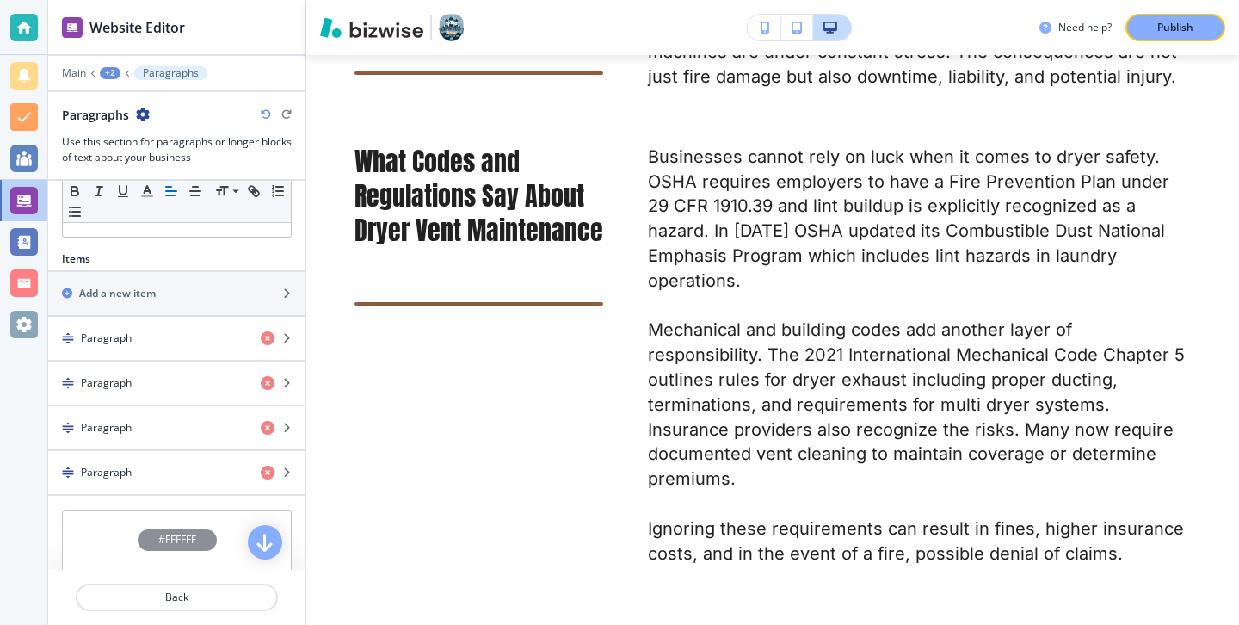
scroll to position [432, 0]
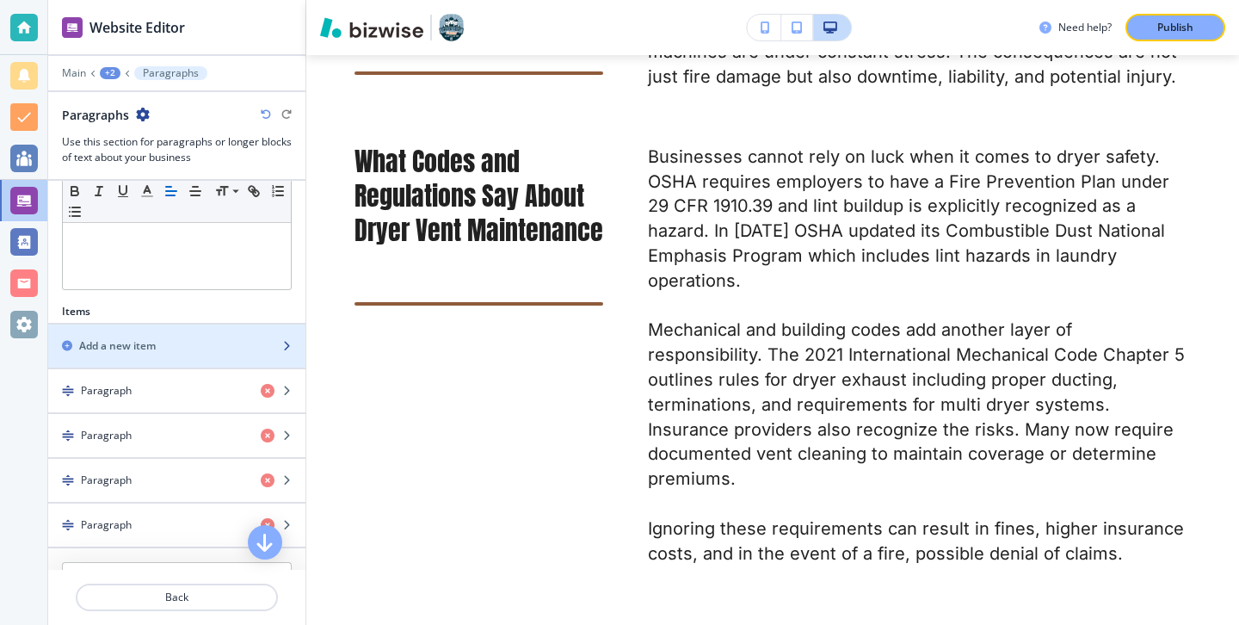
click at [241, 338] on div "Add a new item" at bounding box center [157, 345] width 219 height 15
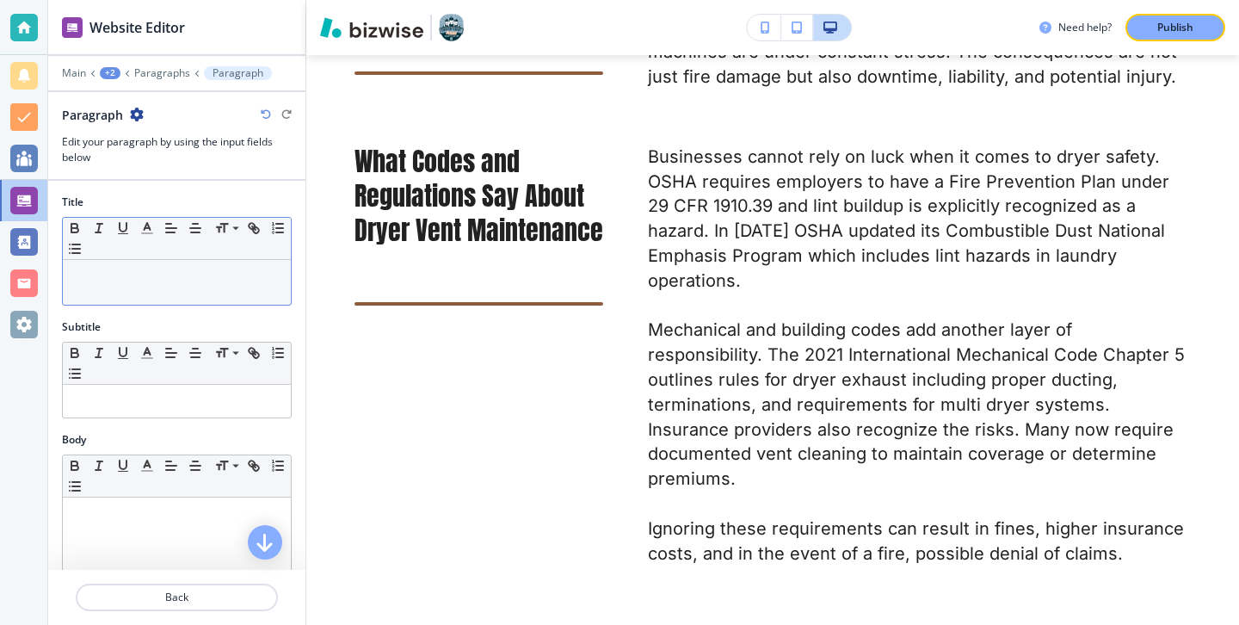
click at [219, 275] on p at bounding box center [176, 275] width 211 height 15
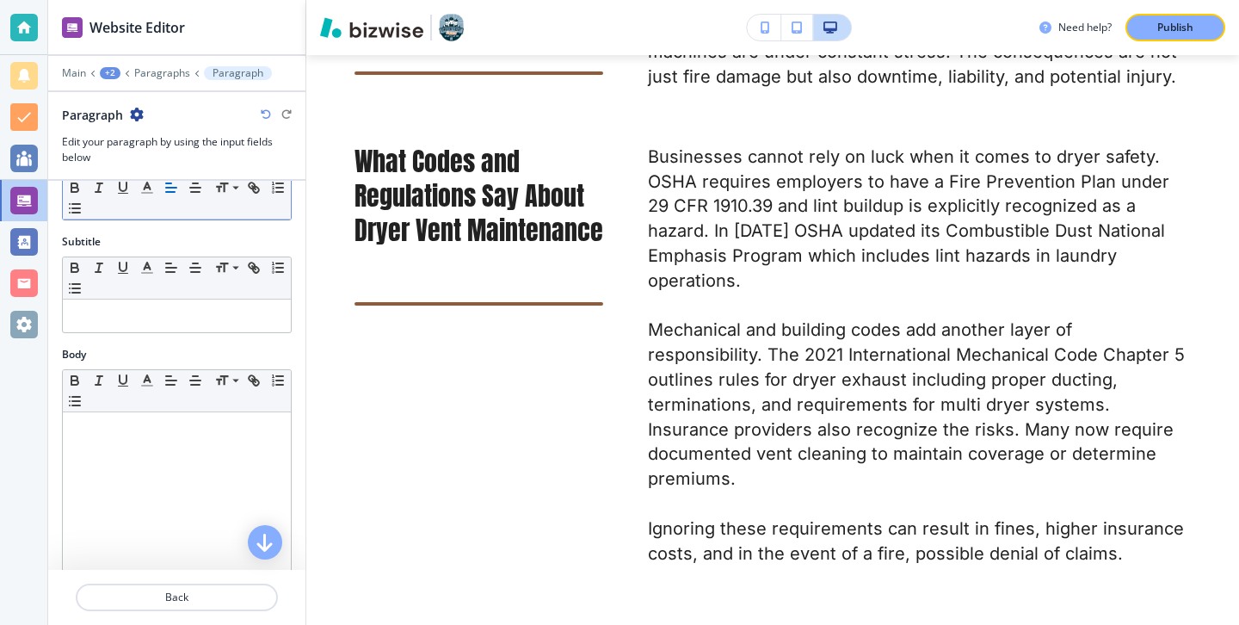
scroll to position [156, 0]
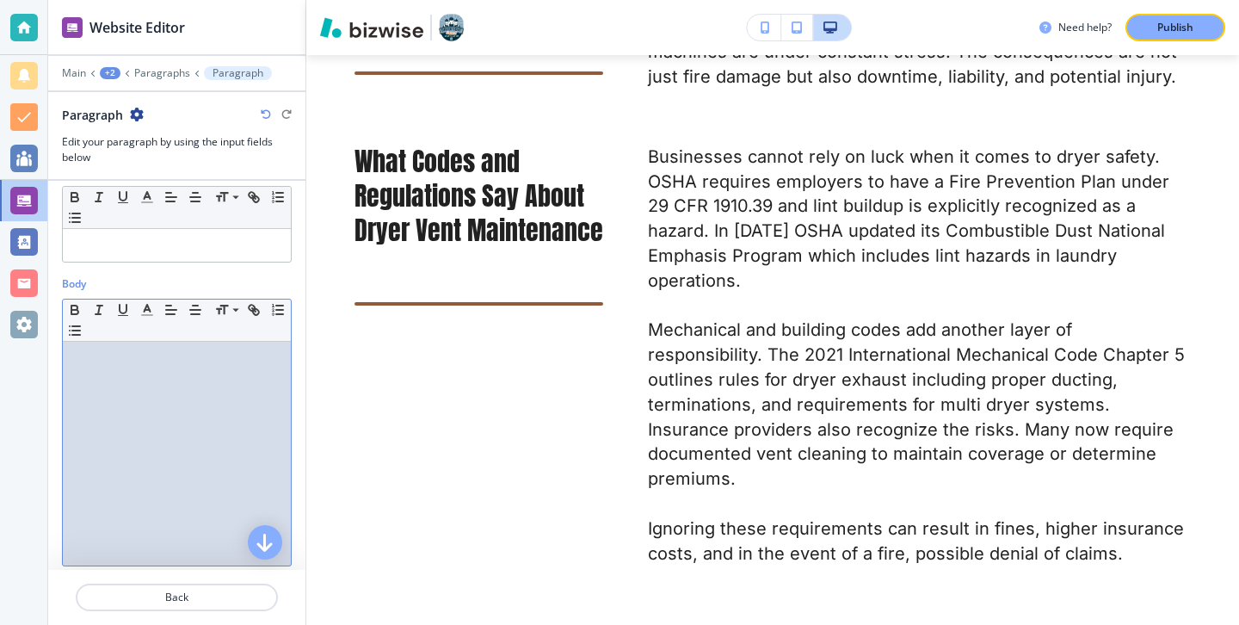
click at [216, 367] on div at bounding box center [177, 454] width 228 height 224
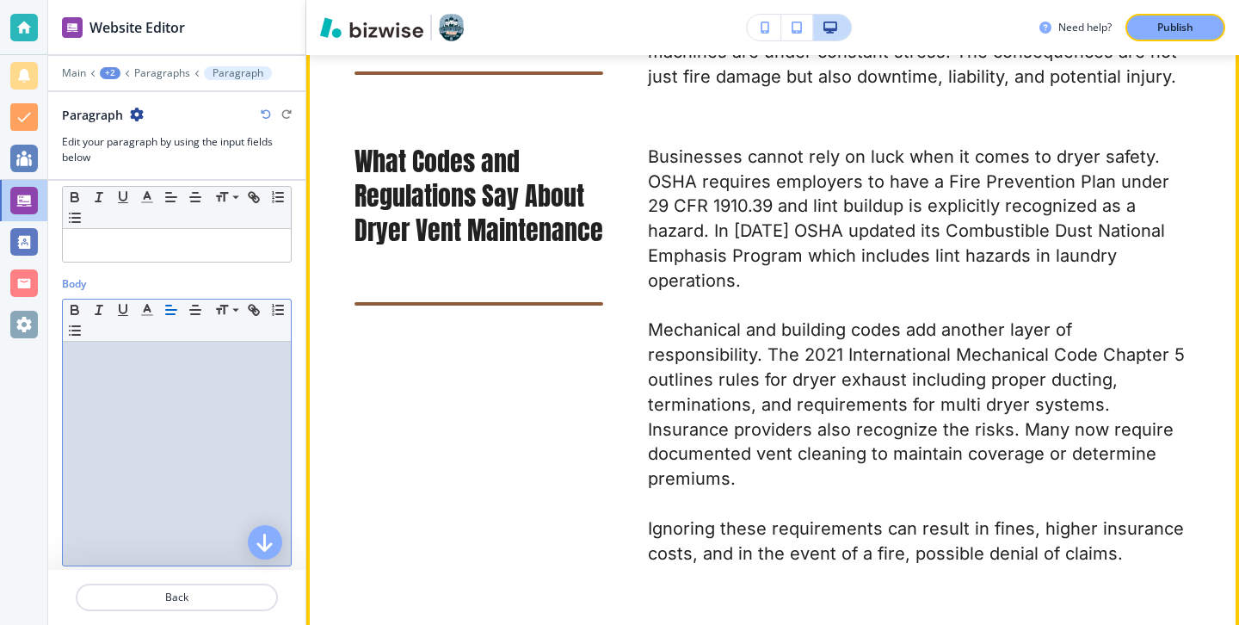
paste div
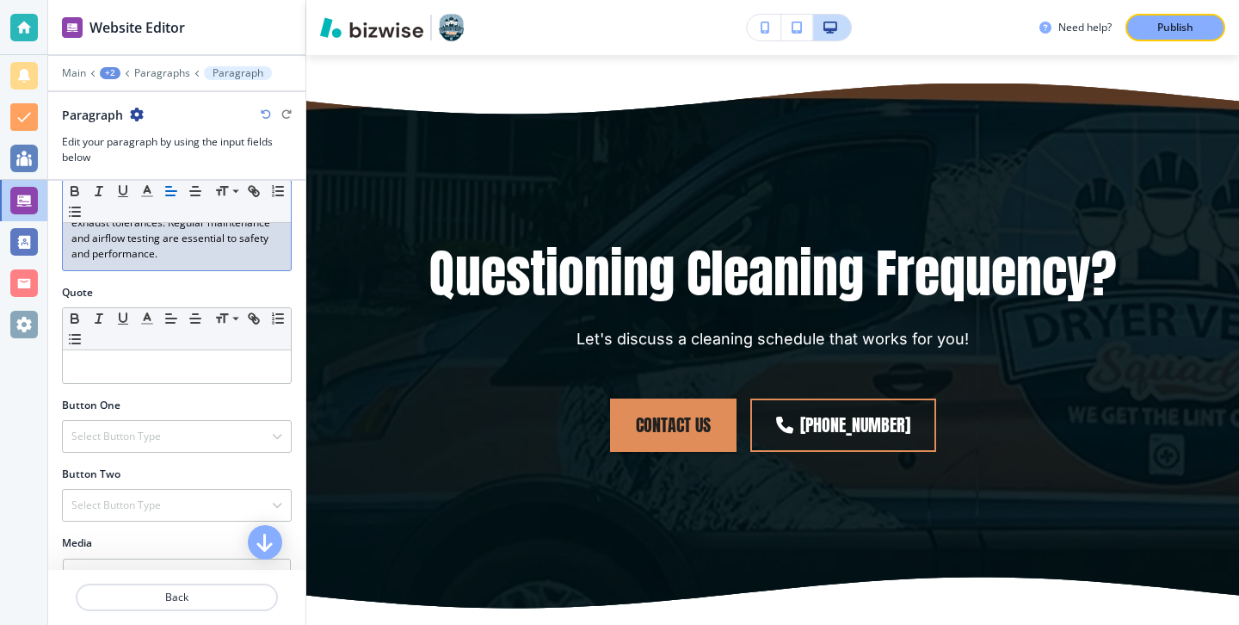
scroll to position [745, 0]
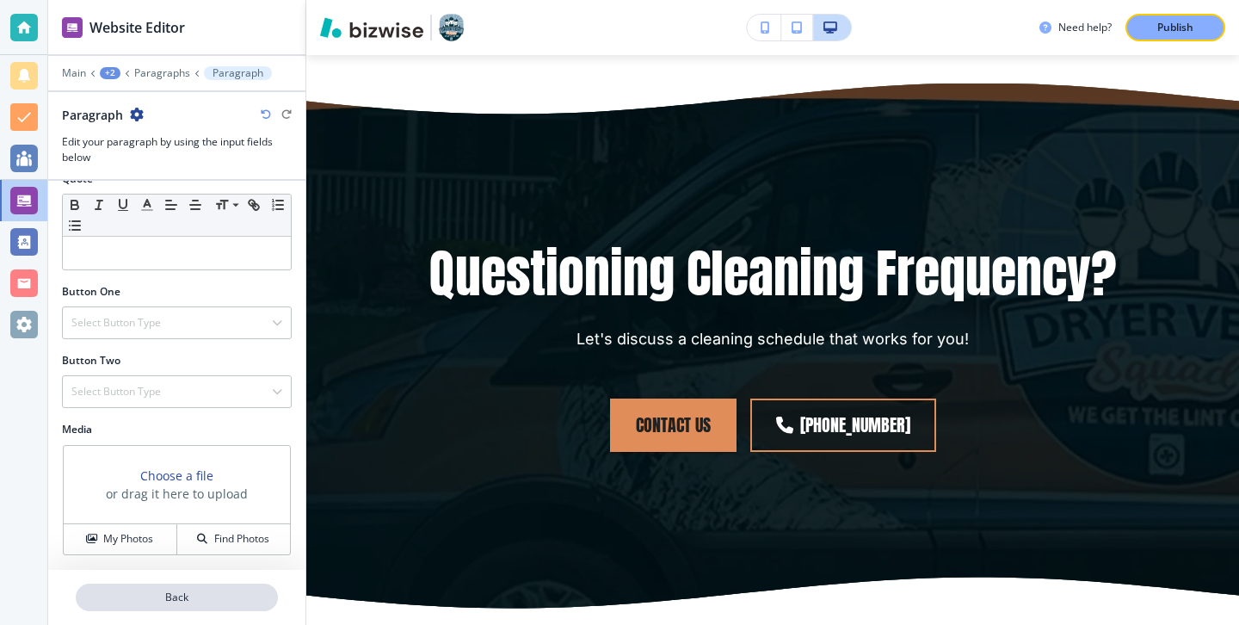
click at [207, 598] on p "Back" at bounding box center [176, 596] width 199 height 15
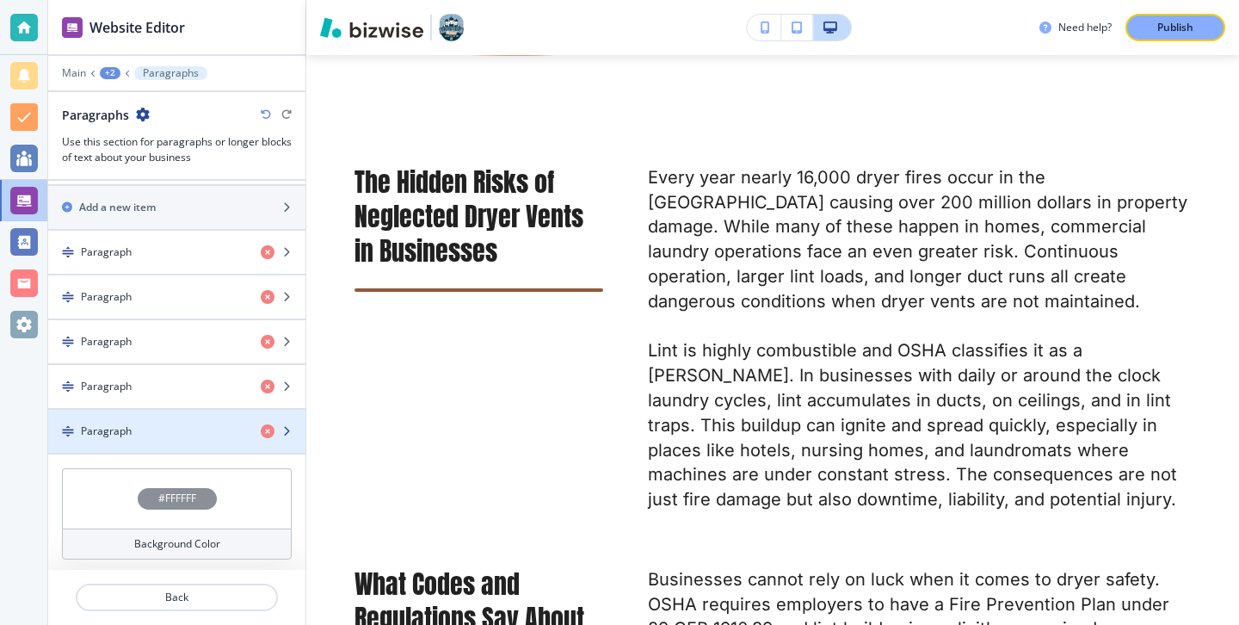
scroll to position [439, 0]
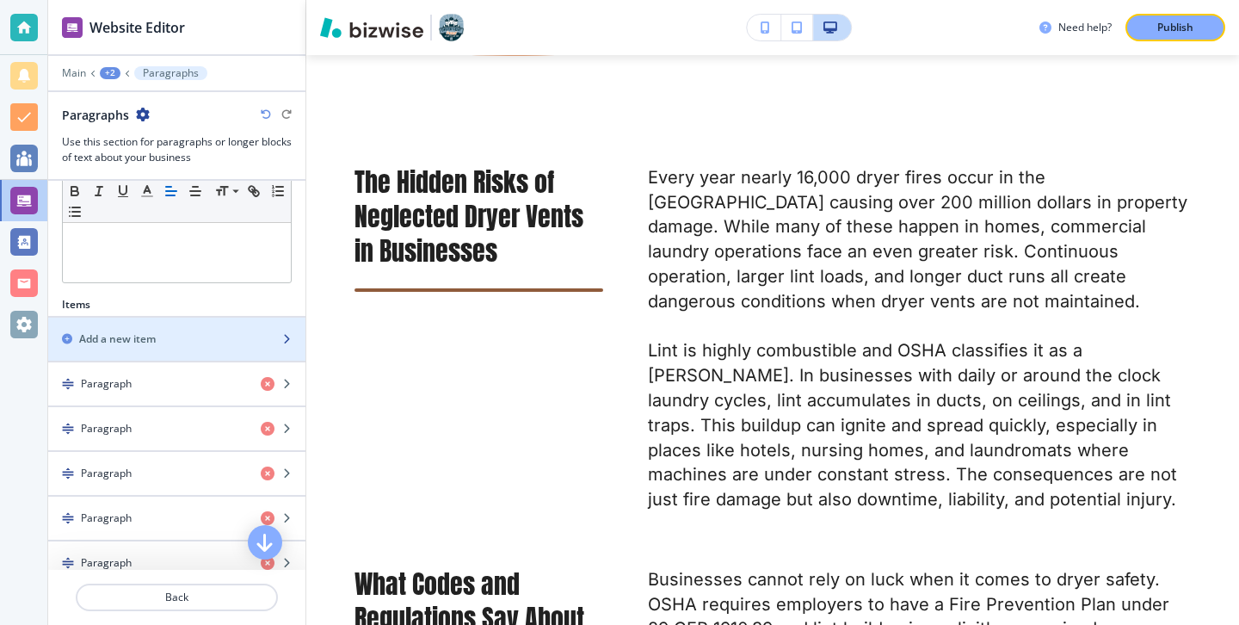
click at [231, 339] on div "Add a new item" at bounding box center [157, 338] width 219 height 15
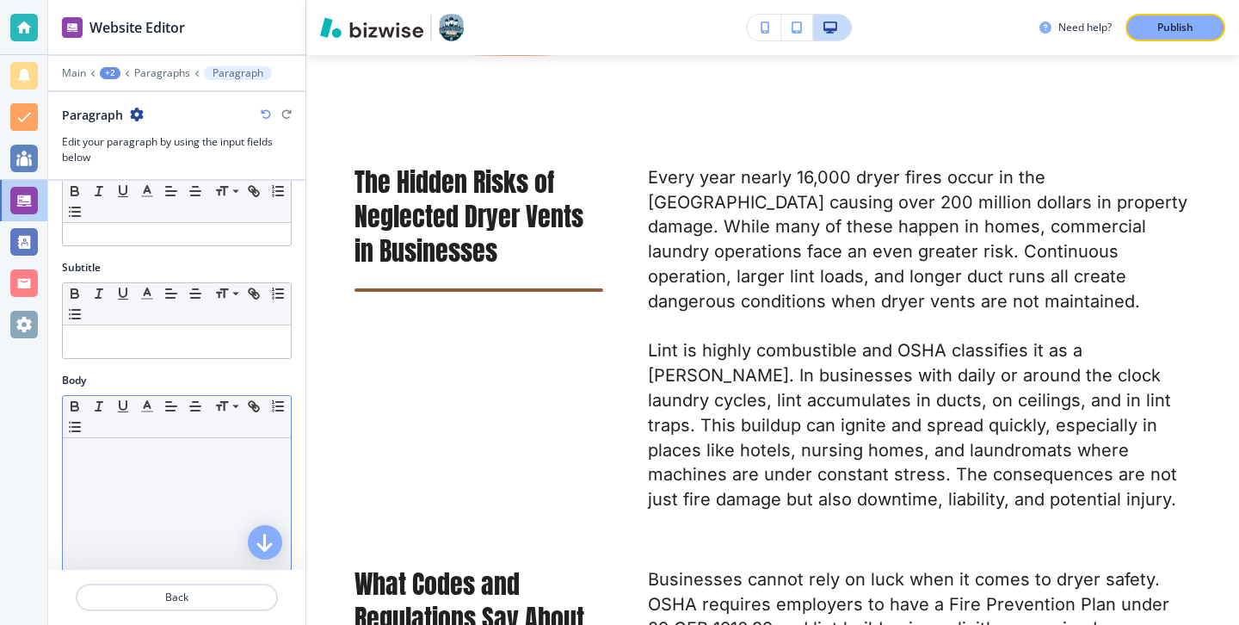
scroll to position [0, 0]
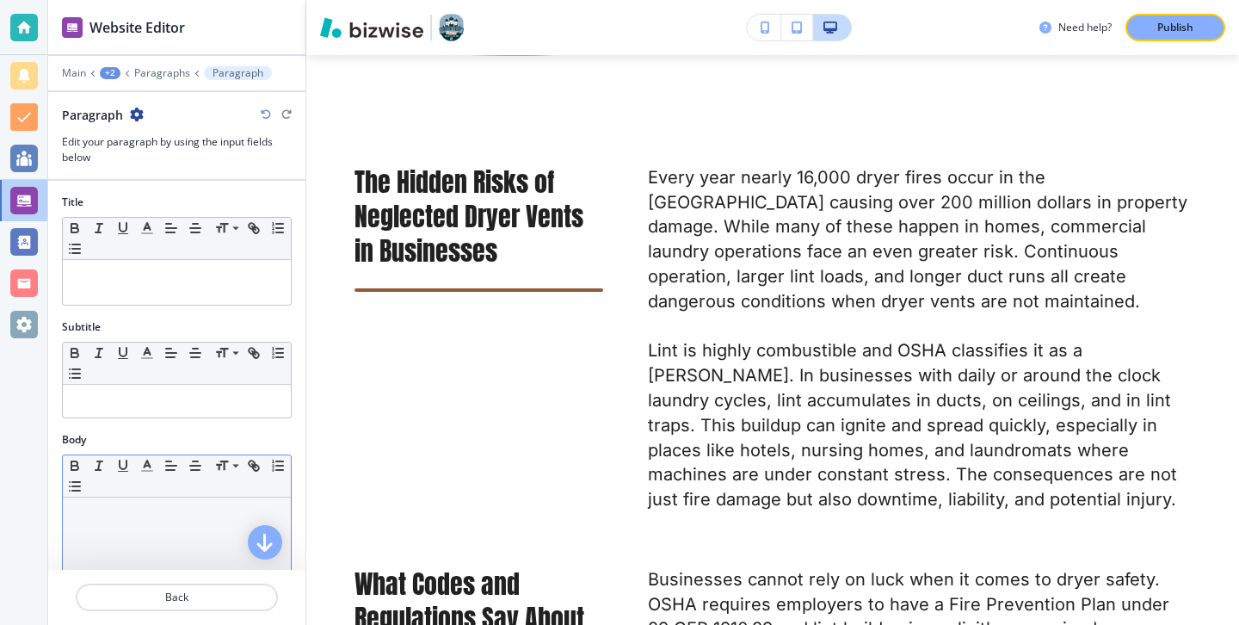
click at [234, 319] on div "Subtitle" at bounding box center [177, 326] width 230 height 15
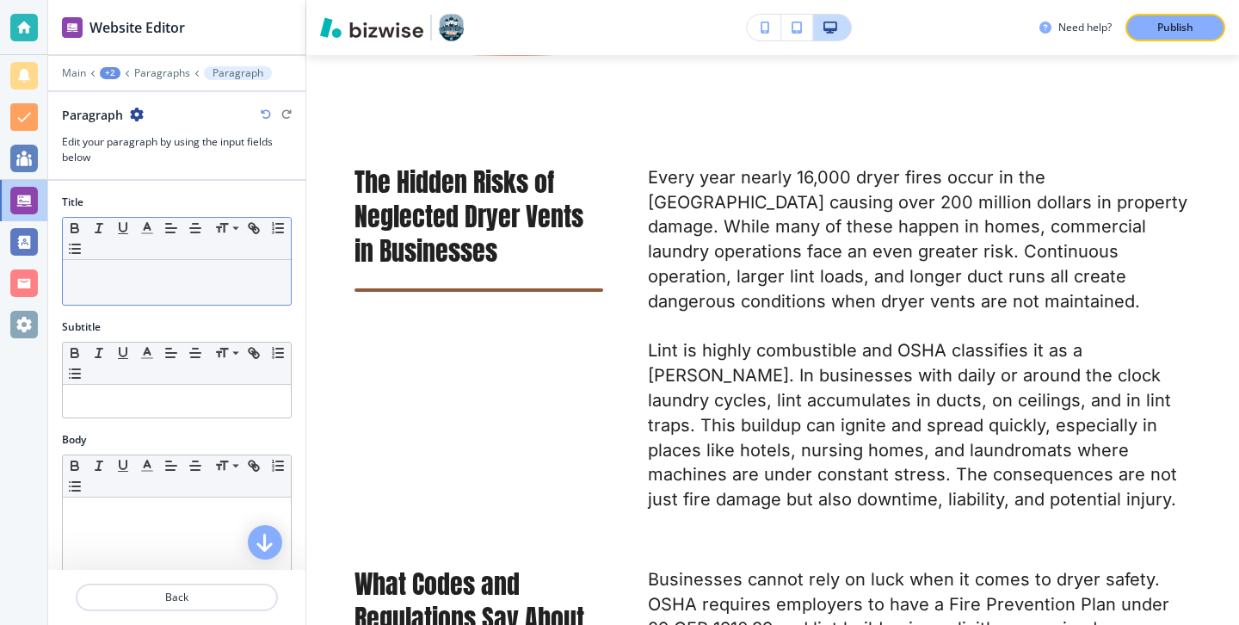
click at [238, 270] on p at bounding box center [176, 275] width 211 height 15
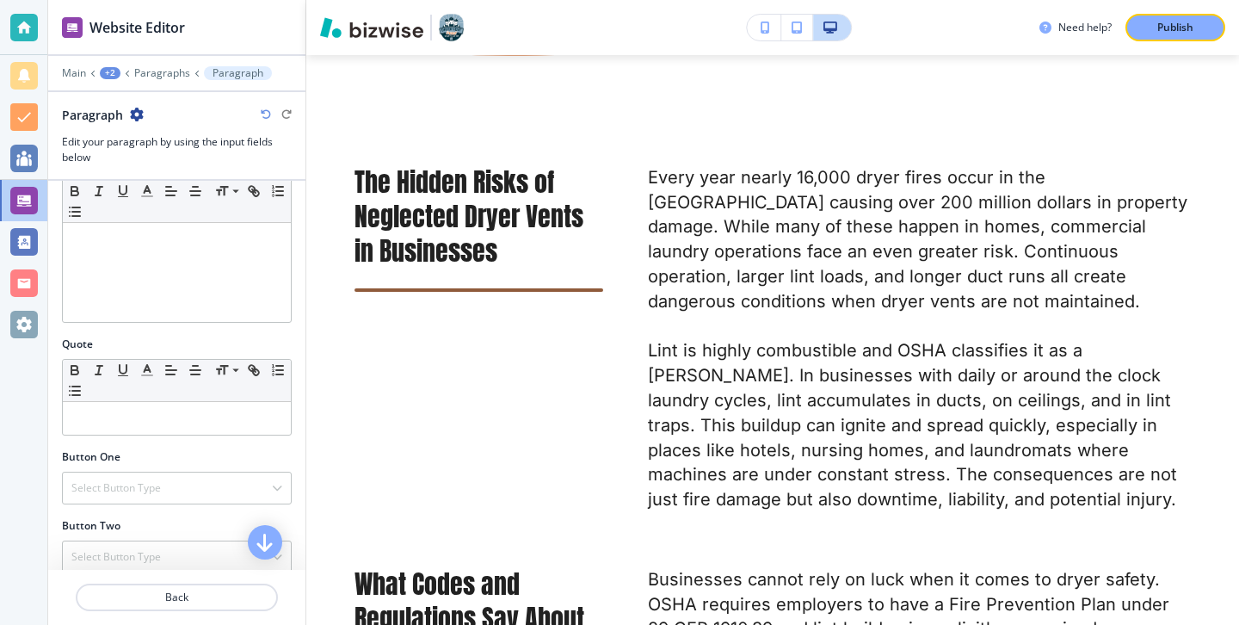
scroll to position [415, 0]
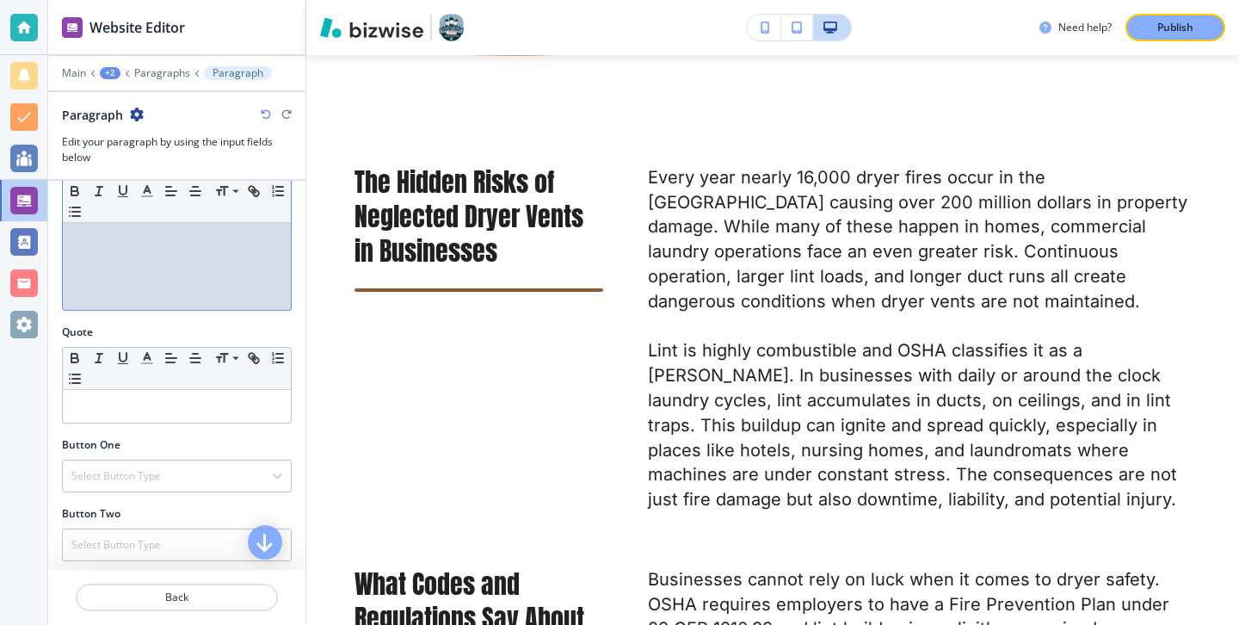
click at [133, 300] on div at bounding box center [177, 198] width 228 height 224
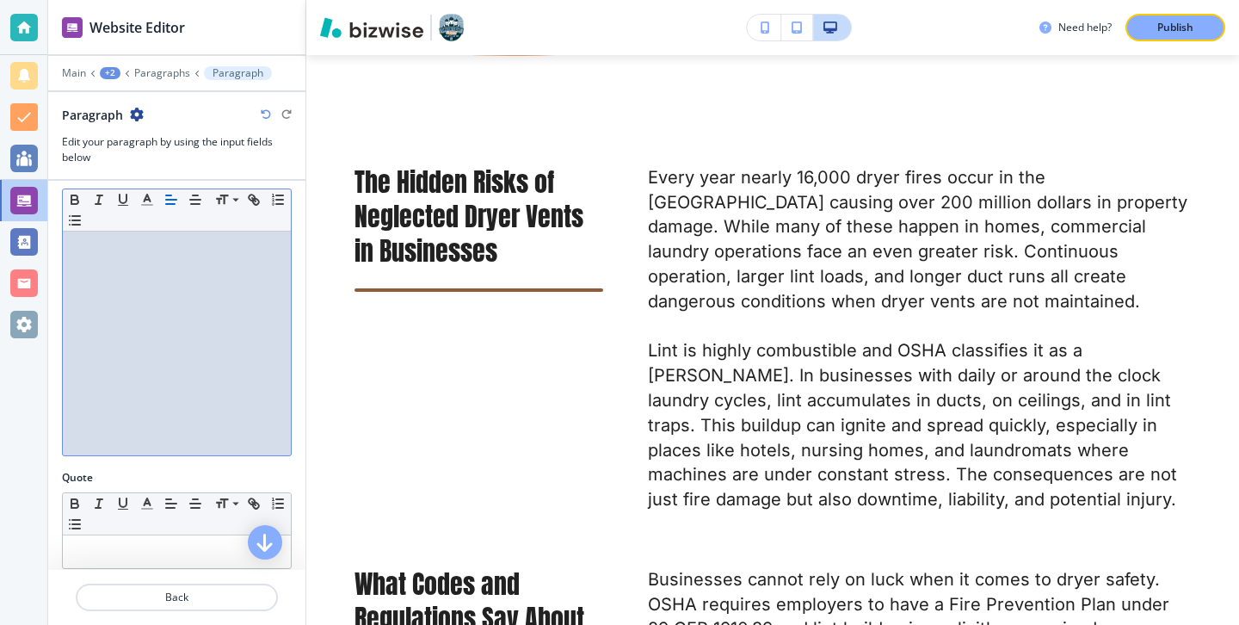
click at [115, 312] on div at bounding box center [177, 343] width 228 height 224
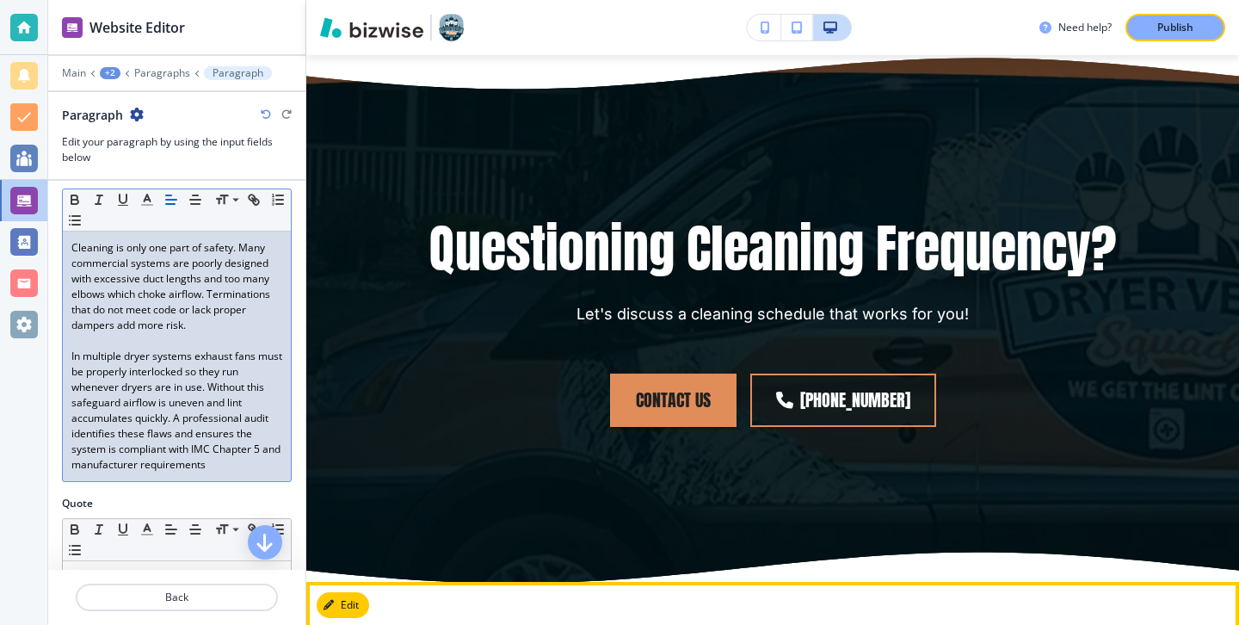
scroll to position [3510, 0]
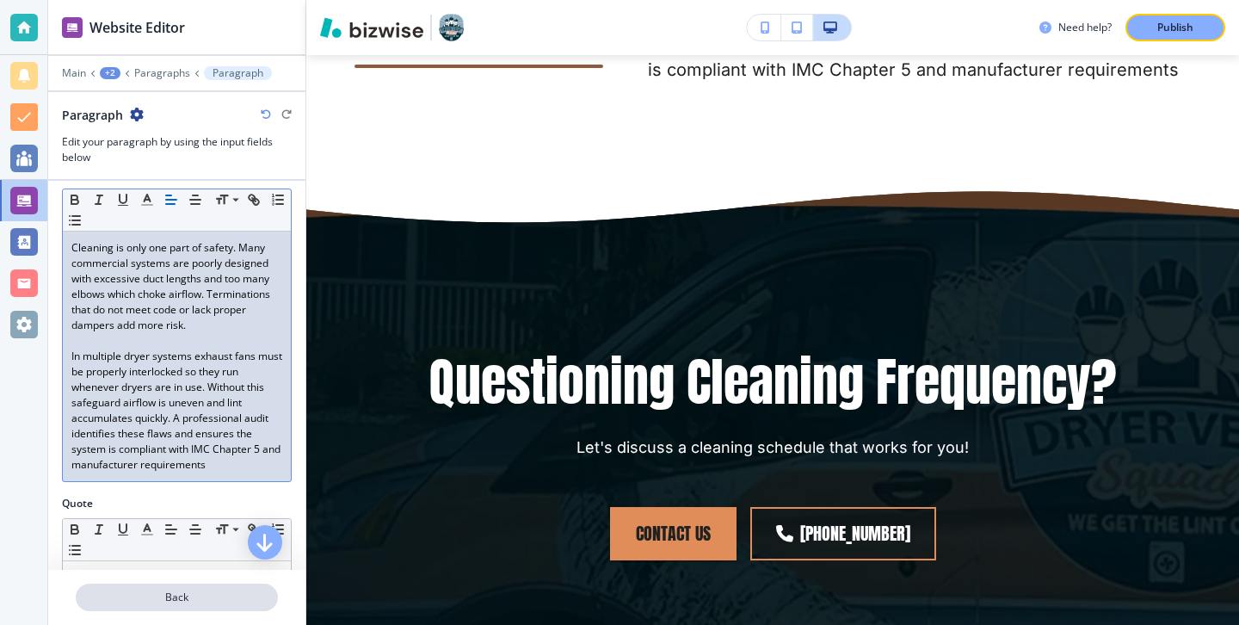
click at [210, 594] on p "Back" at bounding box center [176, 596] width 199 height 15
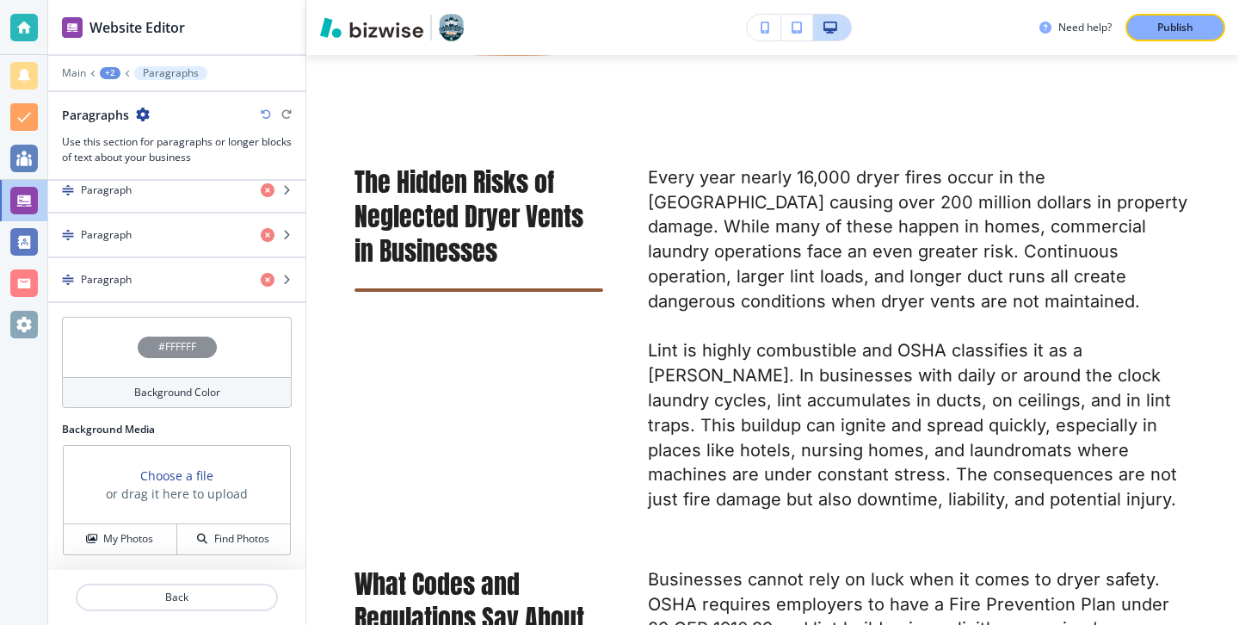
scroll to position [354, 0]
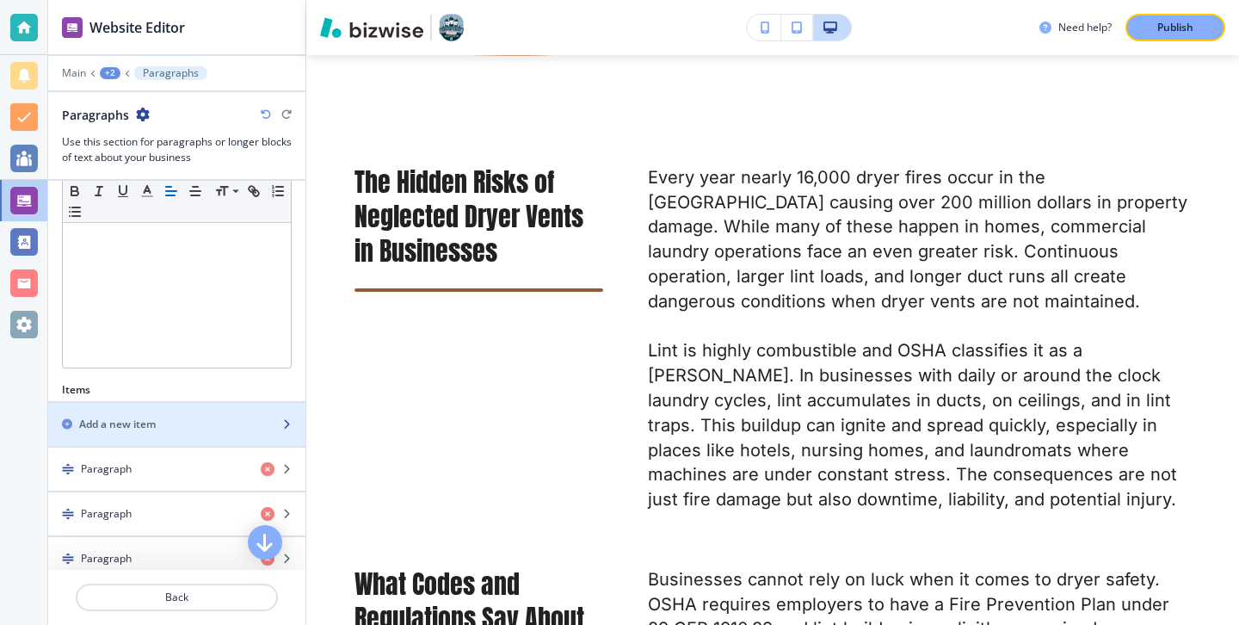
click at [194, 440] on div "button" at bounding box center [176, 439] width 257 height 14
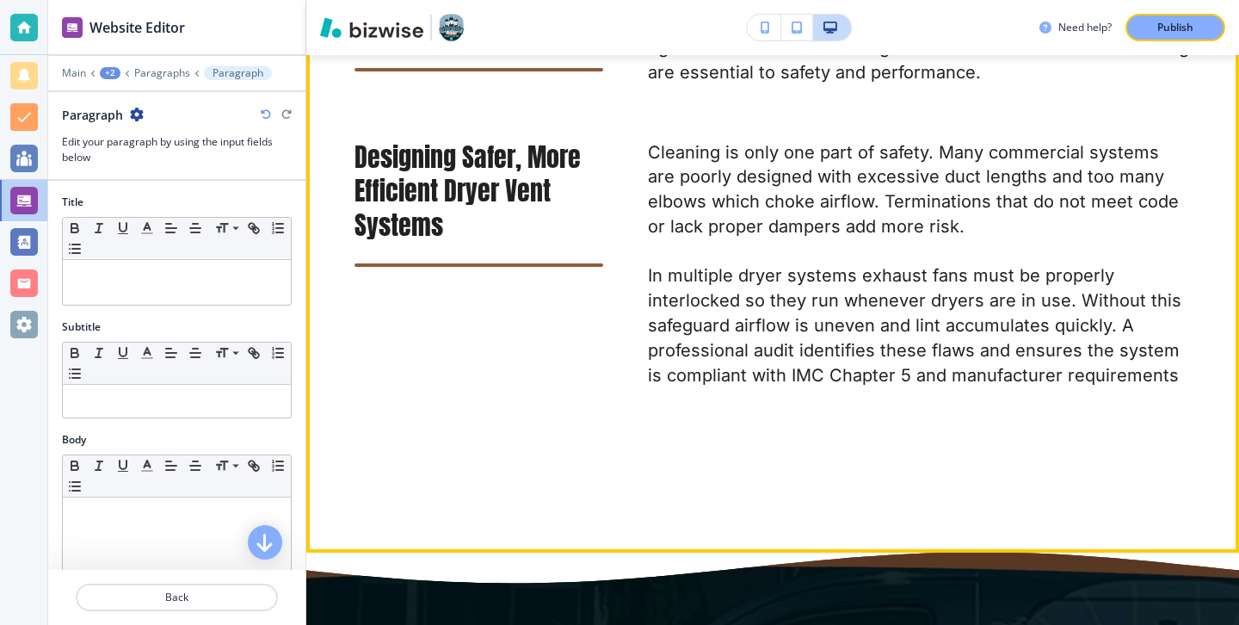
scroll to position [3200, 0]
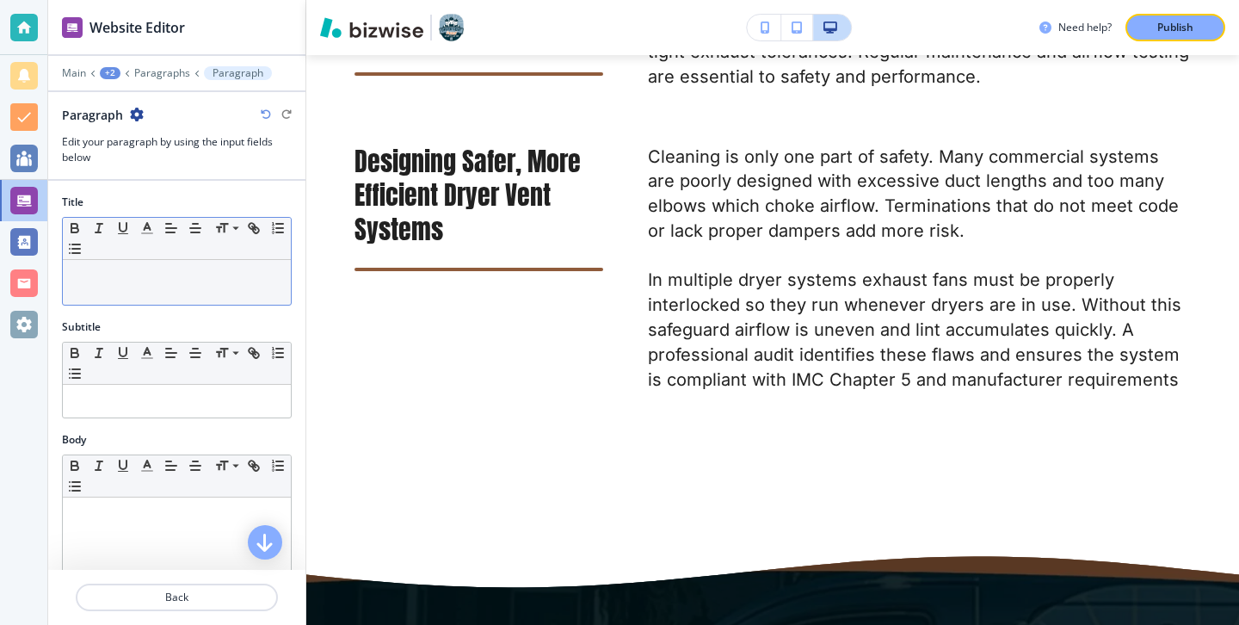
click at [216, 290] on div at bounding box center [177, 282] width 228 height 45
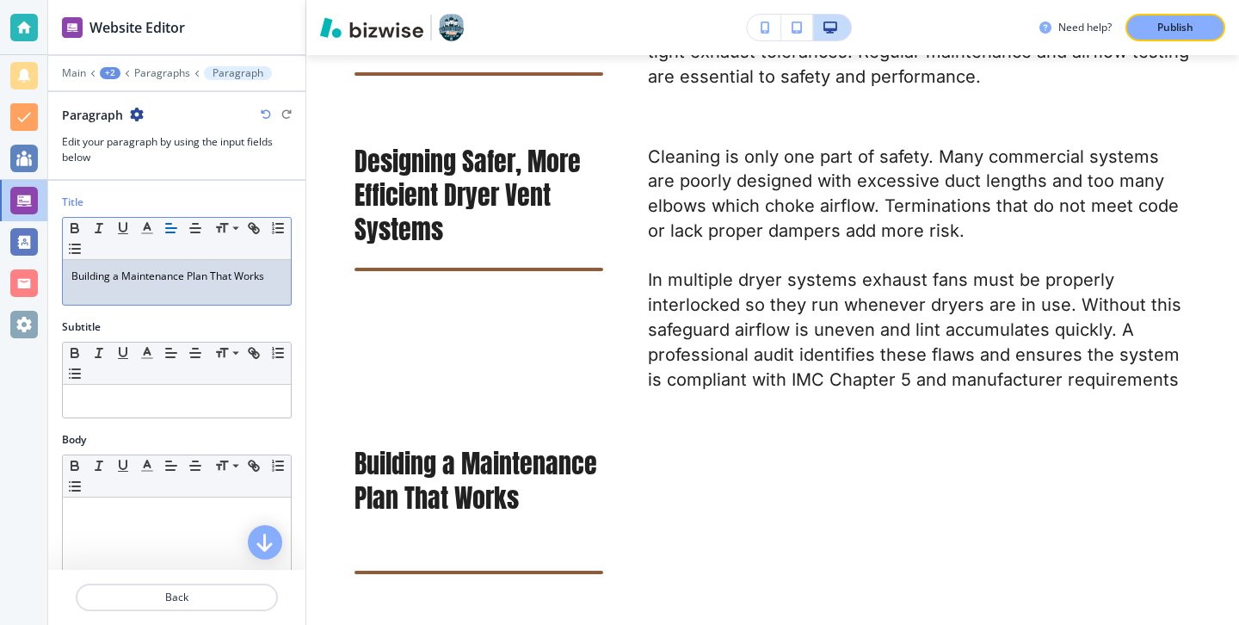
scroll to position [0, 0]
click at [188, 564] on div at bounding box center [177, 609] width 228 height 224
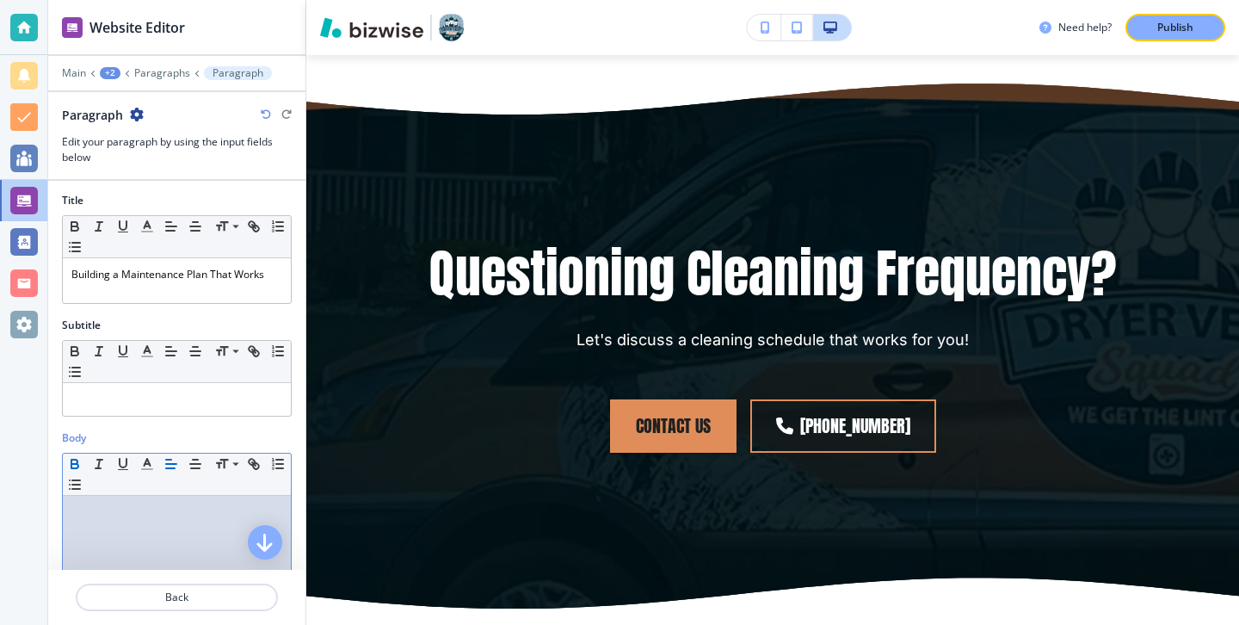
scroll to position [149, 0]
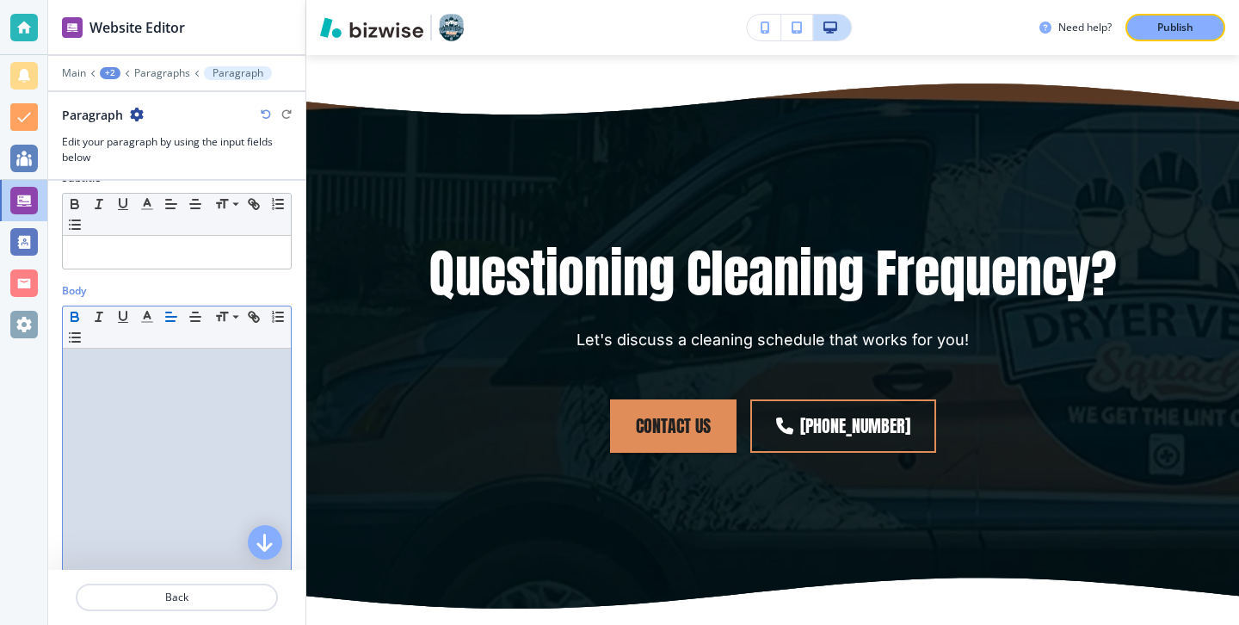
click at [227, 466] on div "﻿" at bounding box center [177, 461] width 228 height 224
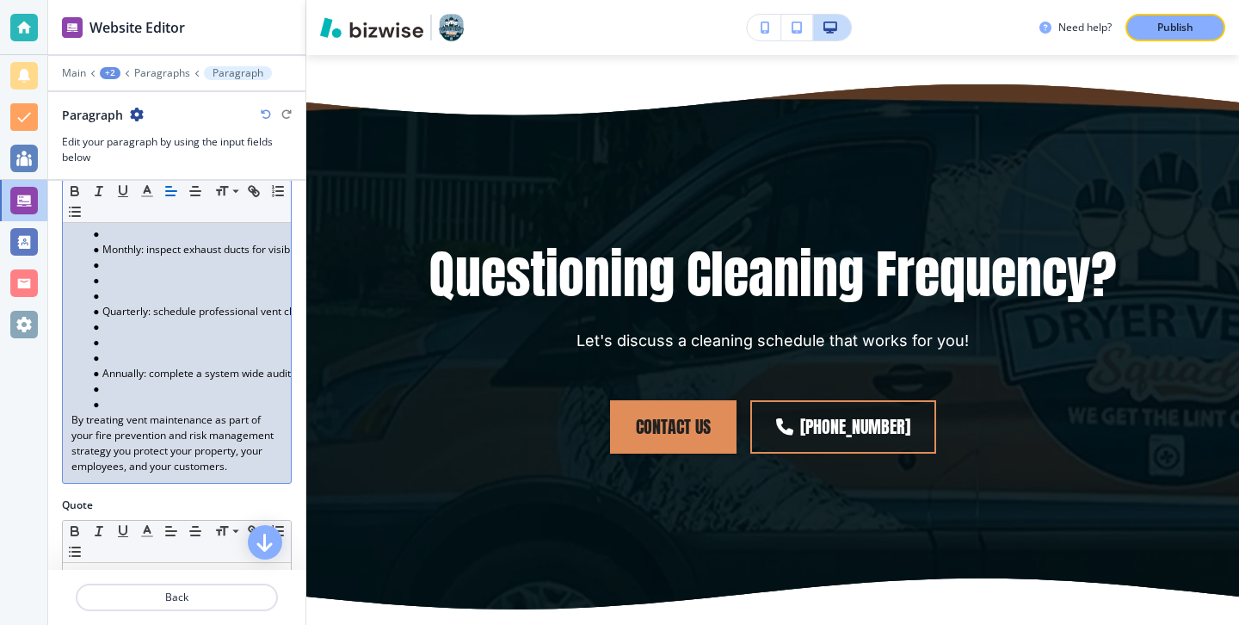
scroll to position [407, 0]
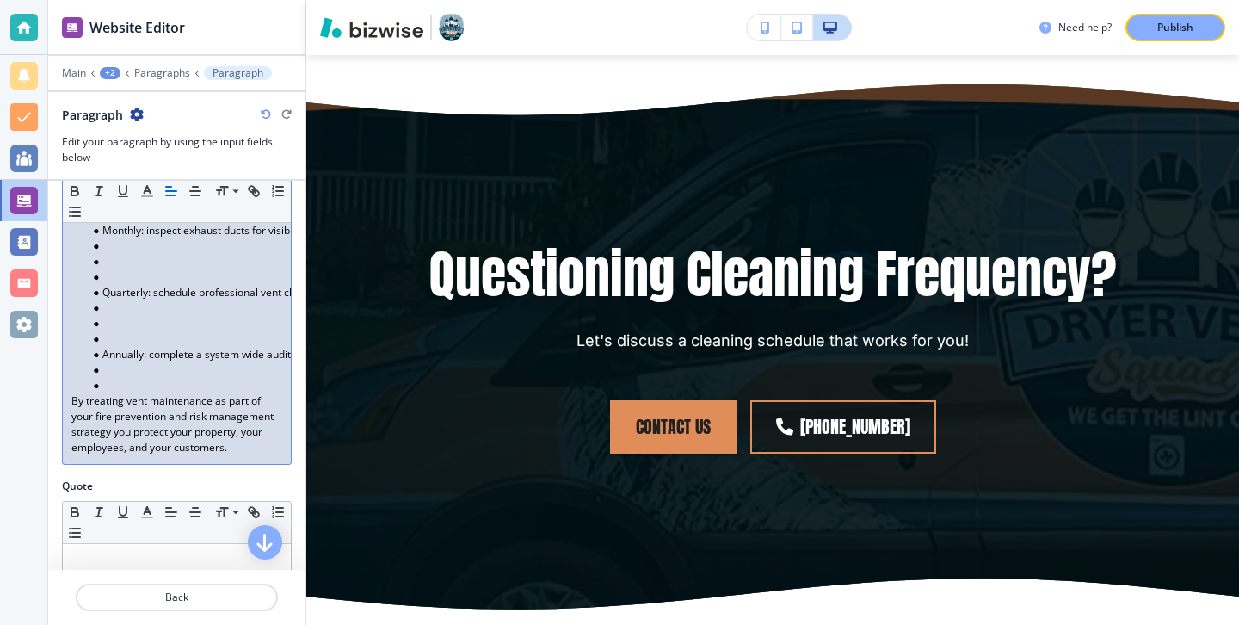
click at [138, 380] on li at bounding box center [184, 385] width 195 height 15
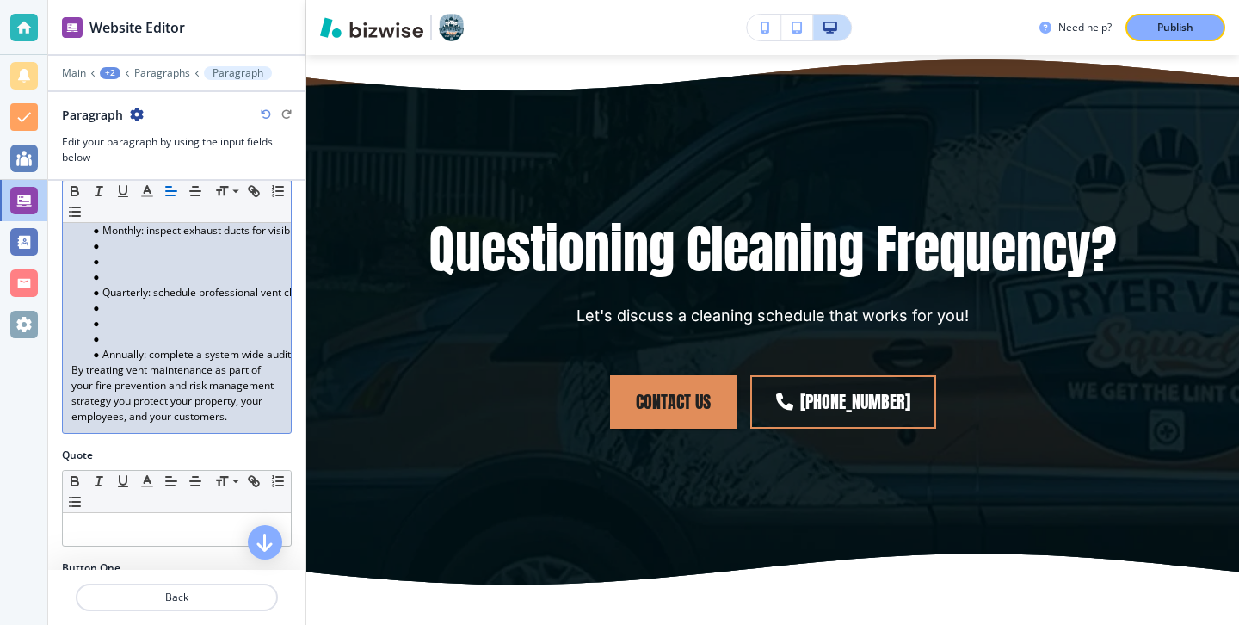
scroll to position [4228, 0]
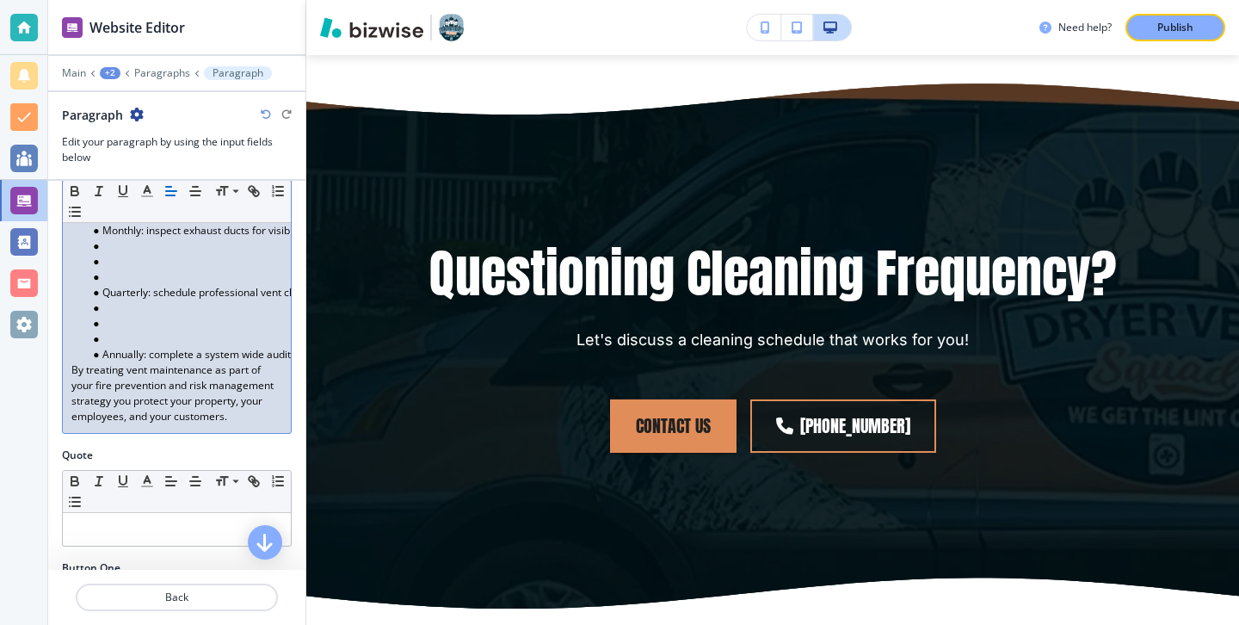
click at [119, 341] on li at bounding box center [184, 338] width 195 height 15
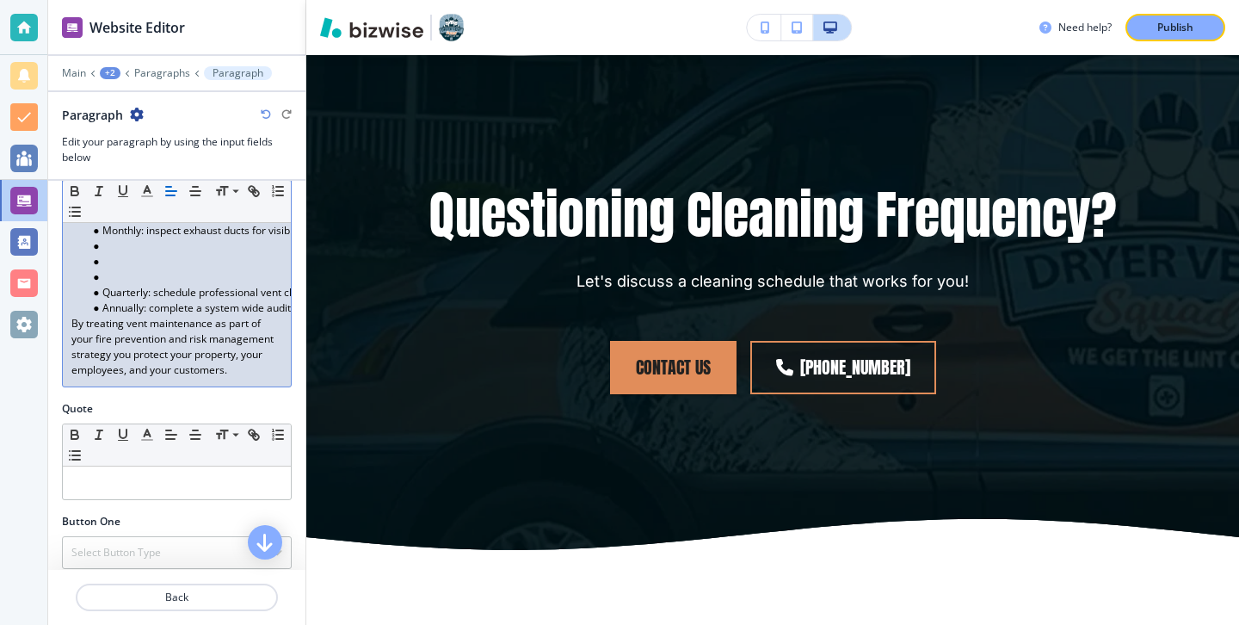
scroll to position [4153, 0]
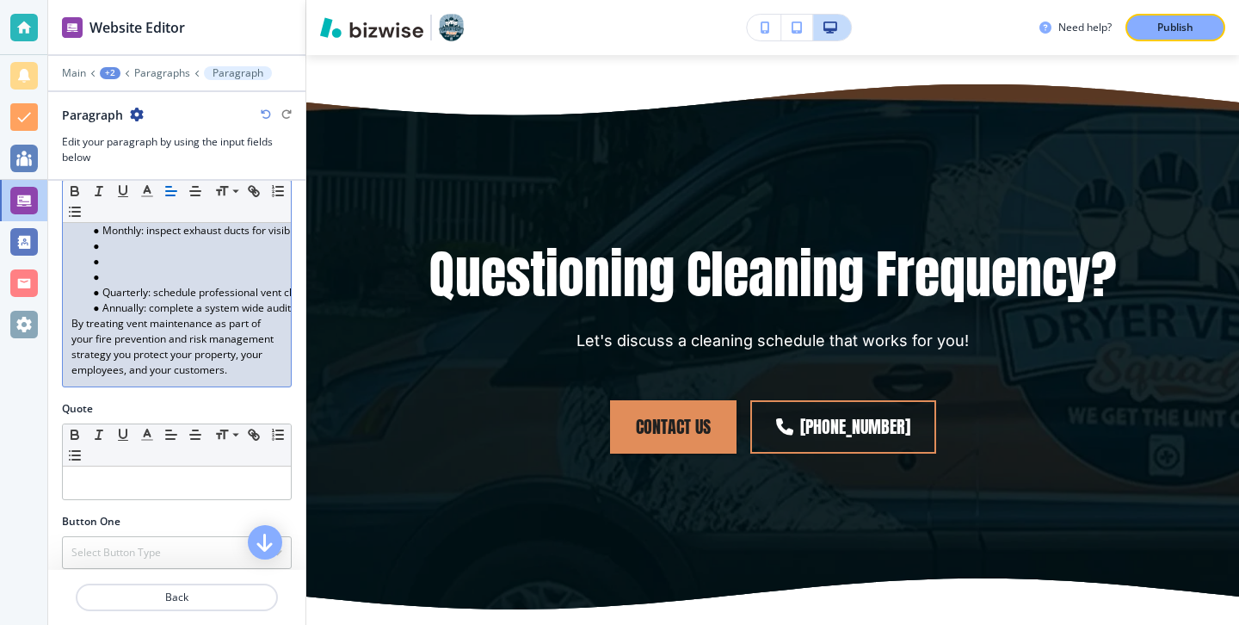
click at [120, 276] on li at bounding box center [184, 276] width 195 height 15
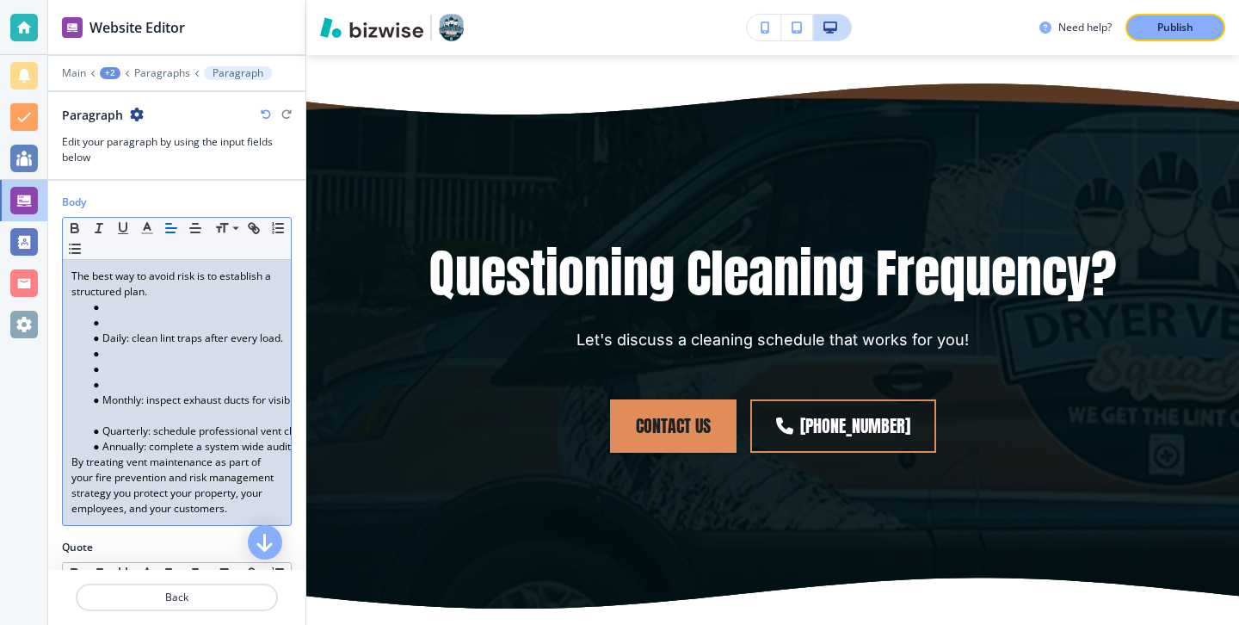
scroll to position [4079, 0]
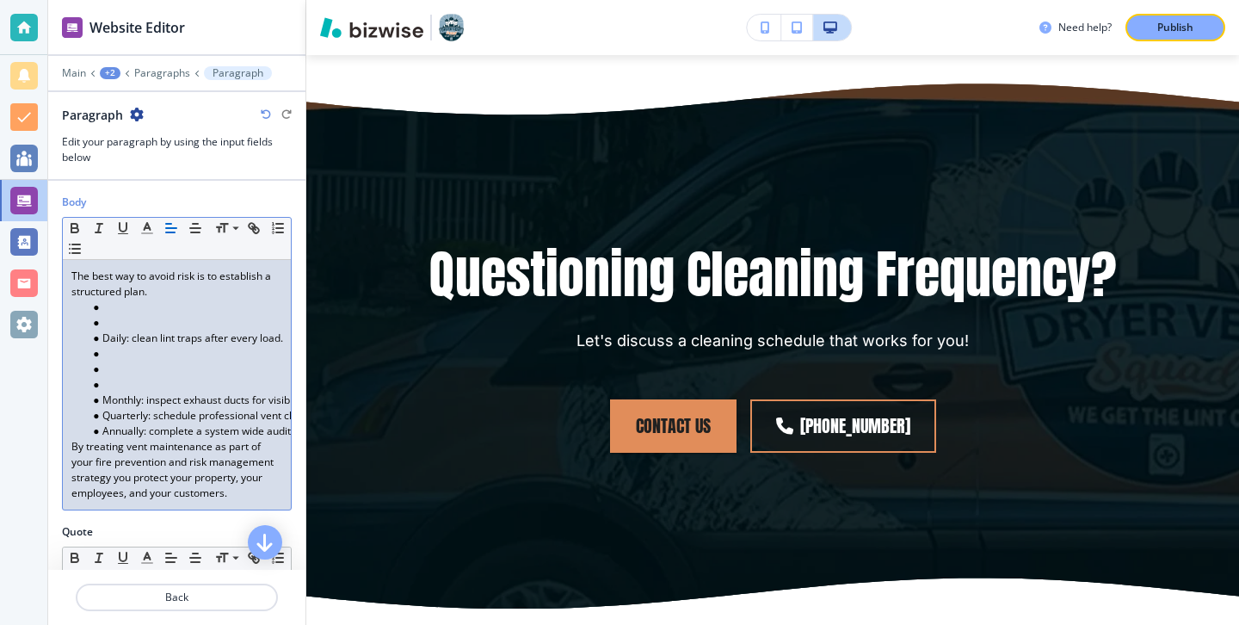
click at [115, 279] on p "﻿The best way to avoid risk is to establish a structured plan." at bounding box center [176, 283] width 211 height 31
click at [120, 386] on li at bounding box center [184, 384] width 195 height 15
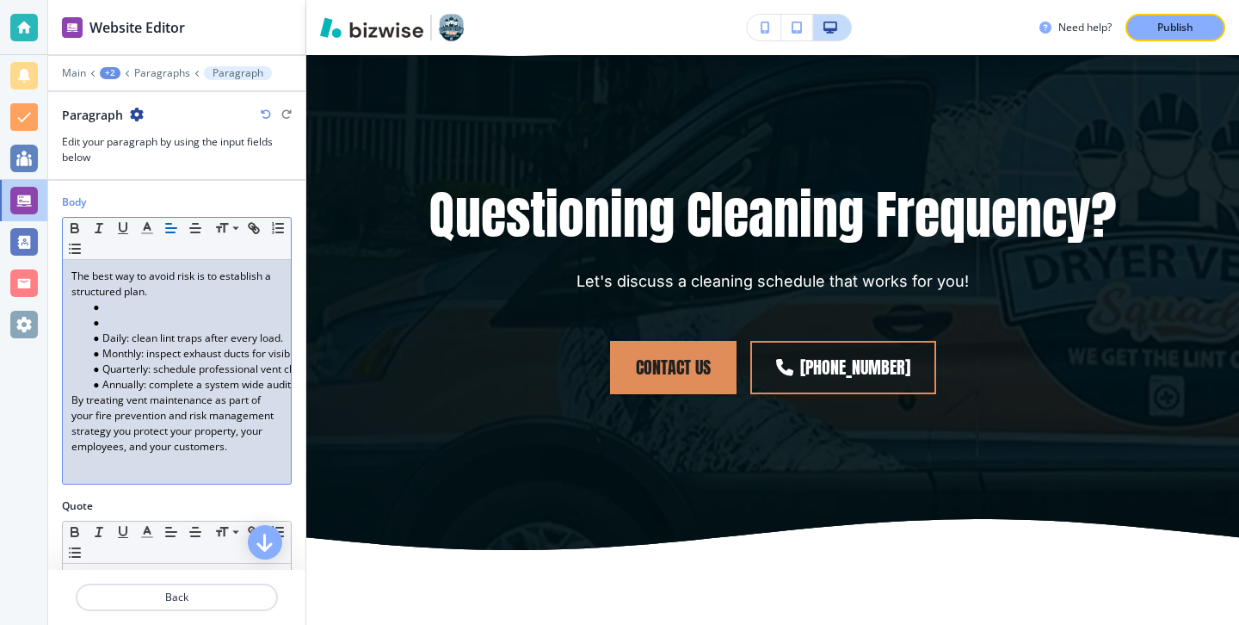
scroll to position [4004, 0]
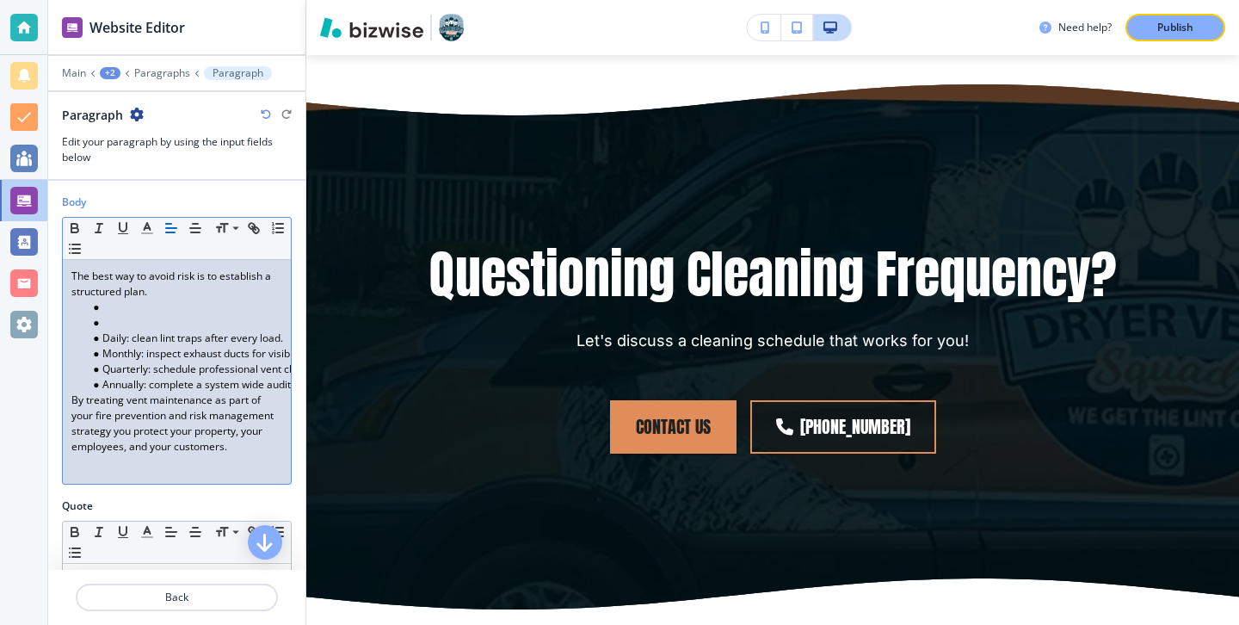
click at [119, 381] on li "Annually: complete a system wide audit and keep documentation for insurers and …" at bounding box center [184, 384] width 195 height 15
click at [116, 322] on li at bounding box center [184, 322] width 195 height 15
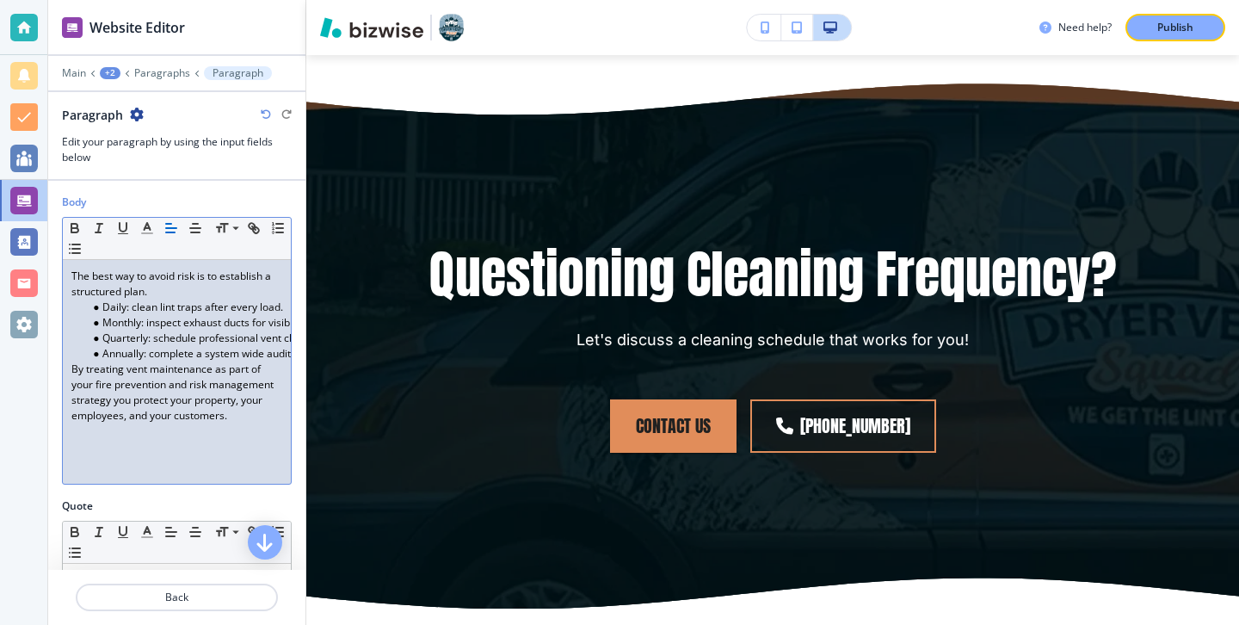
scroll to position [565, 0]
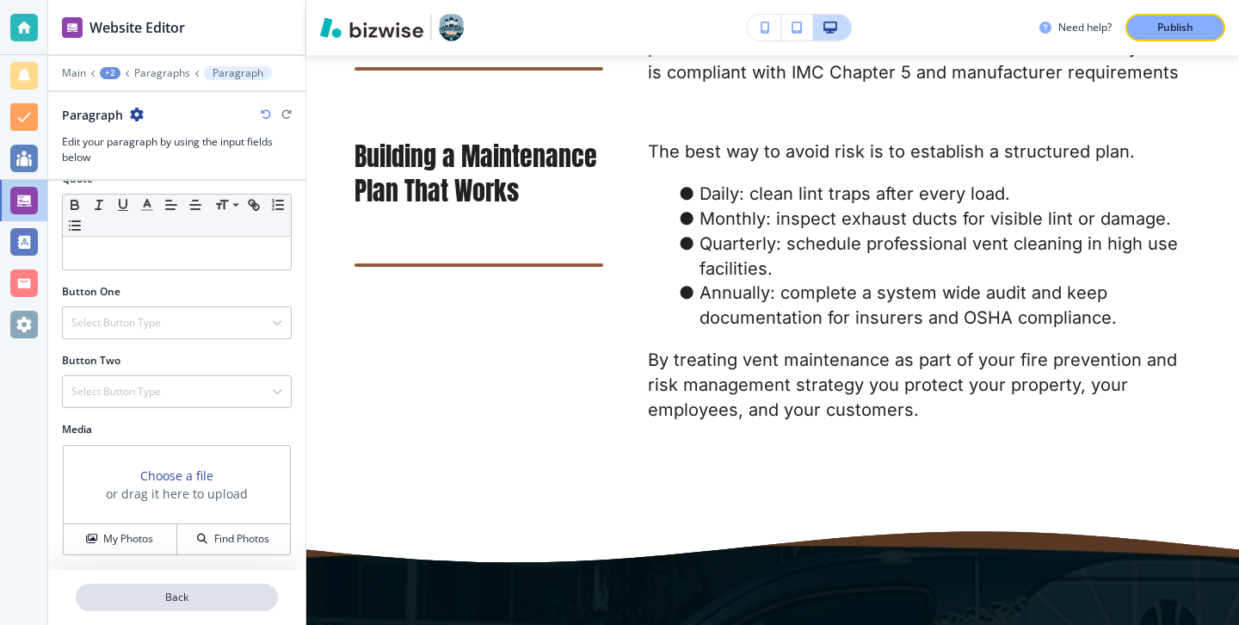
click at [215, 595] on p "Back" at bounding box center [176, 596] width 199 height 15
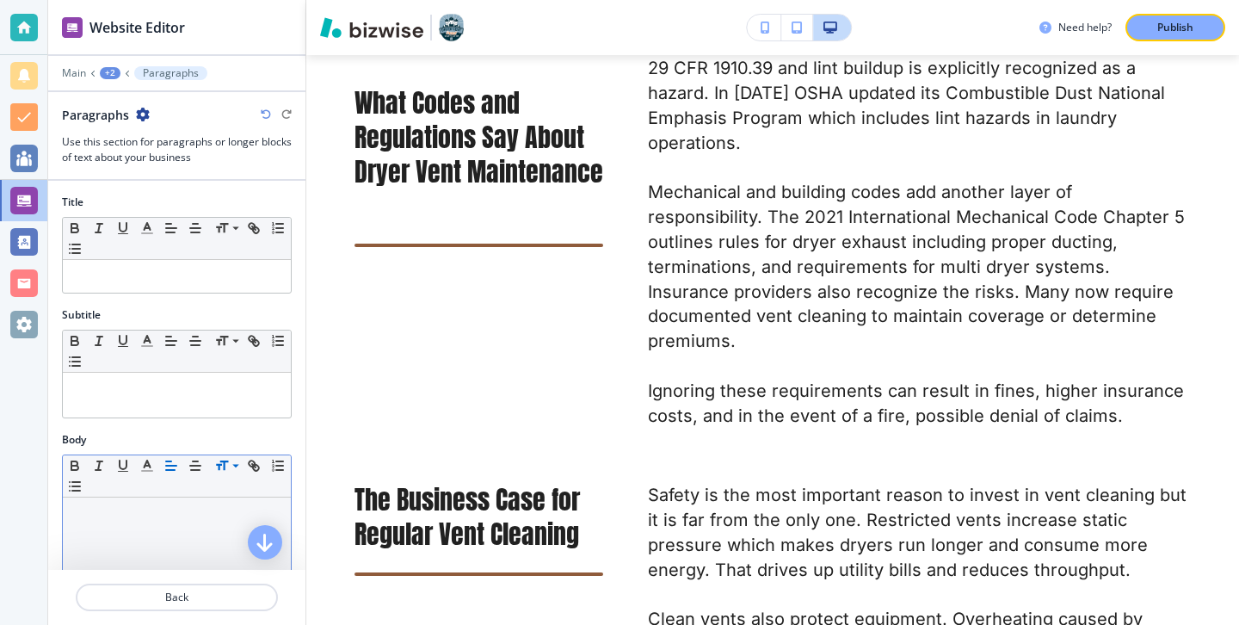
scroll to position [13, 0]
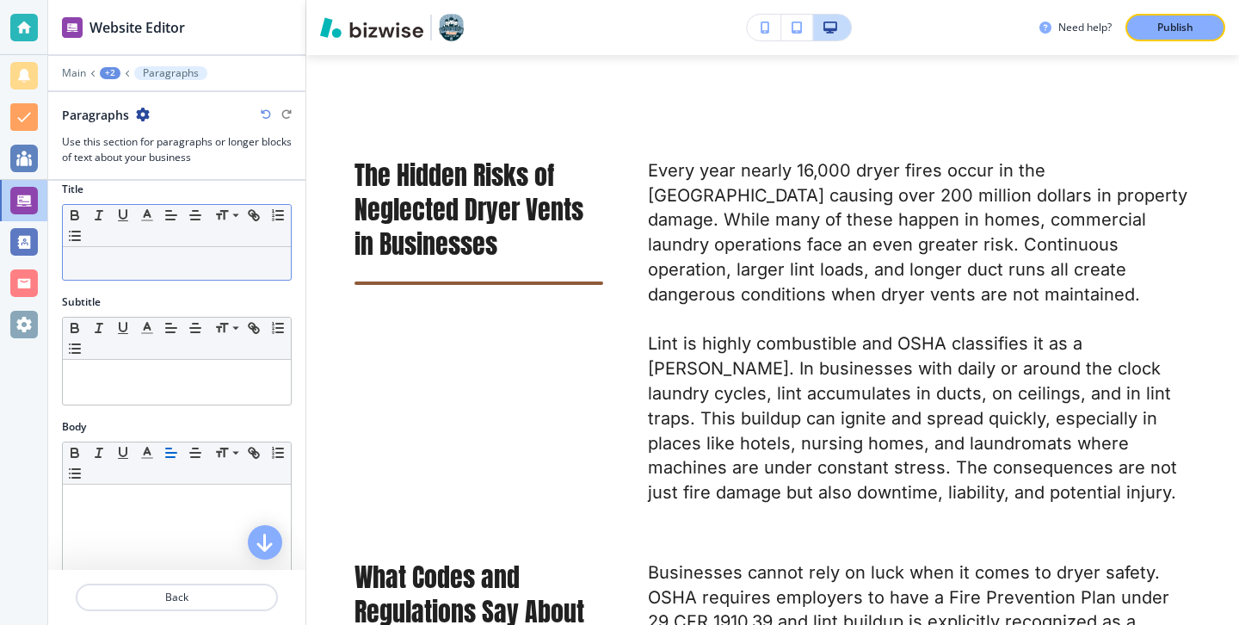
click at [194, 265] on p at bounding box center [176, 263] width 211 height 15
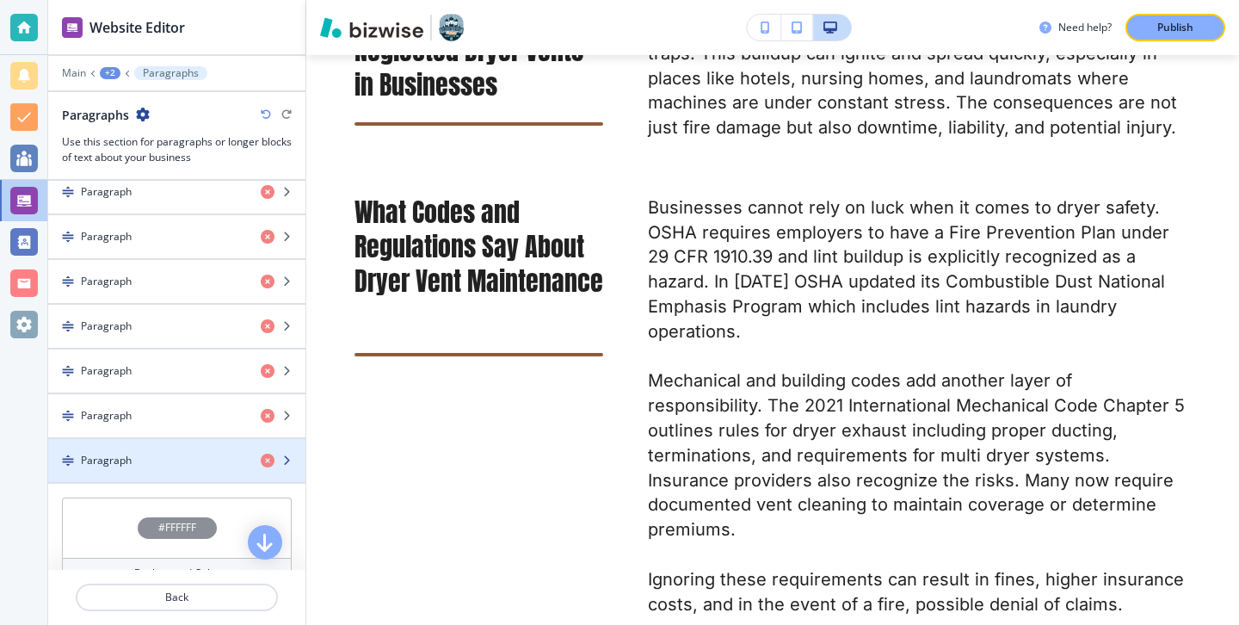
scroll to position [418, 0]
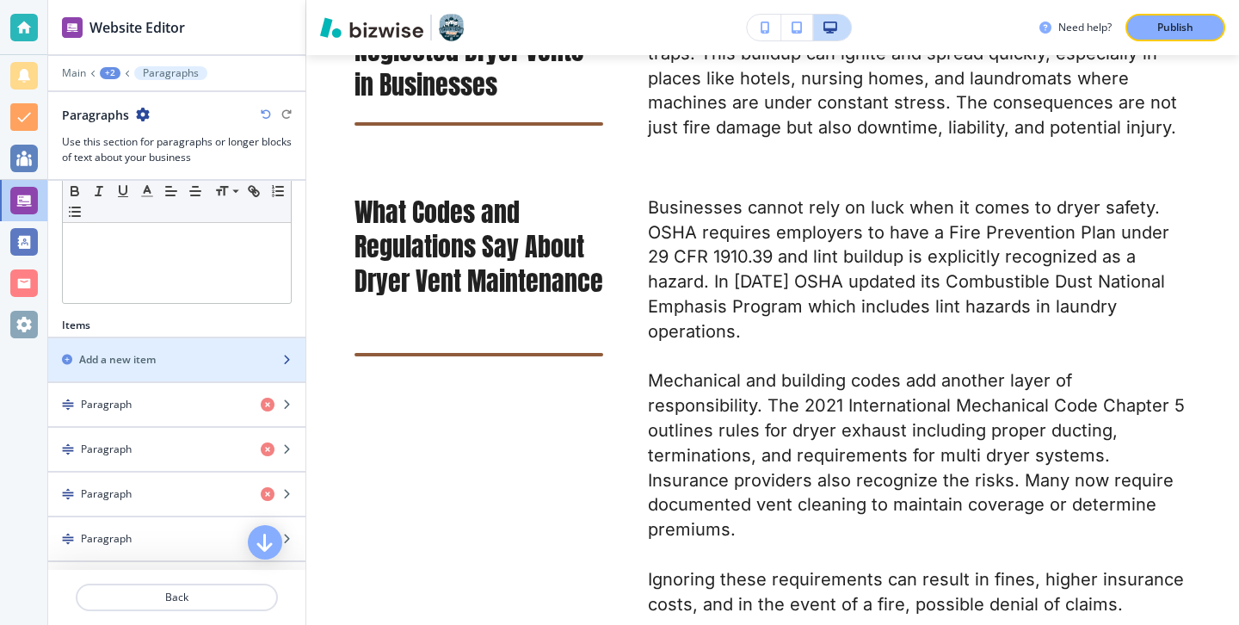
click at [172, 361] on div "Add a new item" at bounding box center [157, 359] width 219 height 15
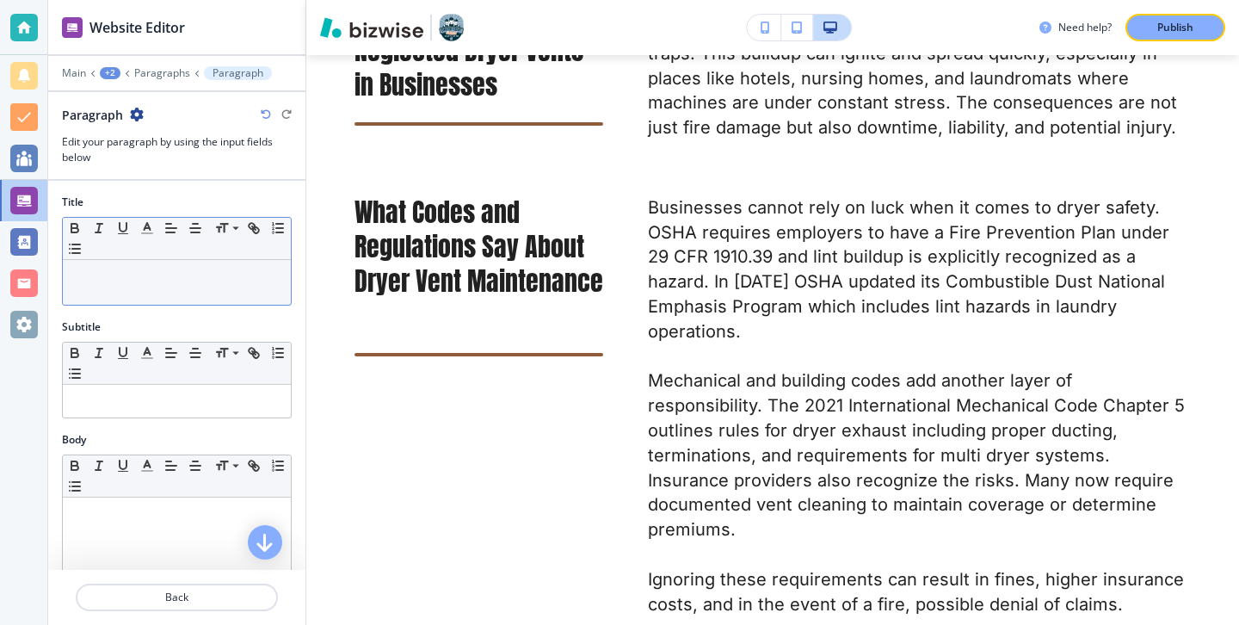
click at [169, 299] on div at bounding box center [177, 282] width 228 height 45
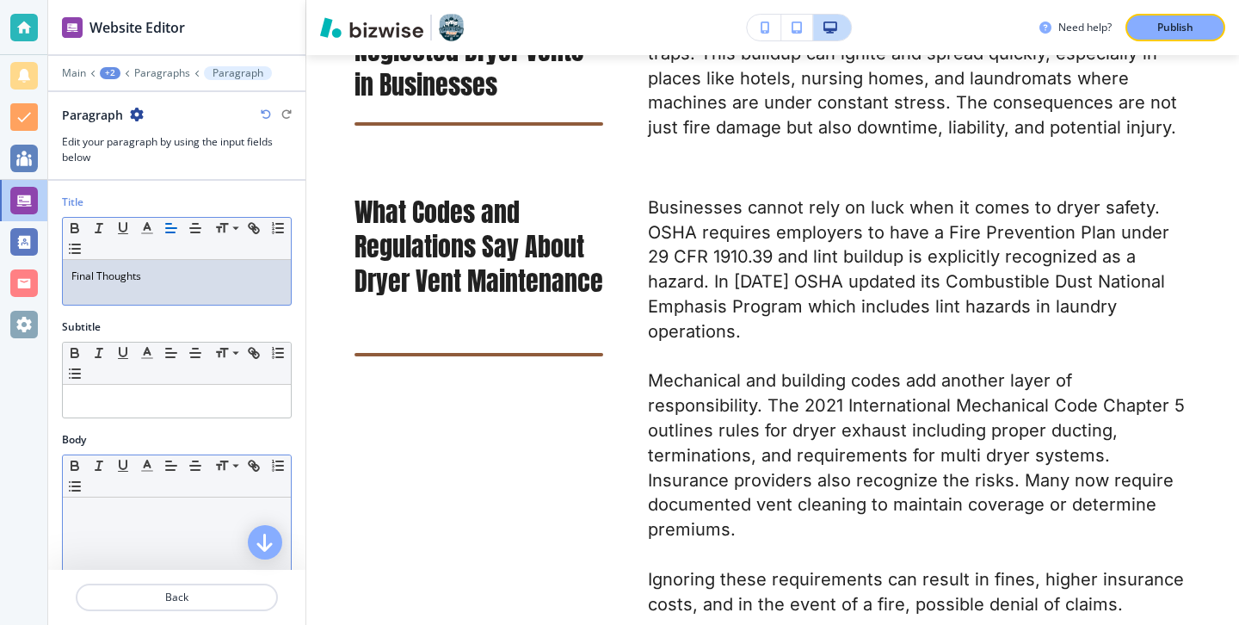
click at [201, 496] on div "Small Normal Large Huge" at bounding box center [177, 476] width 228 height 42
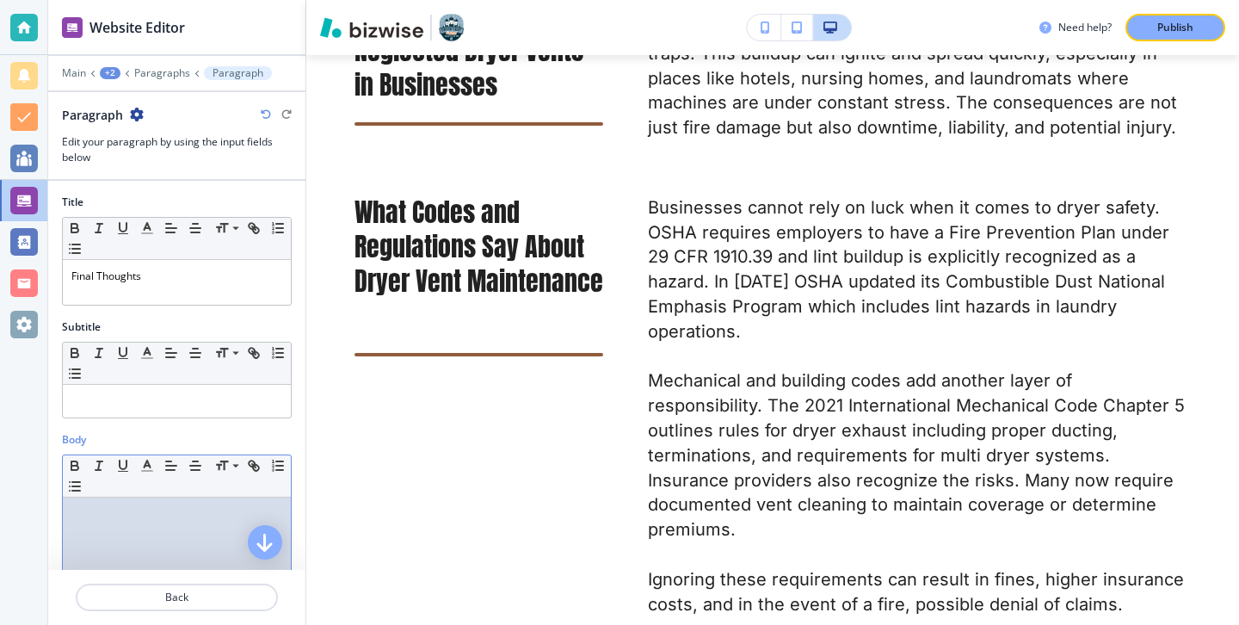
click at [207, 528] on div at bounding box center [177, 609] width 228 height 224
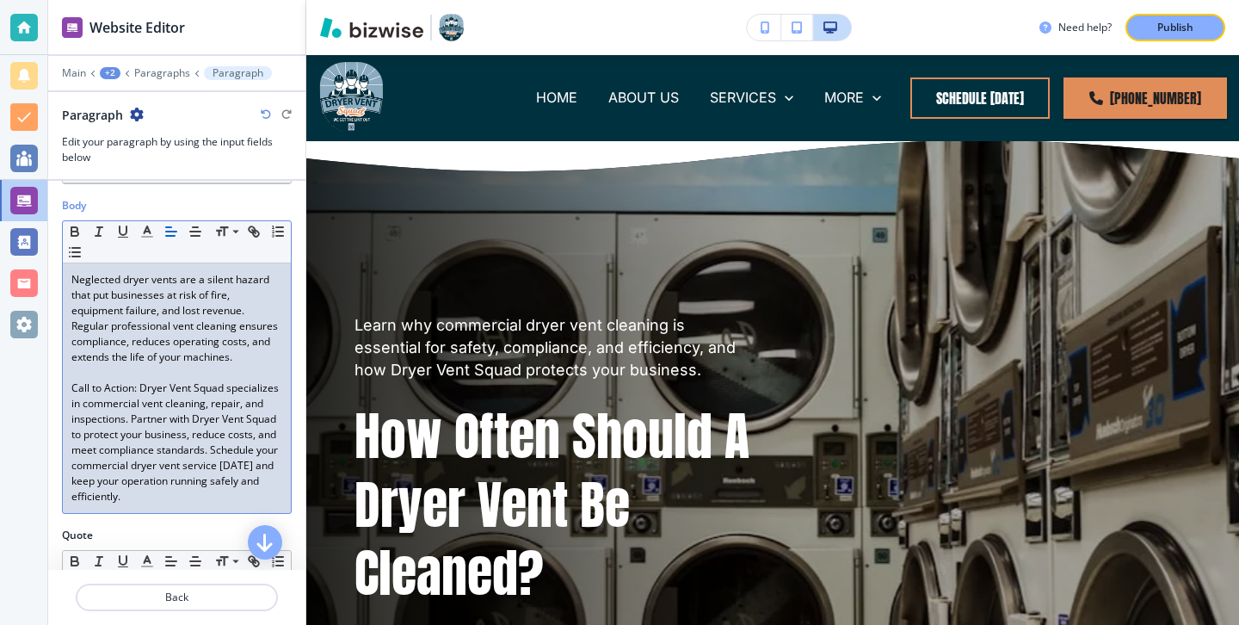
scroll to position [0, 0]
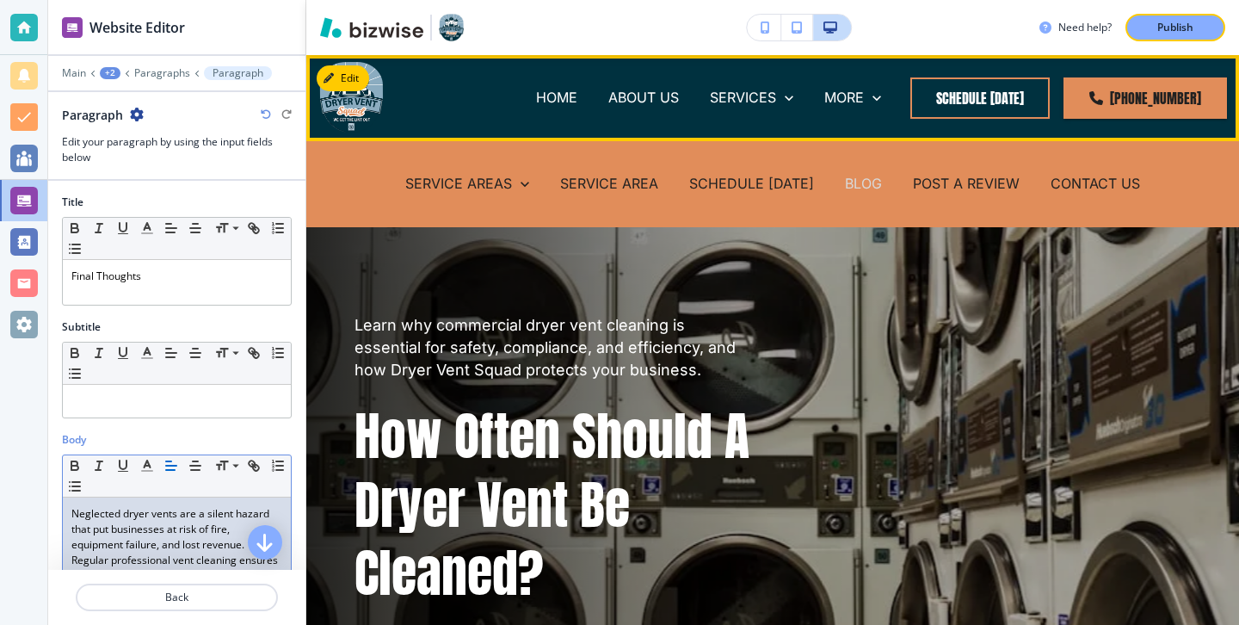
click at [870, 185] on p "BLOG" at bounding box center [863, 184] width 37 height 20
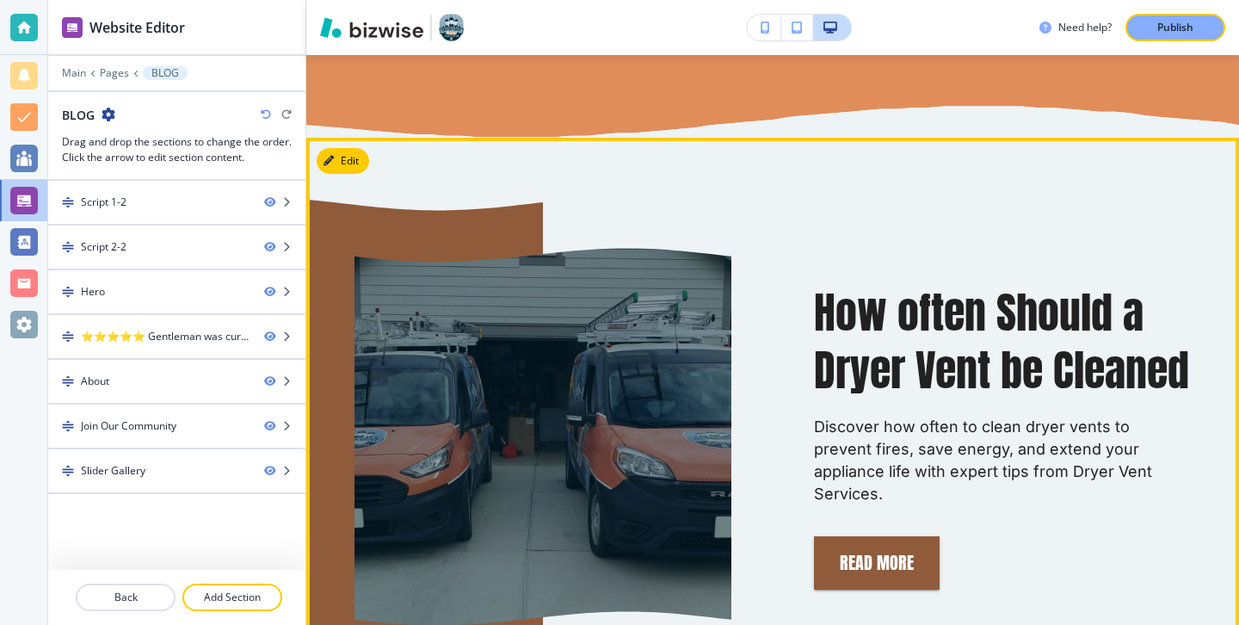
scroll to position [942, 0]
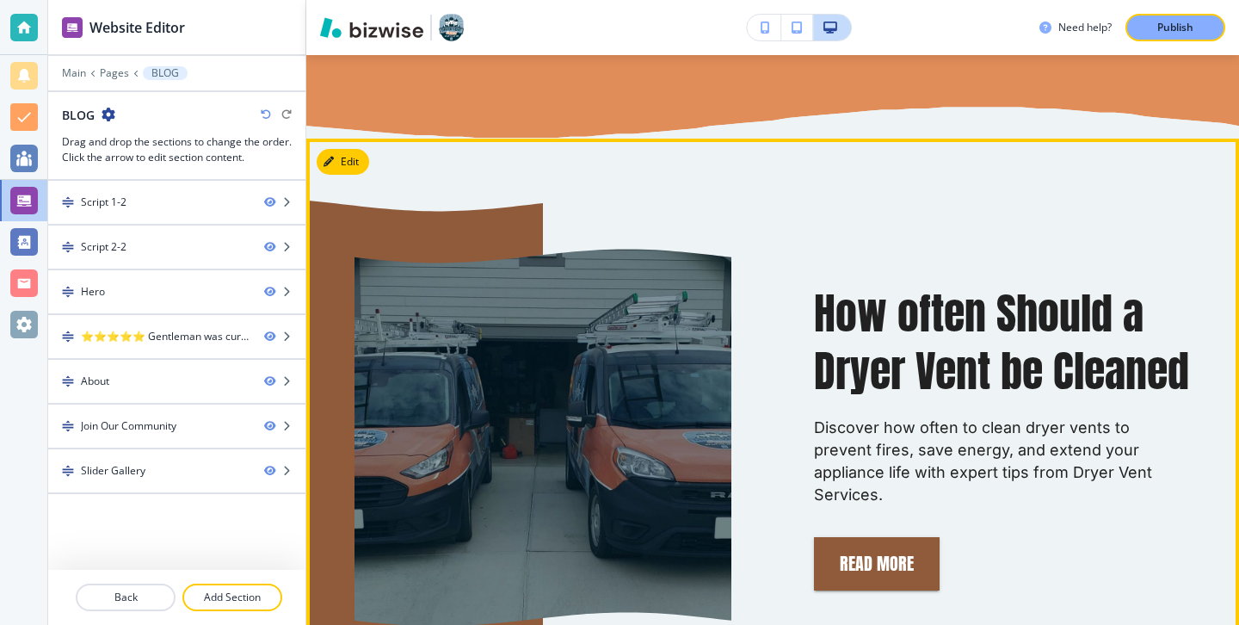
click at [360, 166] on button "Edit" at bounding box center [343, 162] width 52 height 26
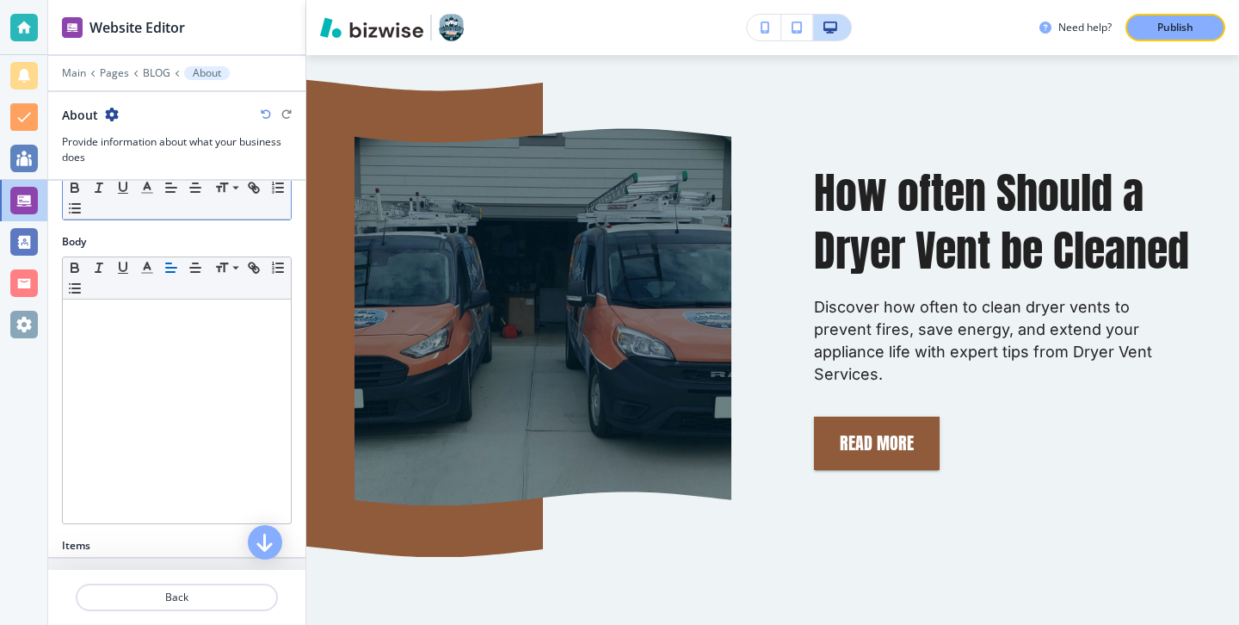
scroll to position [356, 0]
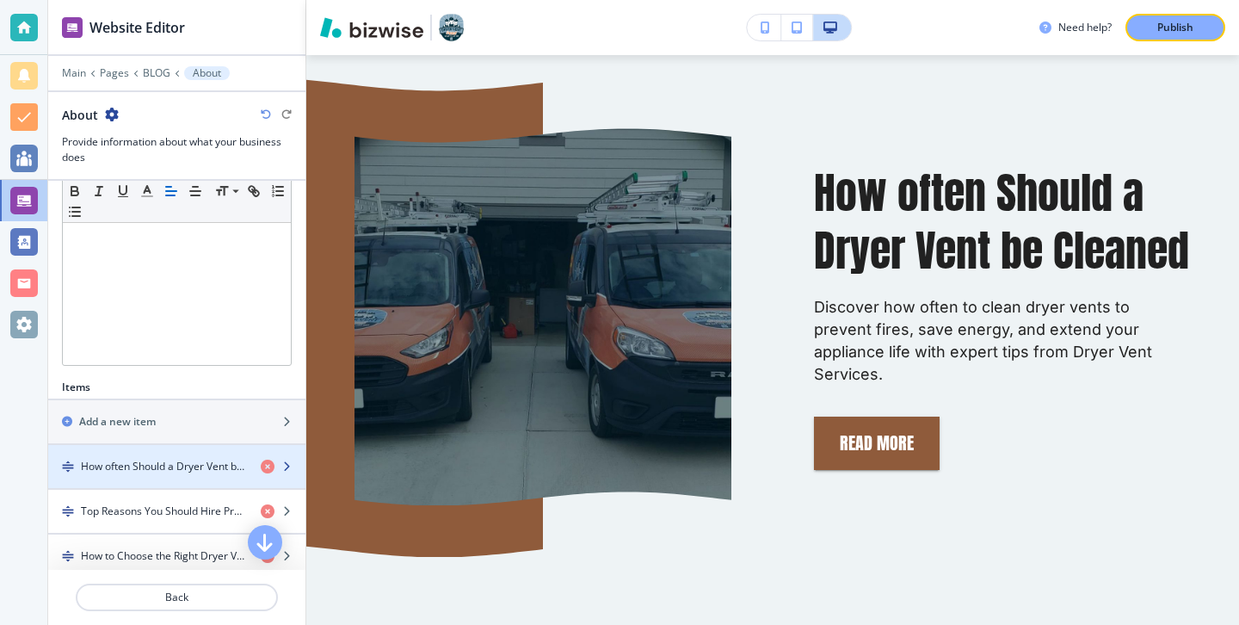
click at [131, 460] on h4 "How often Should a Dryer Vent be Cleaned" at bounding box center [164, 466] width 166 height 15
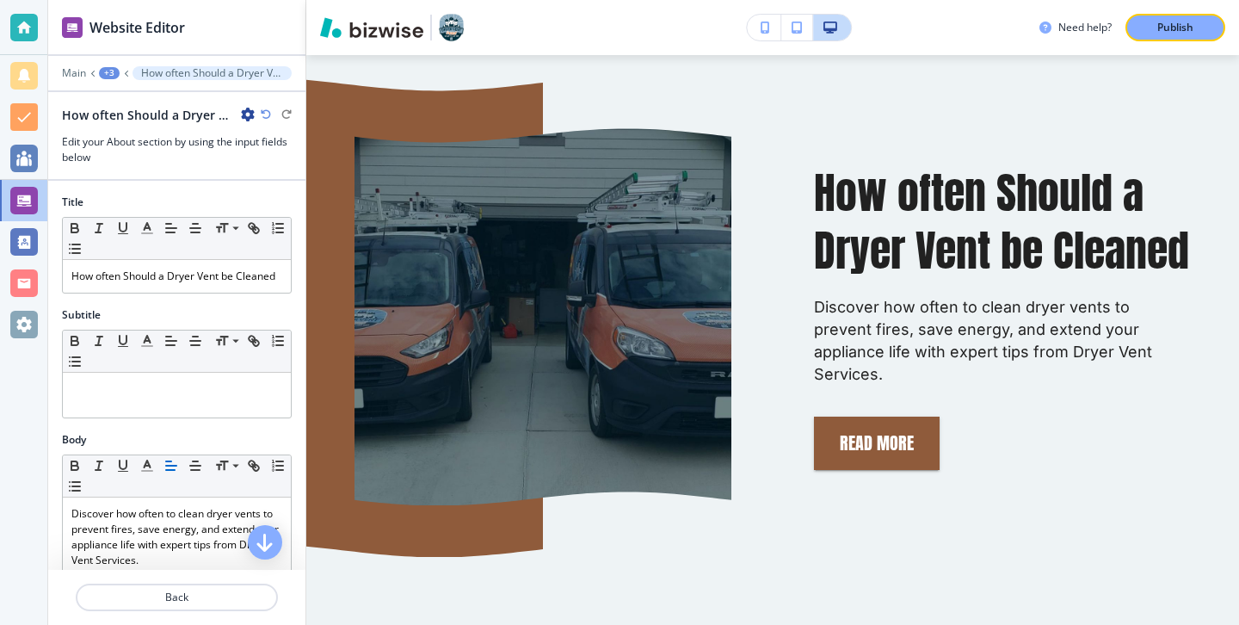
scroll to position [1021, 0]
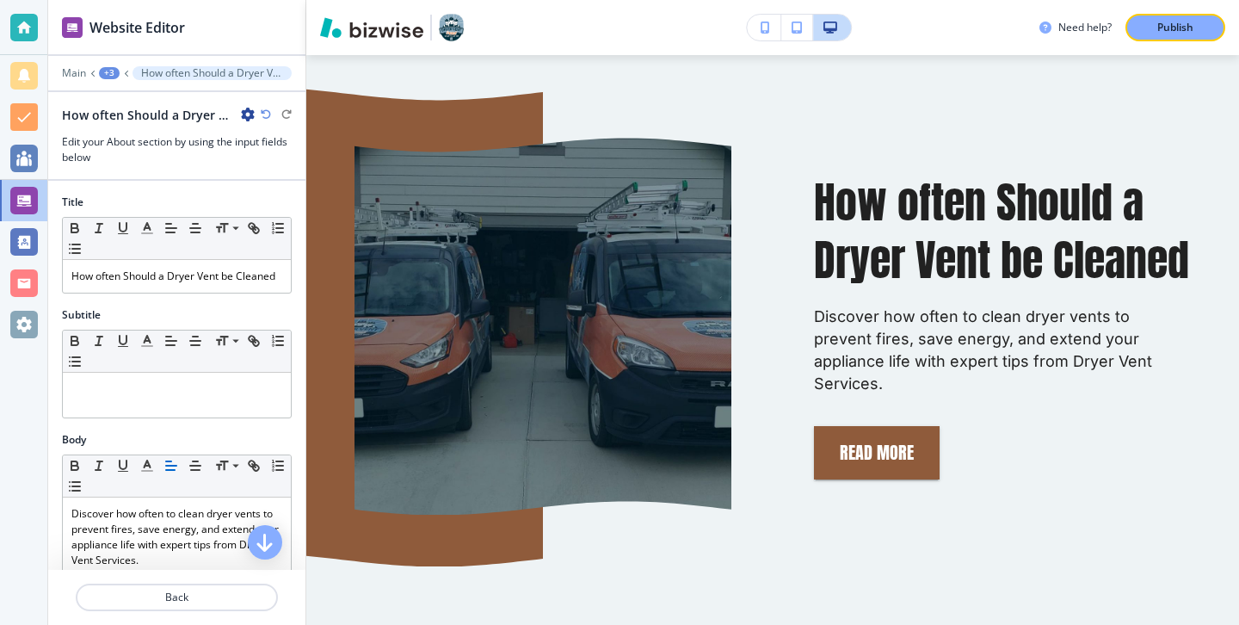
click at [241, 113] on icon "button" at bounding box center [248, 115] width 14 height 14
click at [281, 168] on p "Duplicate How often Should a Dryer Vent be Cleaned" at bounding box center [296, 174] width 88 height 15
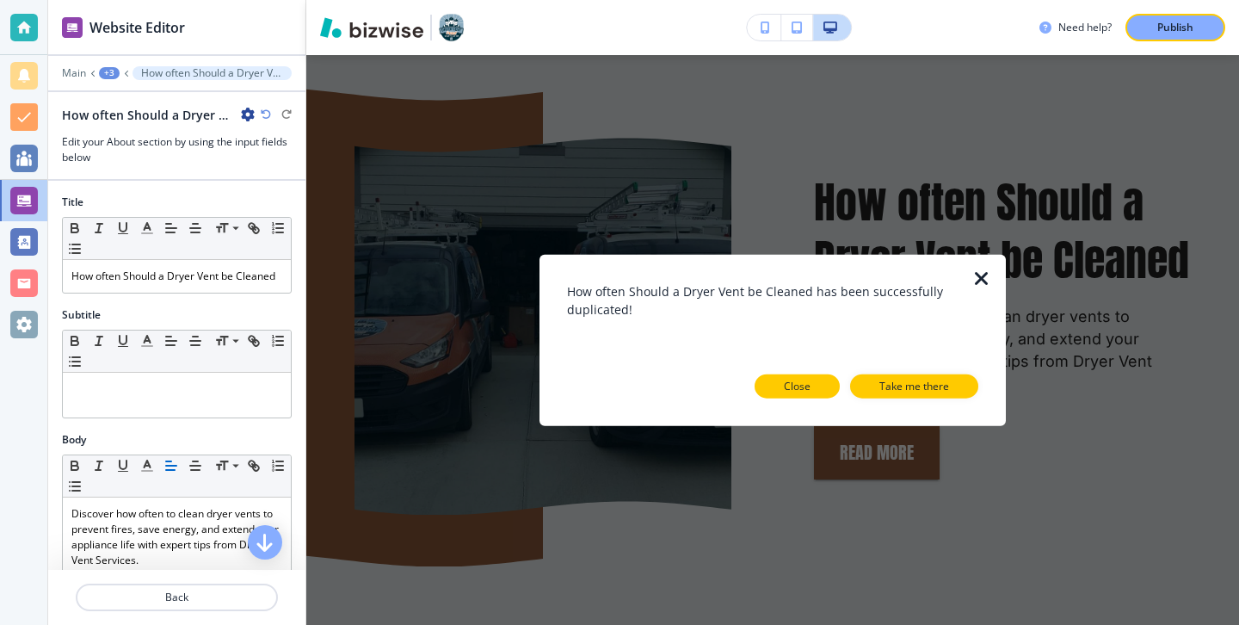
click at [822, 382] on button "Close" at bounding box center [797, 385] width 85 height 24
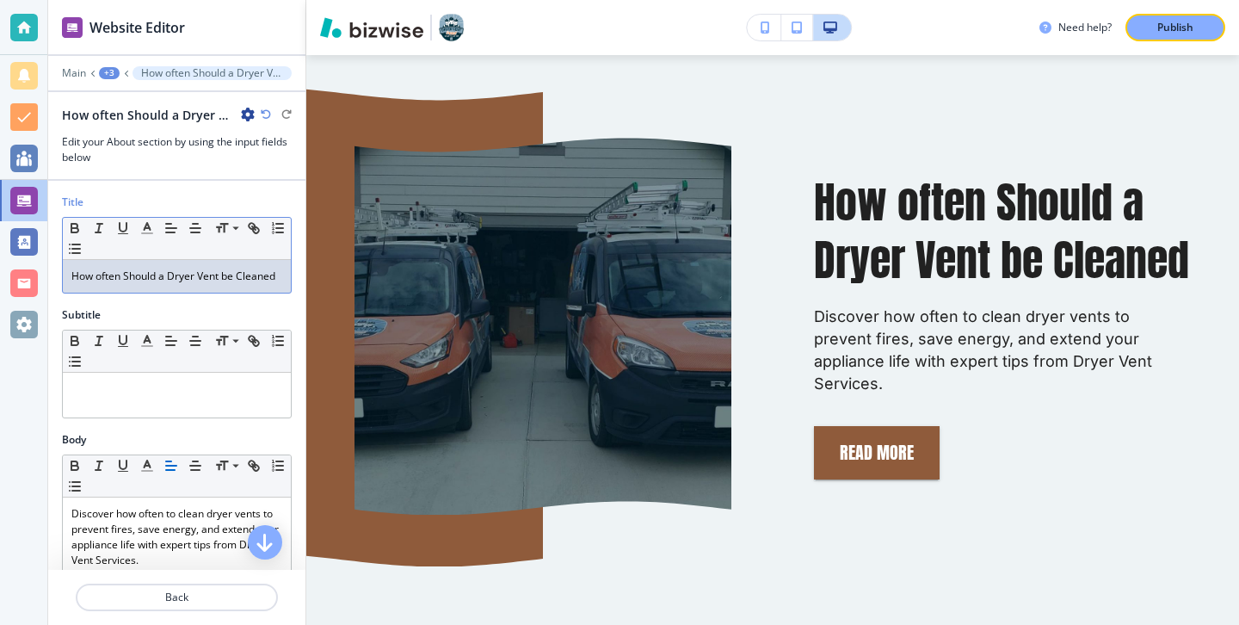
click at [239, 294] on div "Title Small Normal Large Huge How often Should a Dryer Vent be Cleaned" at bounding box center [176, 250] width 257 height 113
click at [238, 281] on p "How often Should a Dryer Vent be Cleaned" at bounding box center [176, 275] width 211 height 15
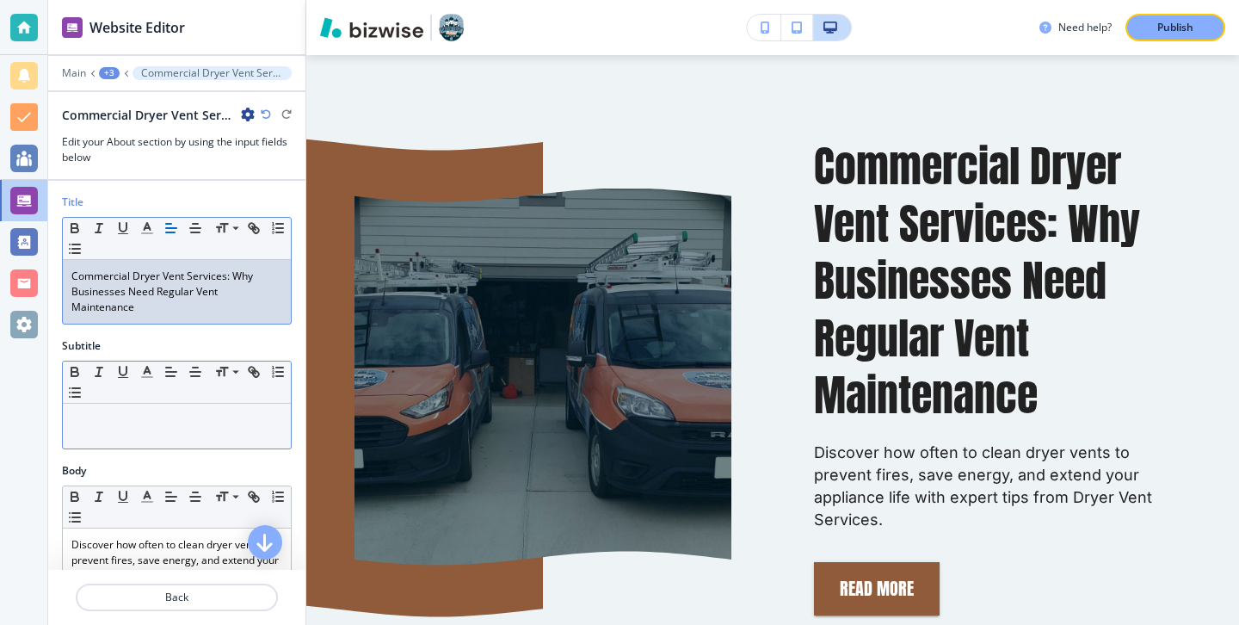
scroll to position [135, 0]
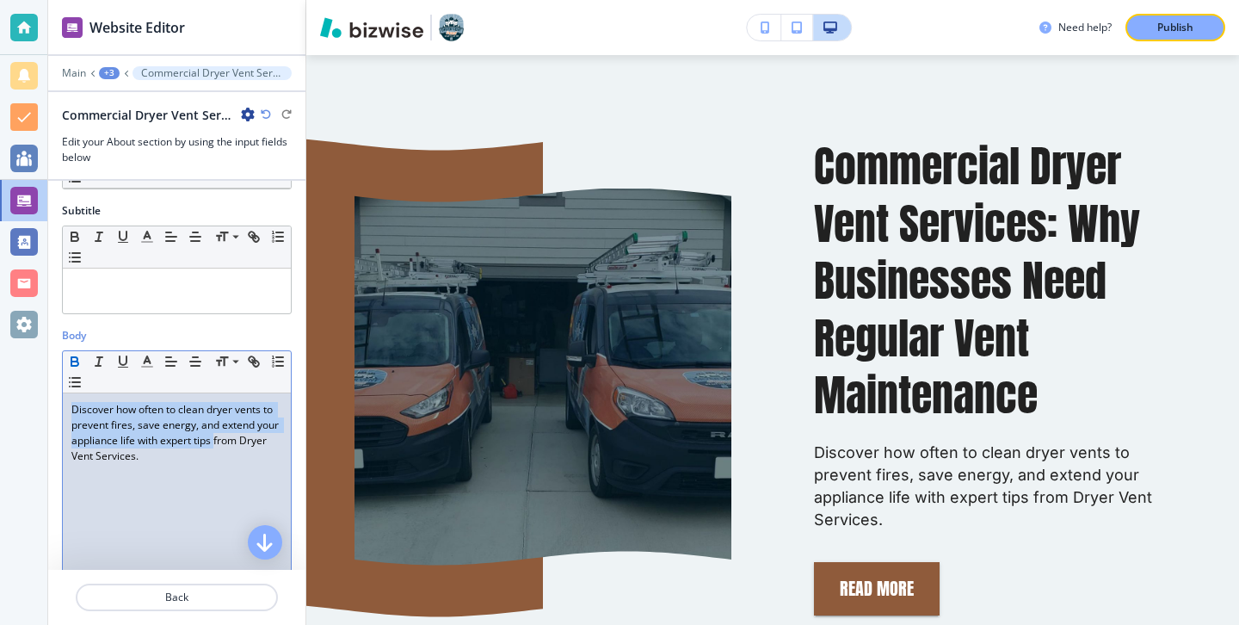
drag, startPoint x: 216, startPoint y: 442, endPoint x: 69, endPoint y: 367, distance: 165.1
click at [70, 367] on div "Small Normal Large Huge Discover how often to clean dryer vents to prevent fire…" at bounding box center [177, 484] width 230 height 268
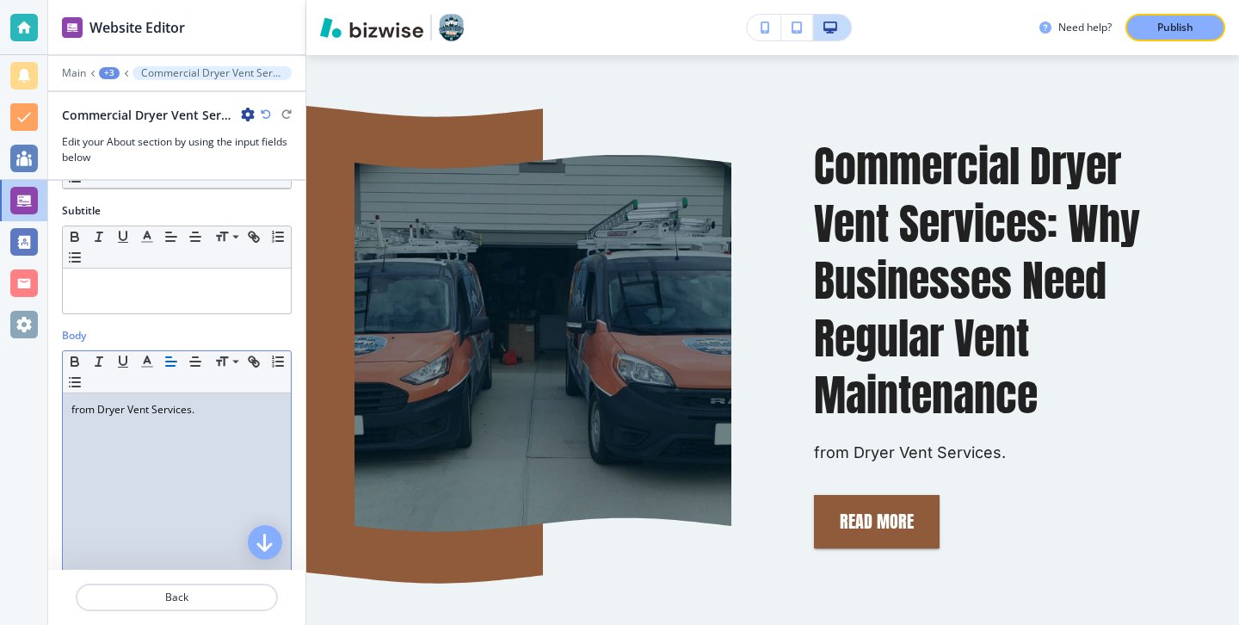
drag, startPoint x: 235, startPoint y: 398, endPoint x: 61, endPoint y: 398, distance: 173.8
click at [65, 398] on div "from Dryer Vent Services." at bounding box center [177, 505] width 228 height 224
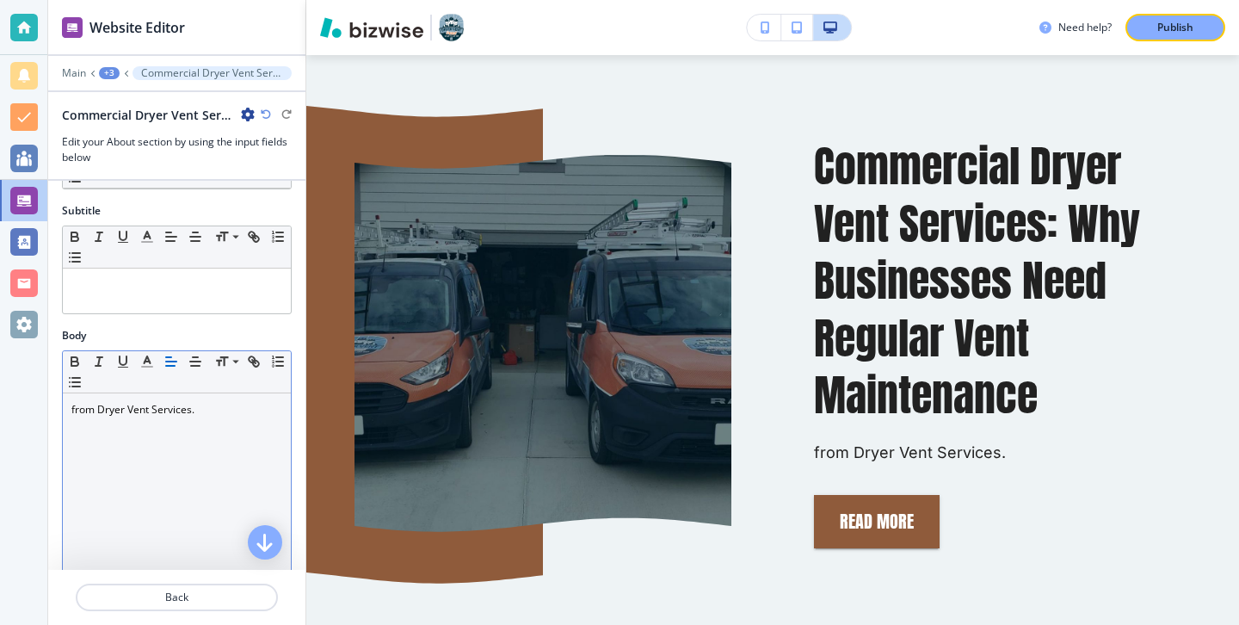
drag, startPoint x: 61, startPoint y: 398, endPoint x: 152, endPoint y: 410, distance: 91.9
click at [152, 410] on div "Body Small Normal Large Huge from Dryer Vent Services." at bounding box center [176, 480] width 257 height 304
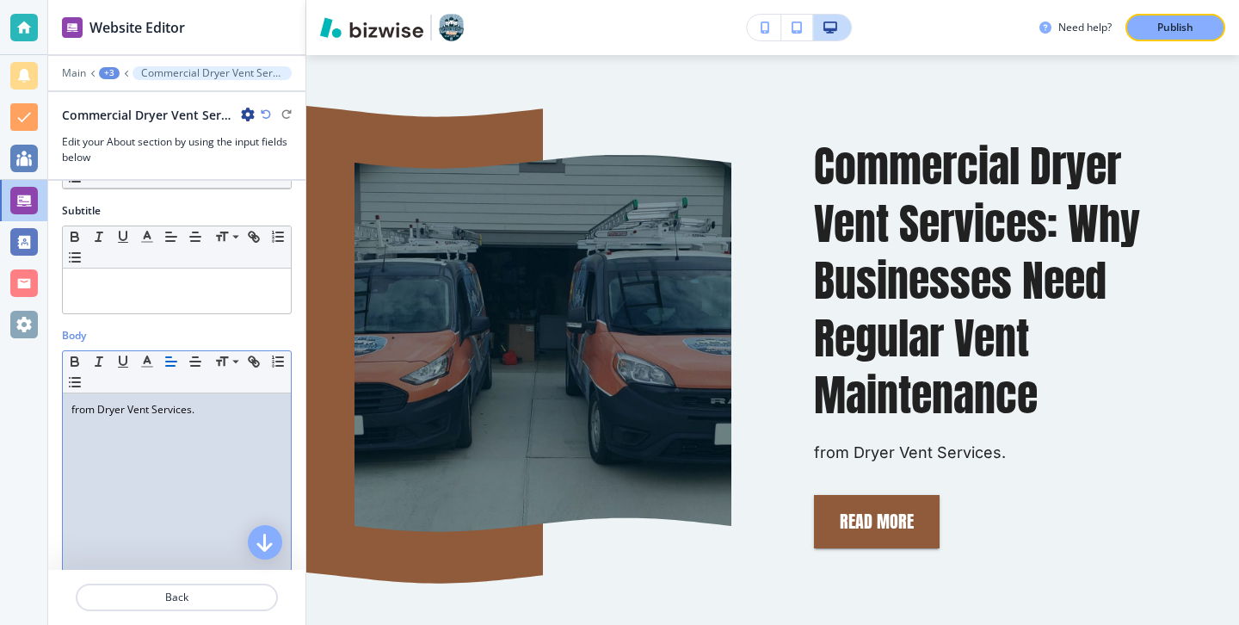
click at [184, 410] on p "from Dryer Vent Services." at bounding box center [176, 409] width 211 height 15
drag, startPoint x: 209, startPoint y: 410, endPoint x: 0, endPoint y: 410, distance: 209.1
click at [0, 410] on div "Website Editor Main +3 Commercial Dryer Vent Services: Why Businesses Need Regu…" at bounding box center [619, 312] width 1239 height 625
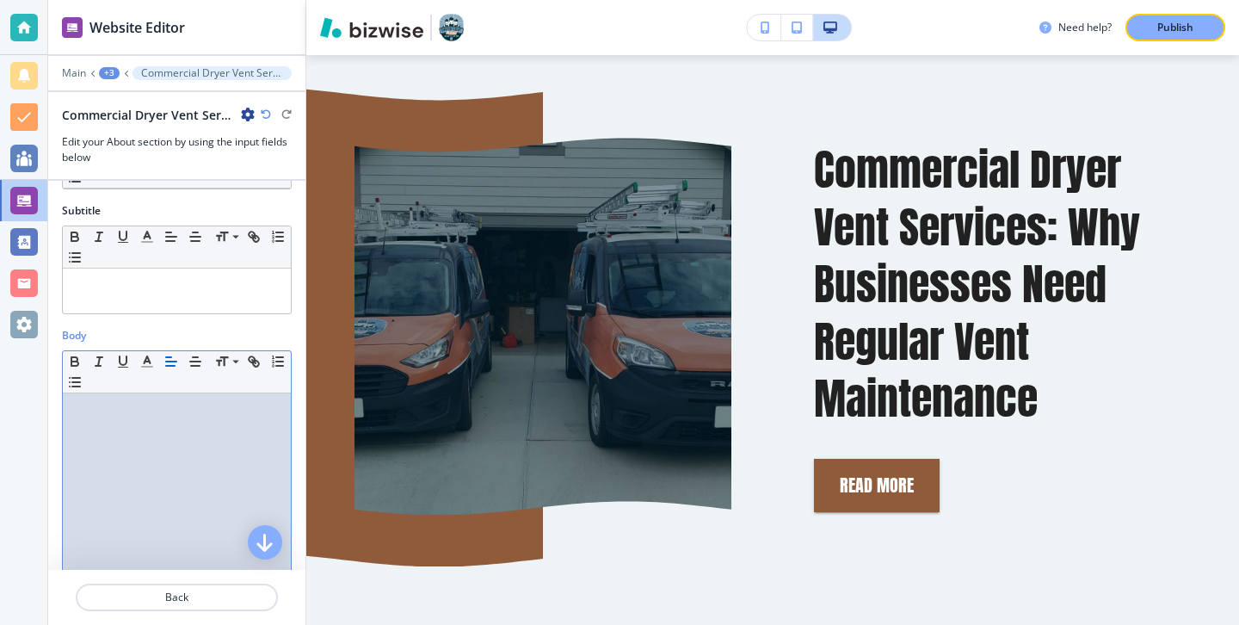
paste div
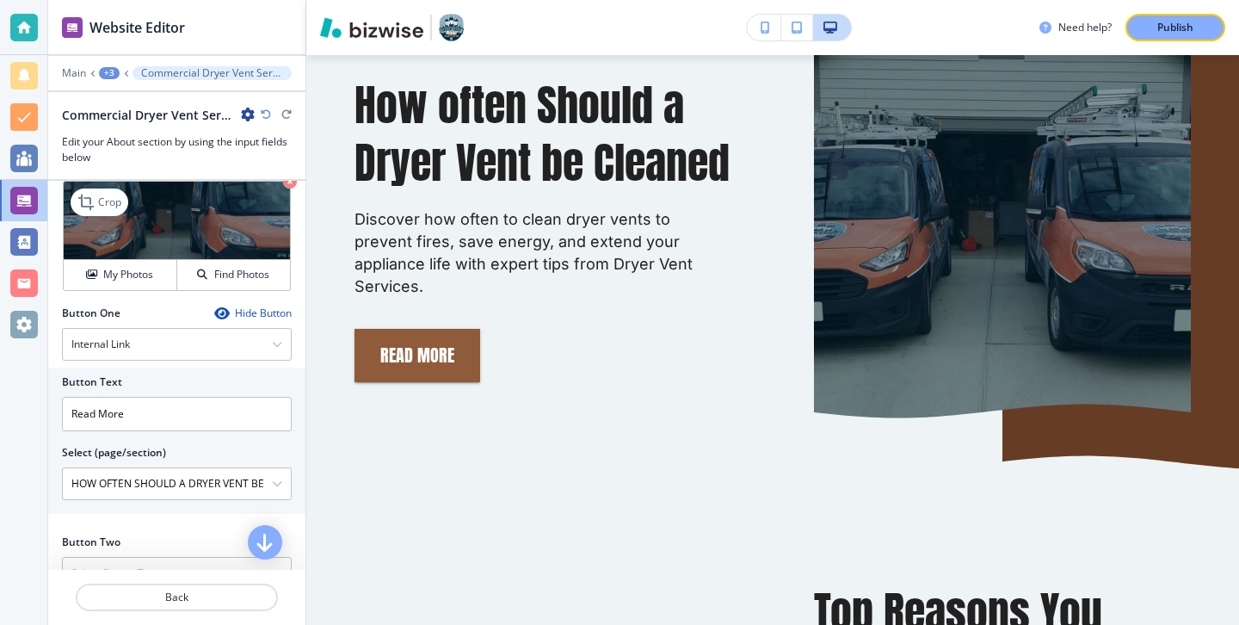
scroll to position [579, 0]
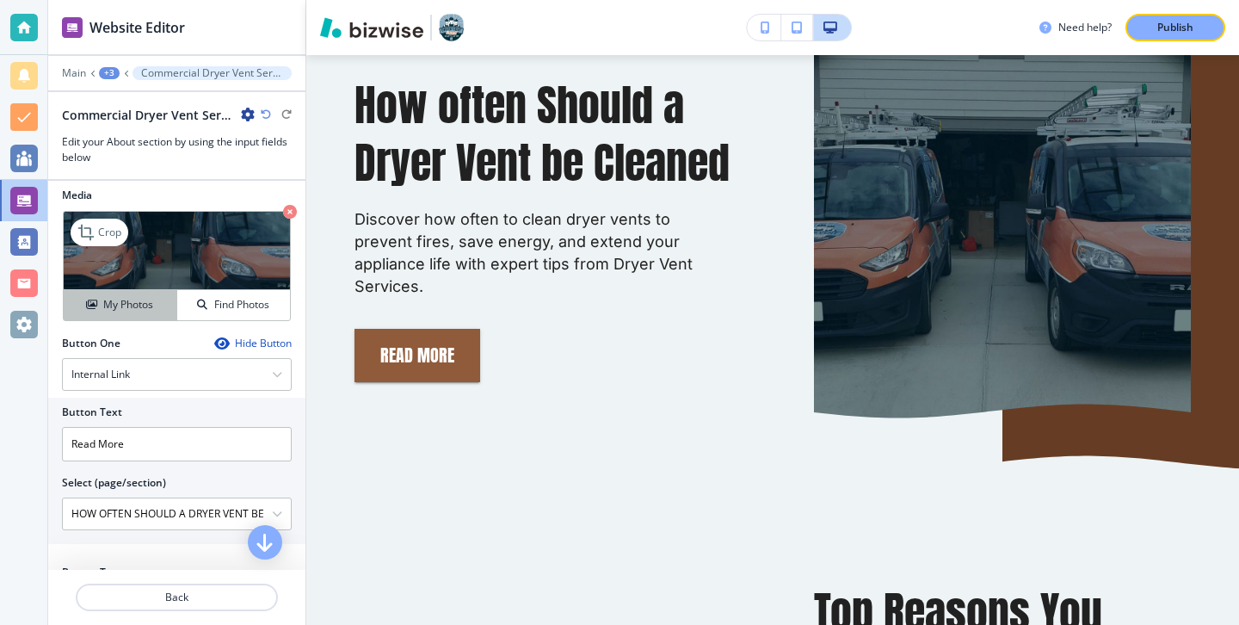
click at [164, 309] on div "My Photos" at bounding box center [120, 304] width 113 height 15
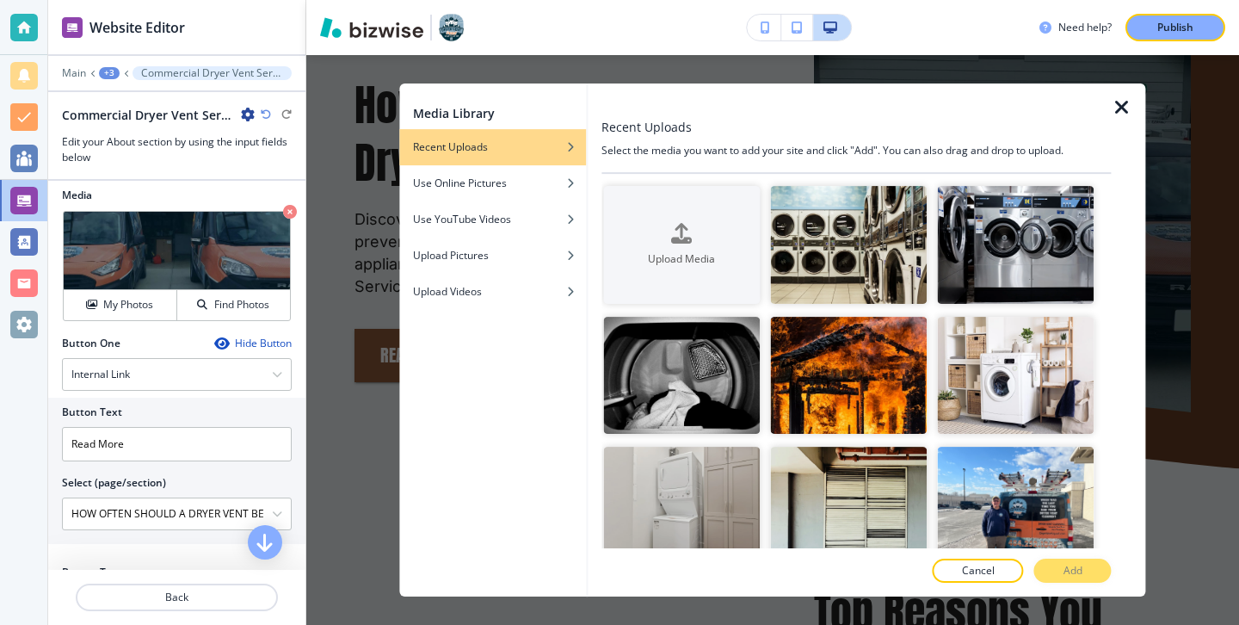
click at [844, 305] on div "Crop" at bounding box center [848, 251] width 157 height 131
click at [847, 284] on img "button" at bounding box center [848, 245] width 157 height 118
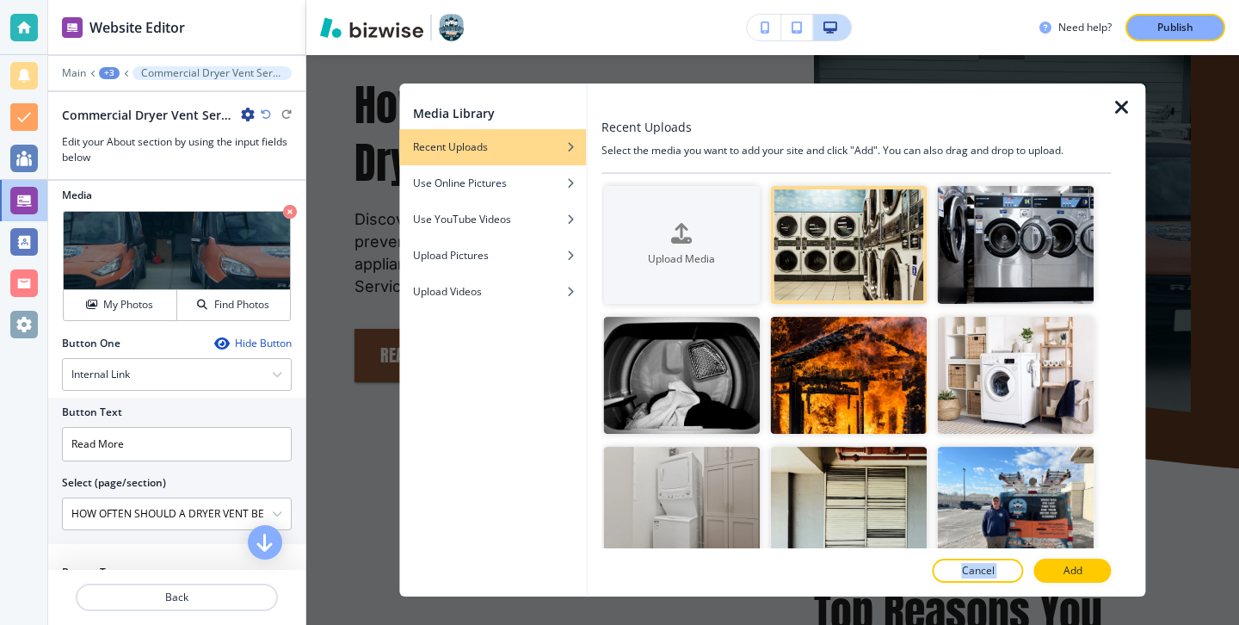
click at [1073, 558] on div "Recent Uploads Select the media you want to add your site and click "Add". You …" at bounding box center [856, 339] width 509 height 513
click at [1073, 564] on p "Add" at bounding box center [1073, 570] width 19 height 15
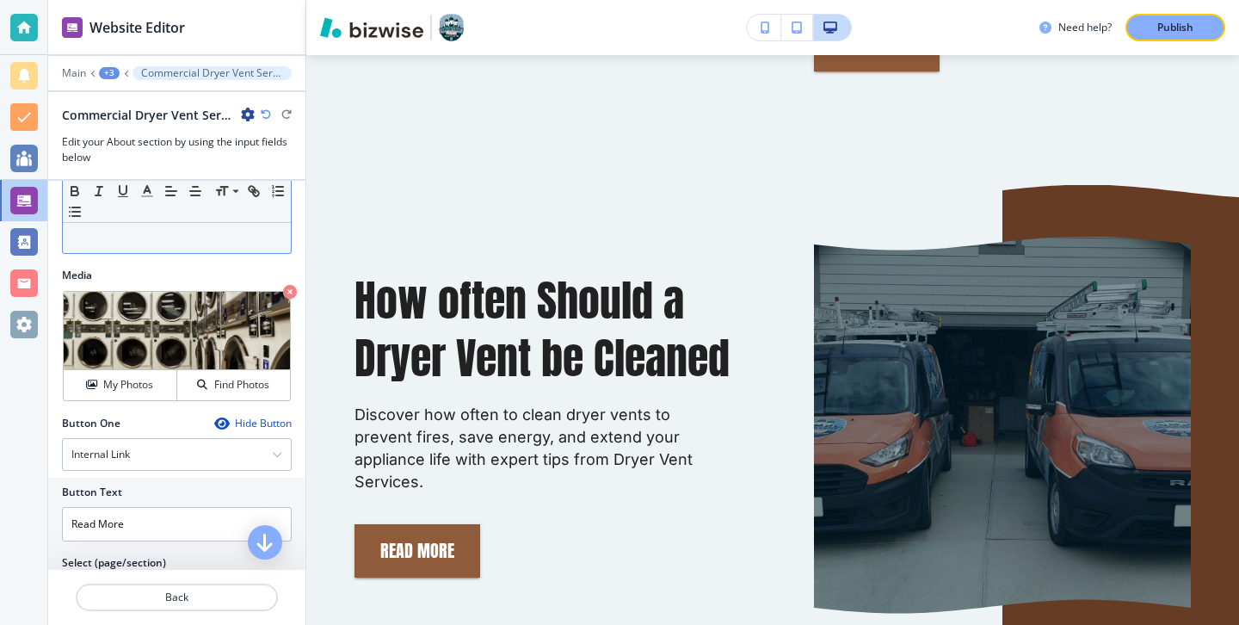
scroll to position [643, 0]
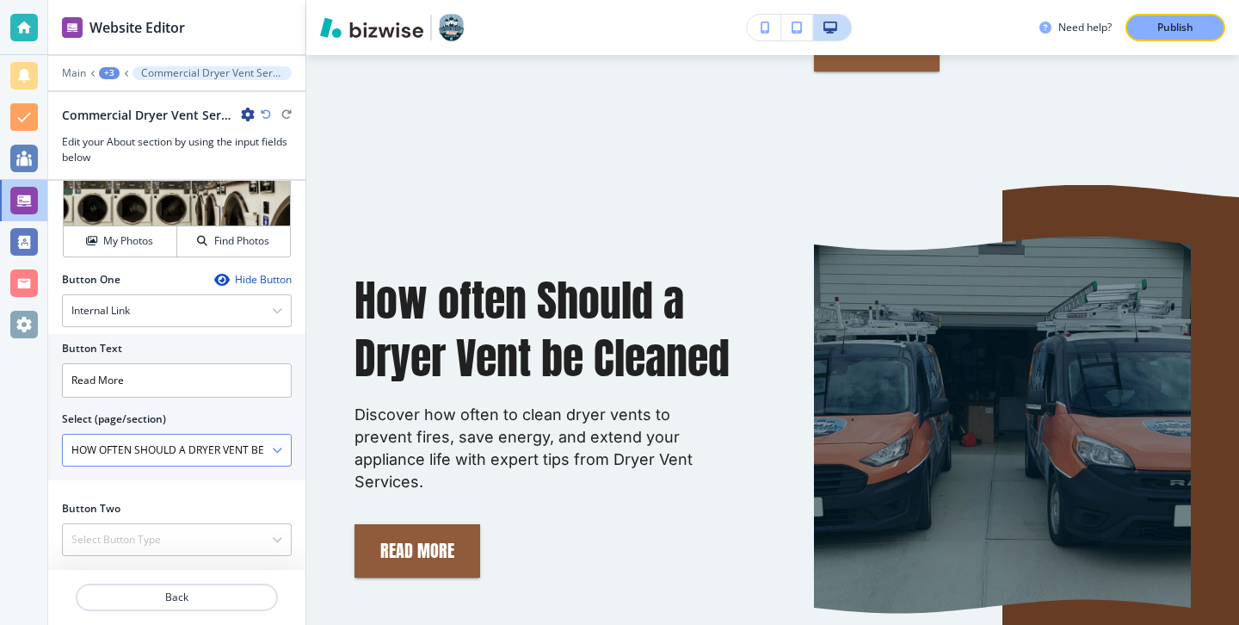
click at [268, 449] on \(page\/section\) "HOW OFTEN SHOULD A DRYER VENT BE CLEANED" at bounding box center [167, 449] width 209 height 29
click at [277, 450] on icon "button" at bounding box center [277, 450] width 10 height 10
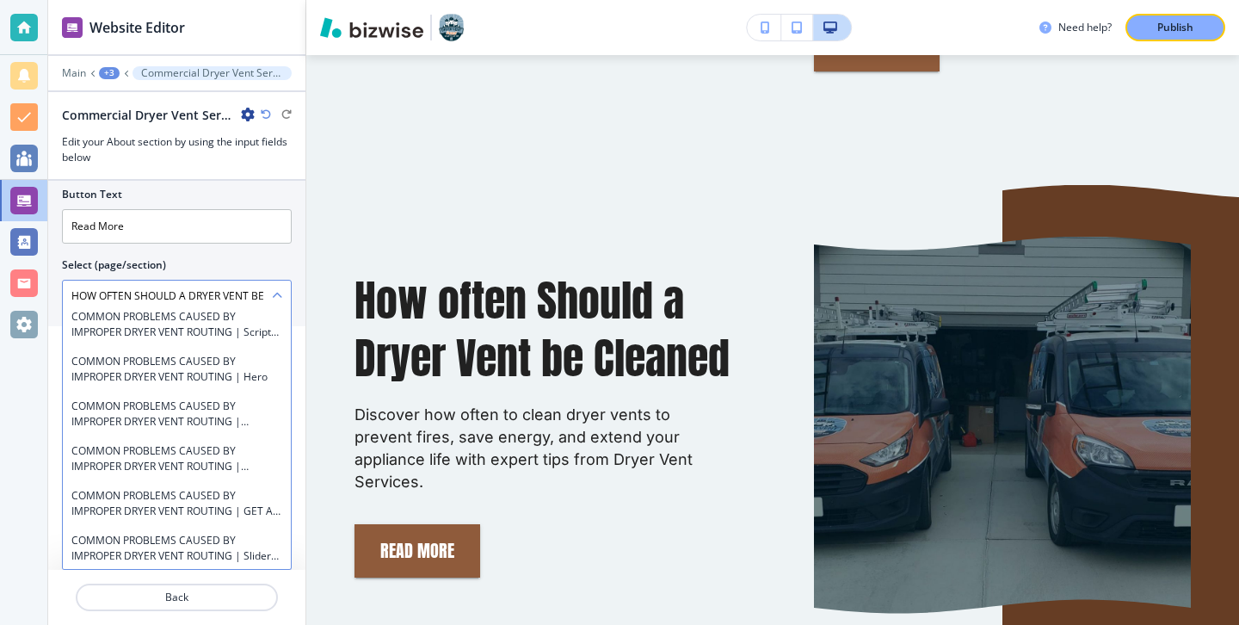
scroll to position [14283, 0]
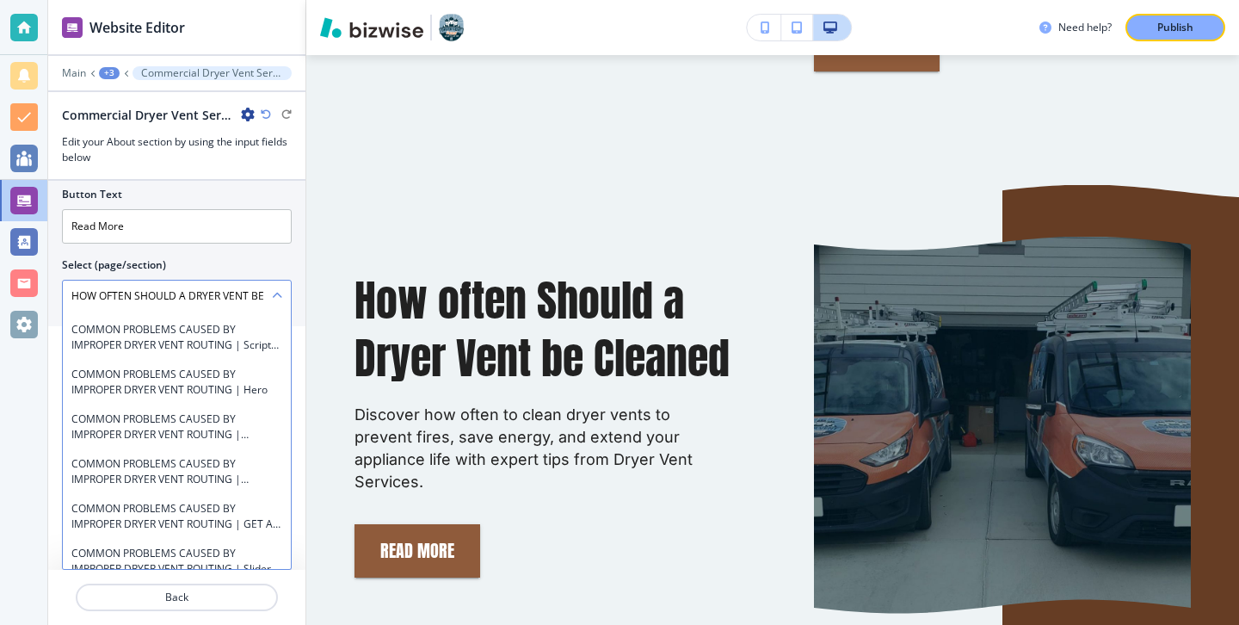
drag, startPoint x: 225, startPoint y: 399, endPoint x: 225, endPoint y: 386, distance: 12.9
click at [225, 386] on div "HOME HOME | Script 1 HOME | Script 2 HOME | Hero HOME | WE GET THE LINT OUT HOM…" at bounding box center [177, 441] width 230 height 258
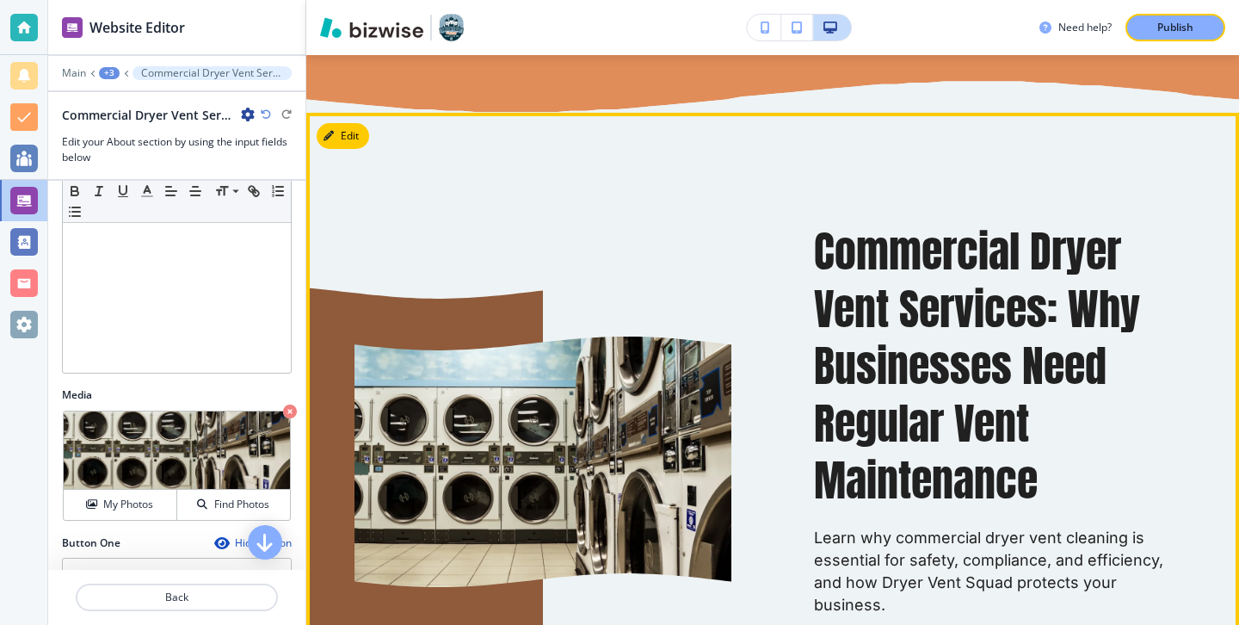
scroll to position [752, 0]
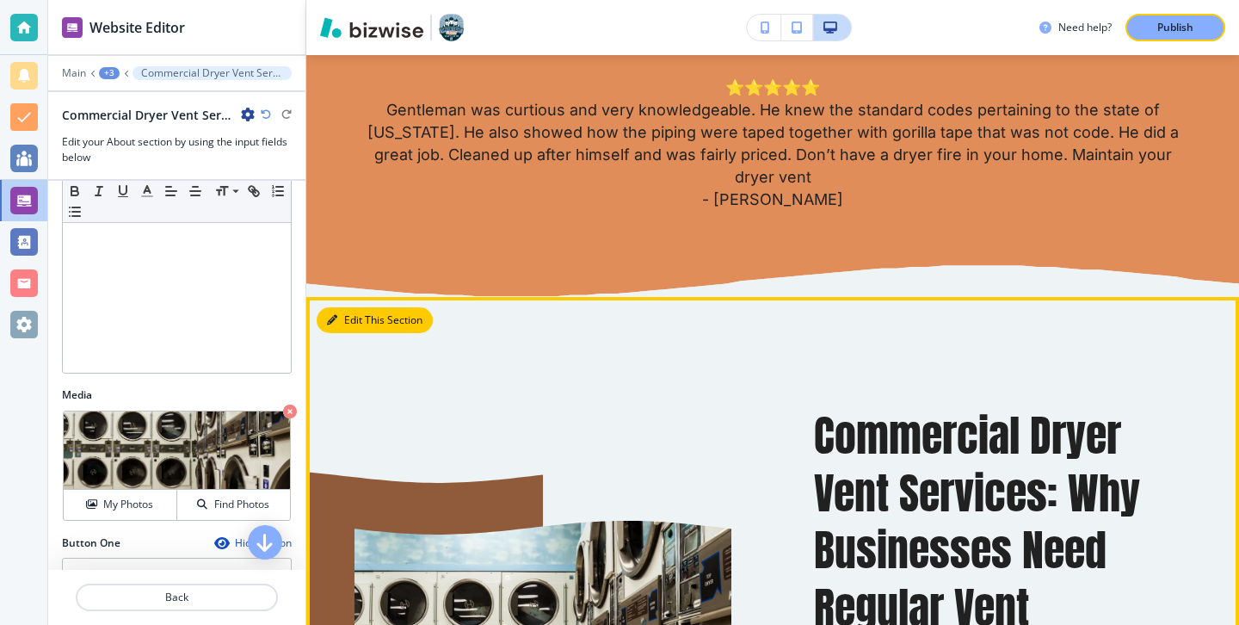
click at [355, 318] on button "Edit This Section" at bounding box center [375, 320] width 116 height 26
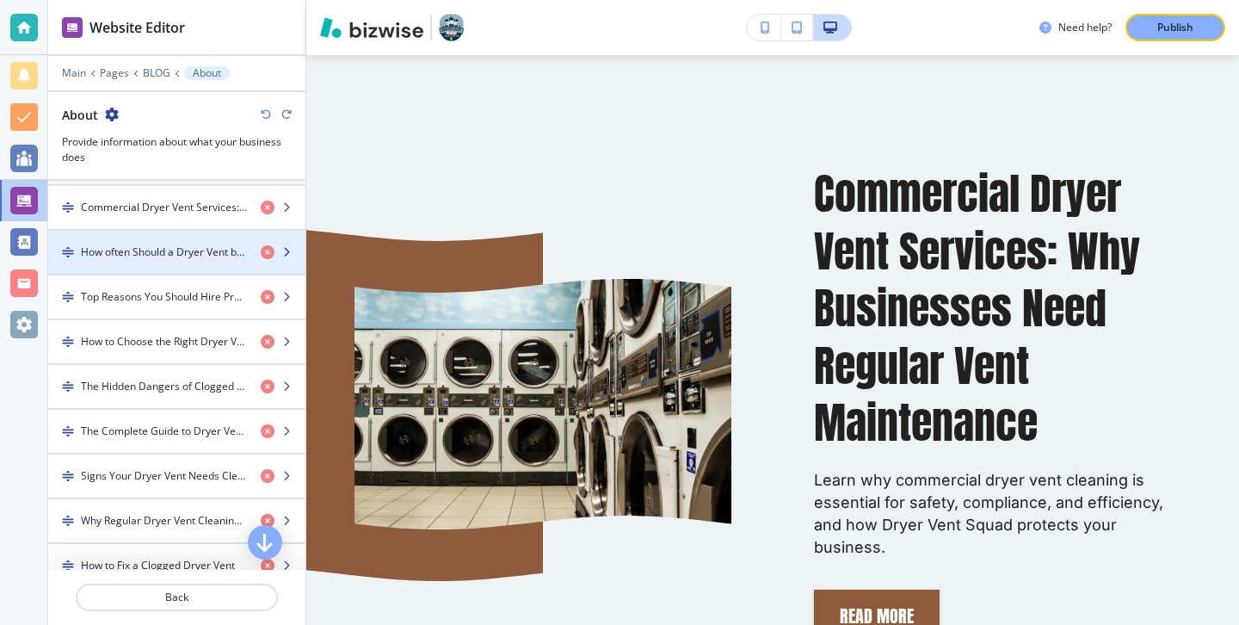
scroll to position [614, 0]
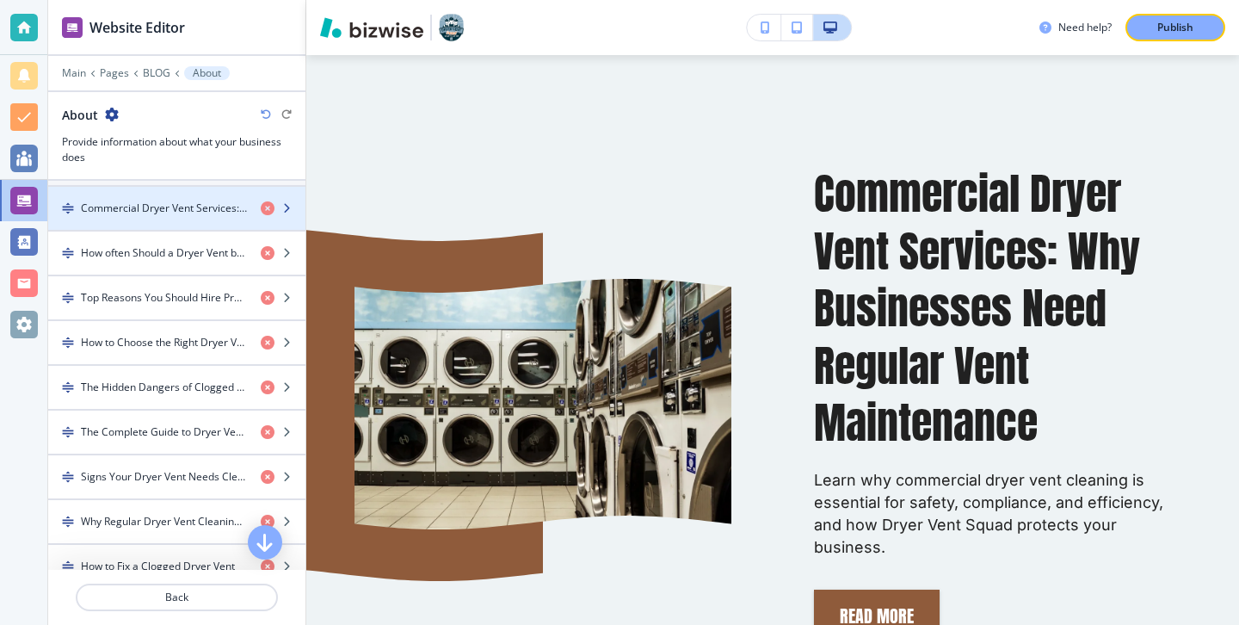
click at [200, 224] on div "button" at bounding box center [176, 223] width 257 height 14
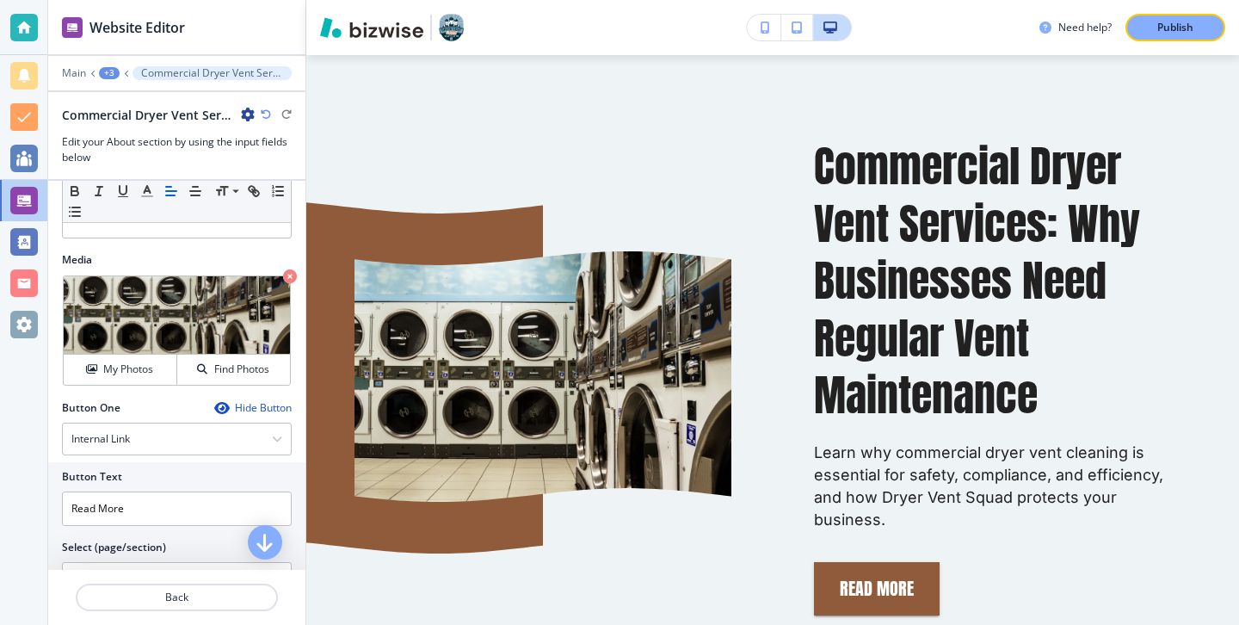
scroll to position [643, 0]
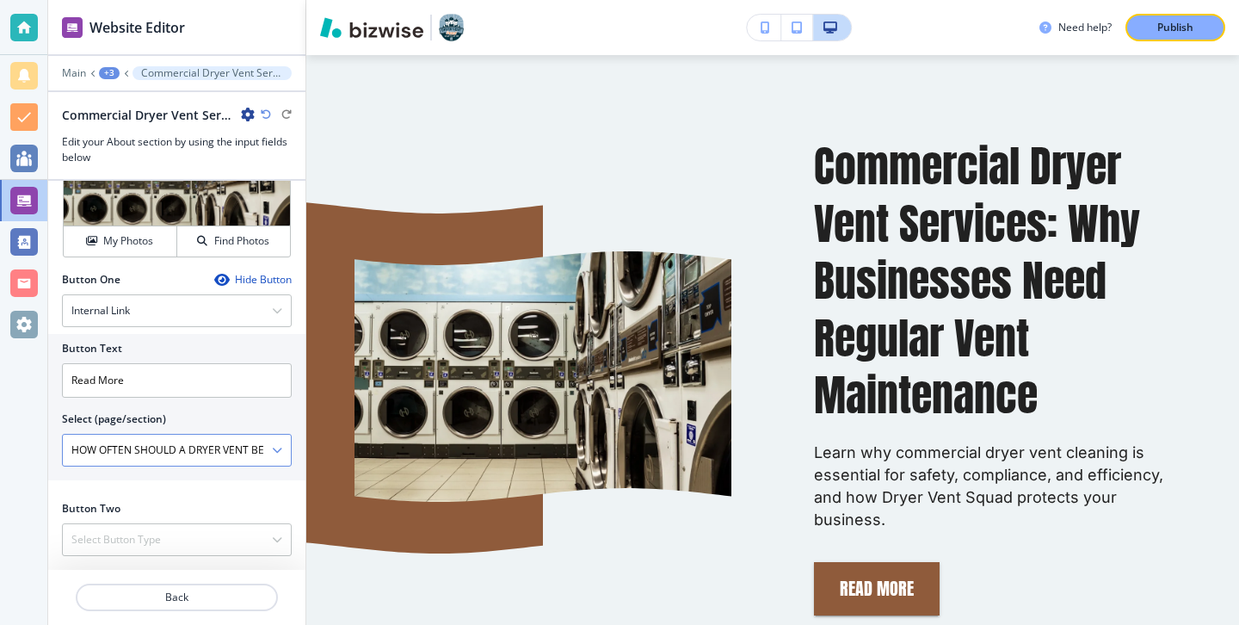
click at [273, 447] on icon "button" at bounding box center [277, 450] width 10 height 10
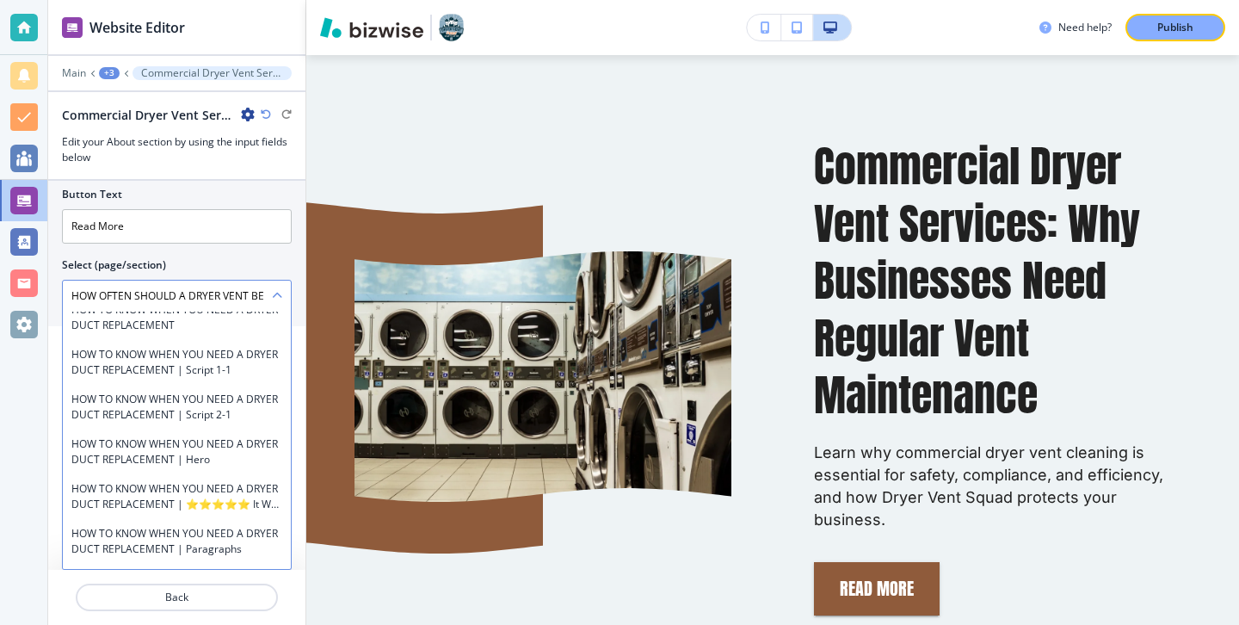
scroll to position [14592, 0]
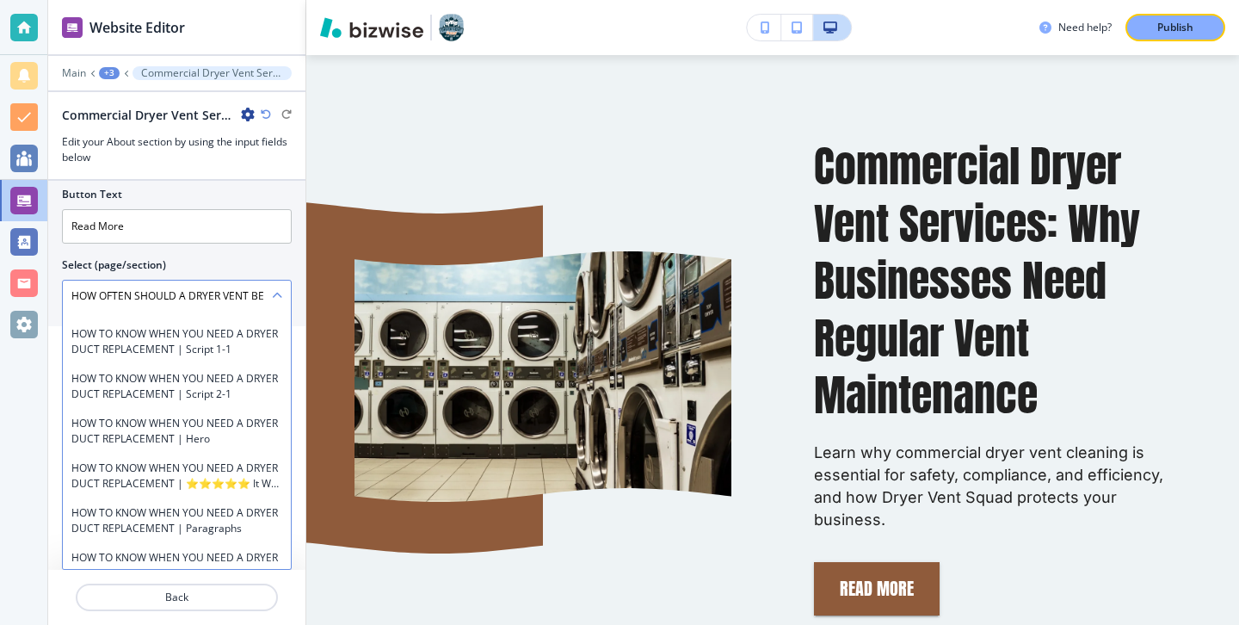
type \(page\/section\) "Commercial Dryer Vent Services: Why Businesses Need Regular Vent Maintenance"
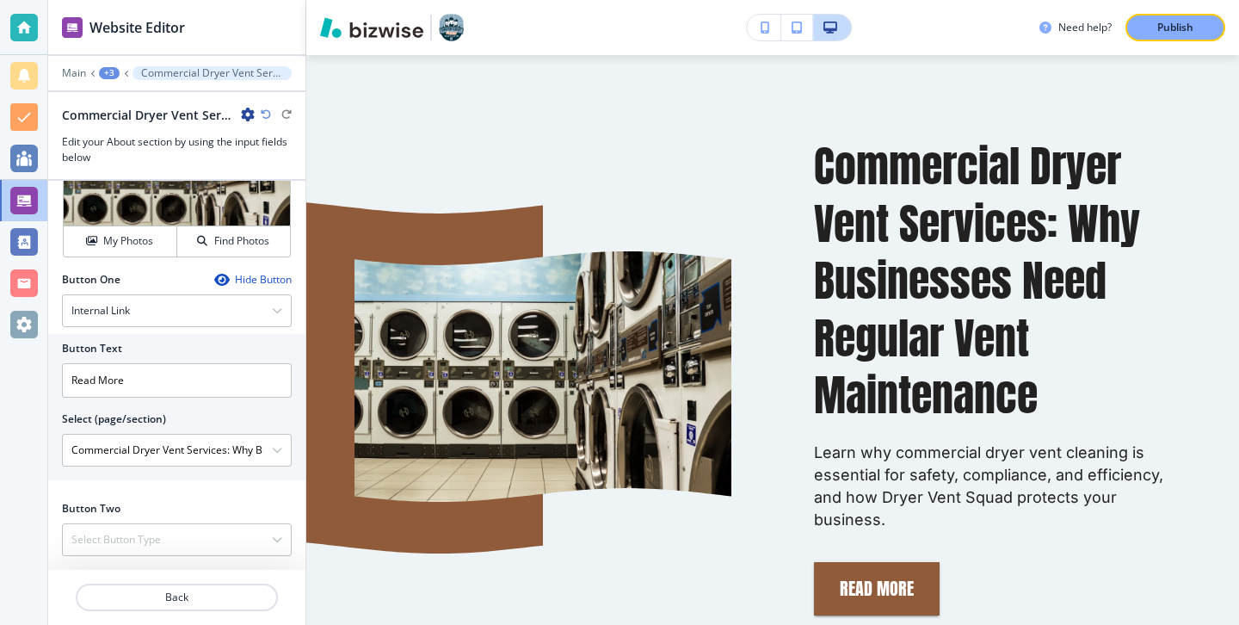
click at [1201, 42] on div "Need help? Publish" at bounding box center [772, 27] width 933 height 55
click at [1195, 33] on div "Publish" at bounding box center [1175, 27] width 55 height 15
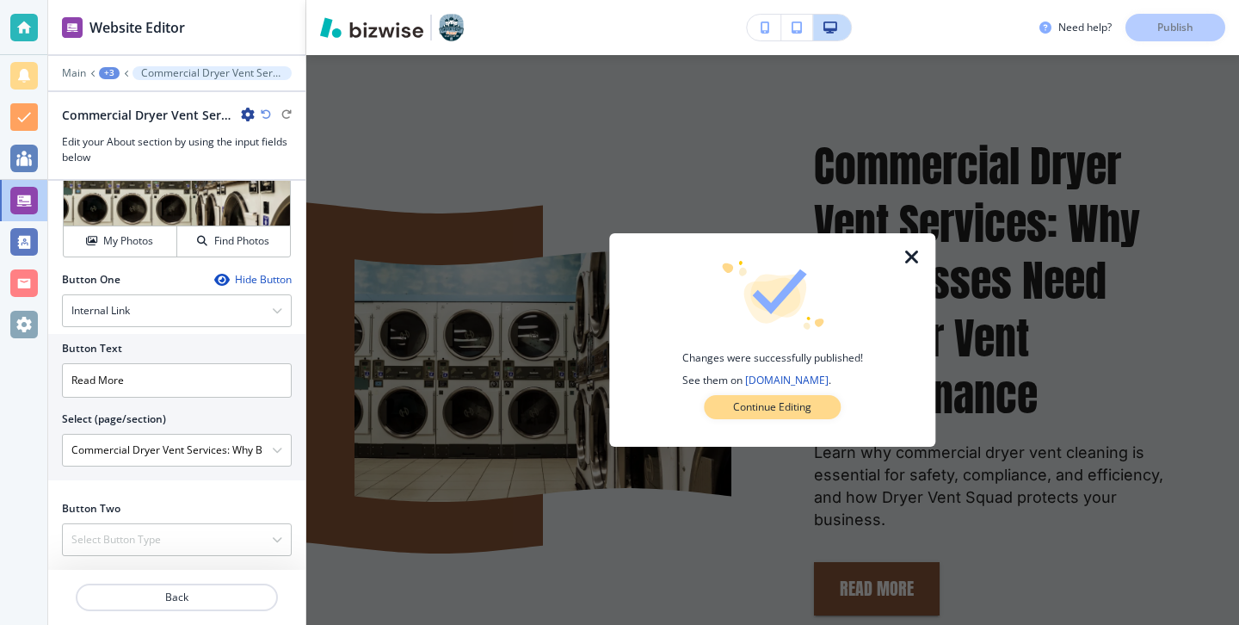
click at [767, 410] on p "Continue Editing" at bounding box center [772, 406] width 78 height 15
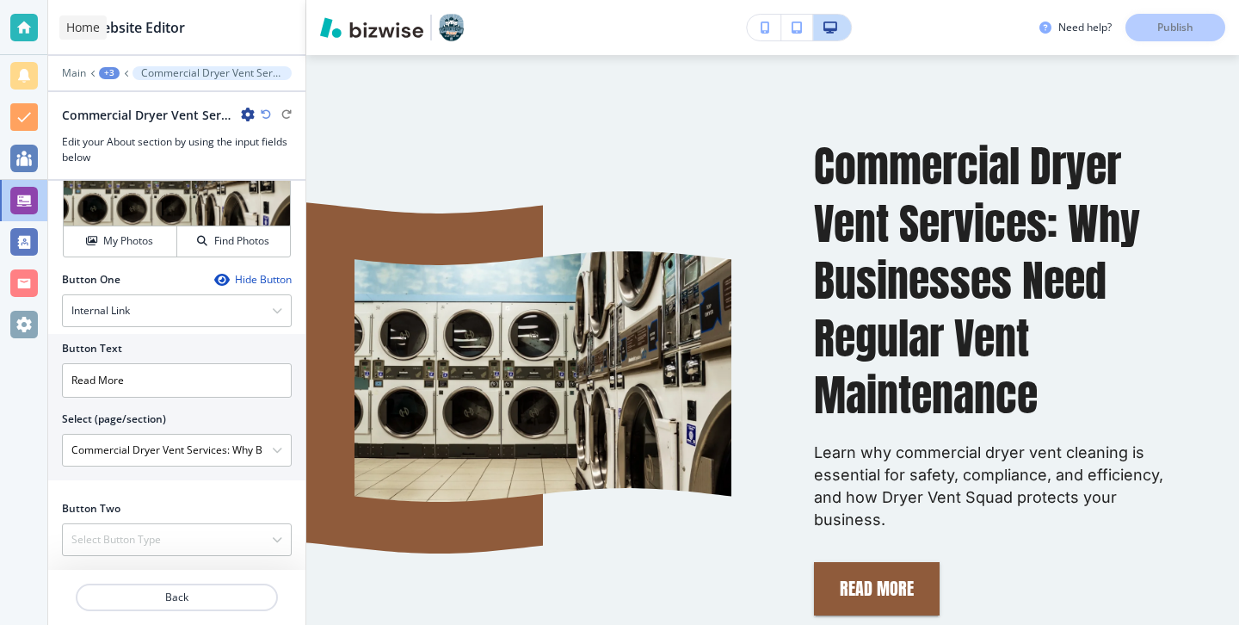
click at [11, 13] on div at bounding box center [23, 27] width 47 height 55
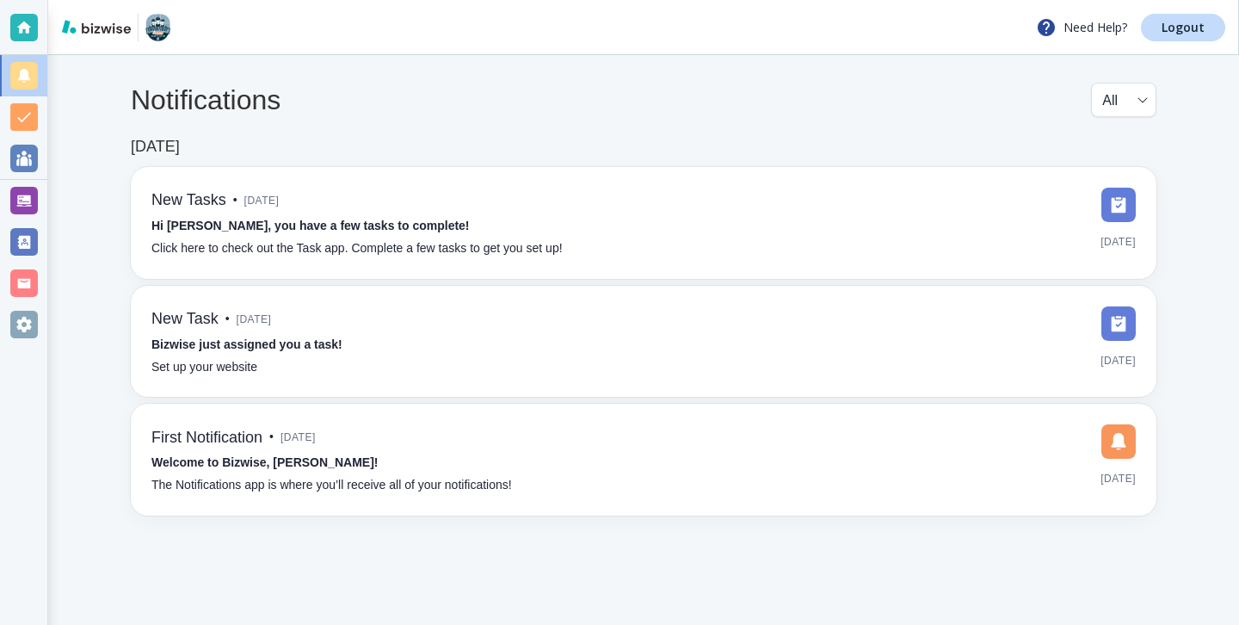
click at [1181, 41] on div "Need Help? Logout" at bounding box center [643, 27] width 1191 height 55
click at [1180, 38] on link "Logout" at bounding box center [1183, 28] width 84 height 28
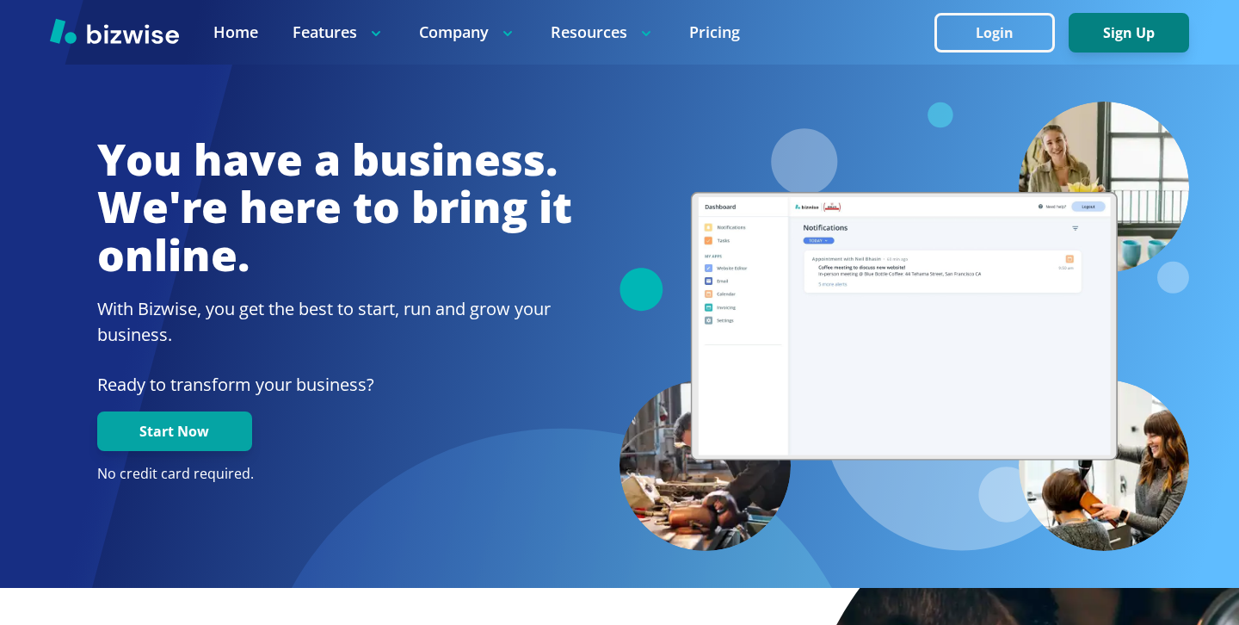
scroll to position [537, 0]
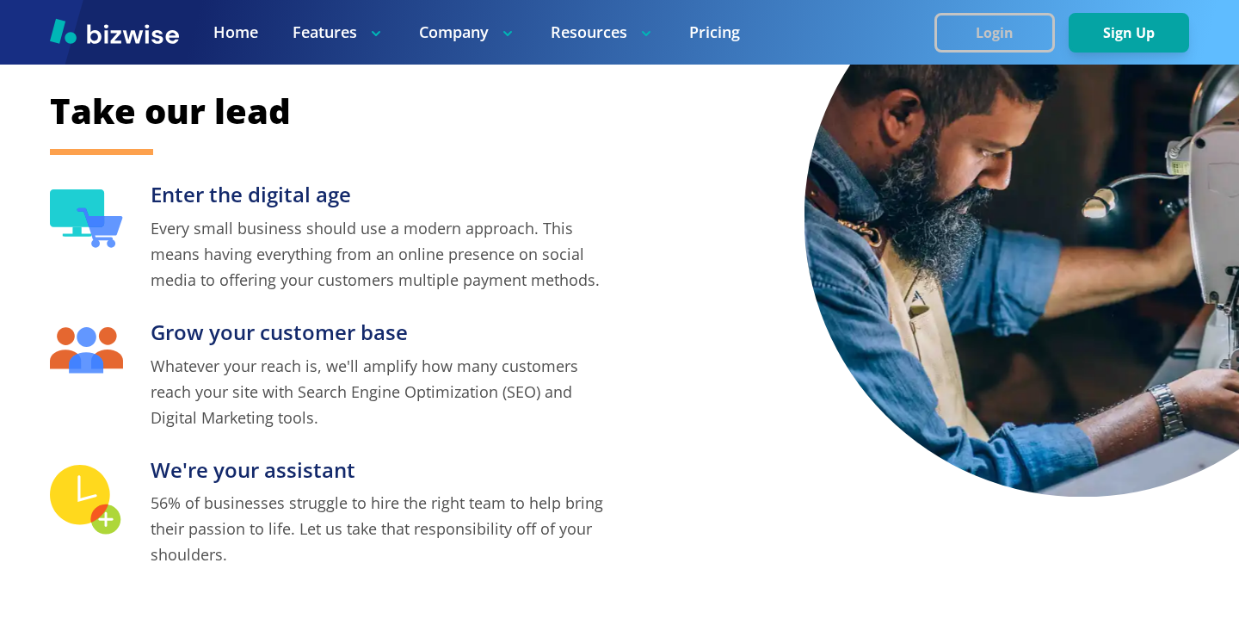
click at [1044, 43] on button "Login" at bounding box center [995, 33] width 120 height 40
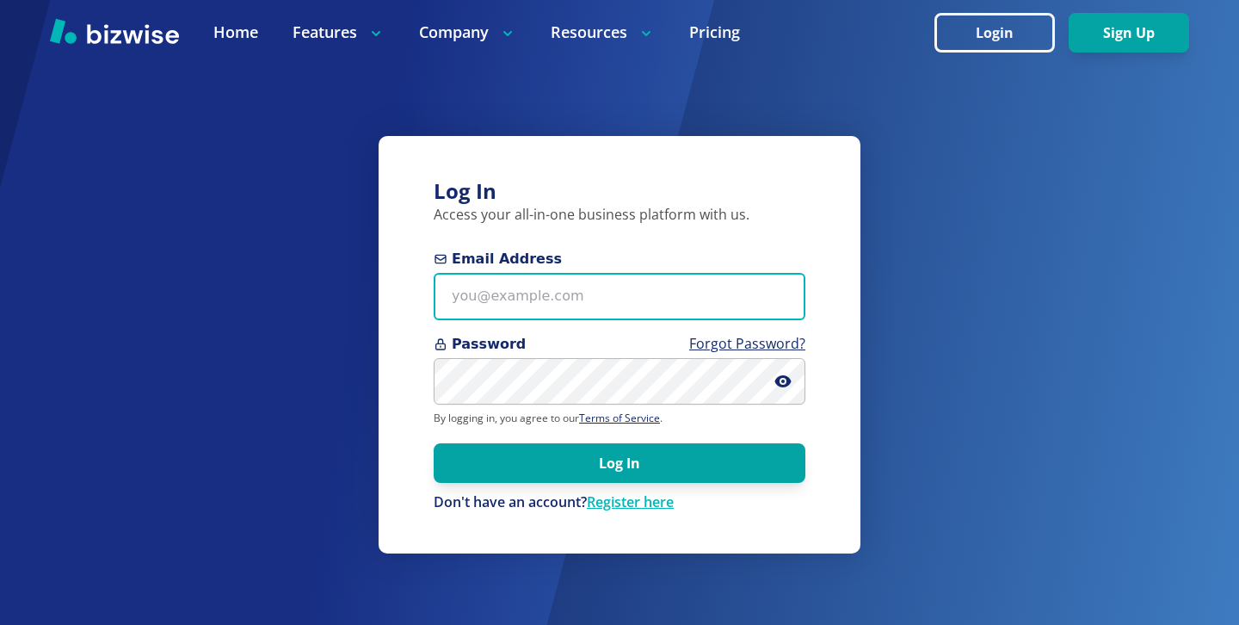
click at [589, 296] on input "Email Address" at bounding box center [620, 296] width 372 height 47
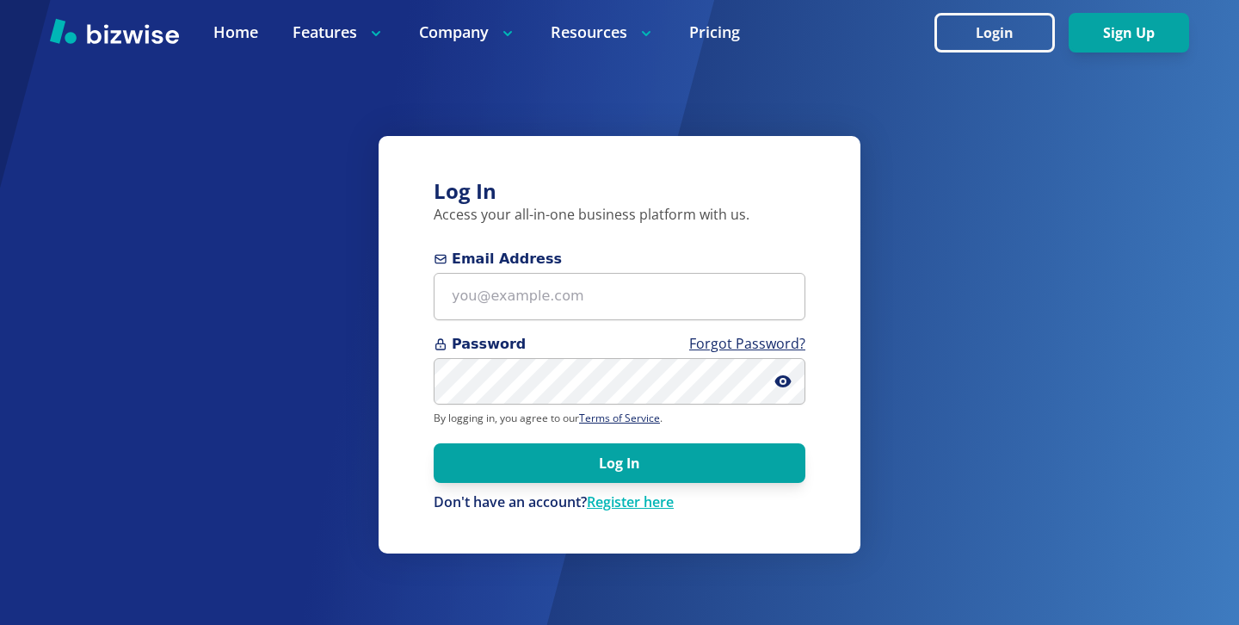
click at [652, 324] on form "Email Address Password Forgot Password? By logging in, you agree to our Terms o…" at bounding box center [620, 380] width 372 height 263
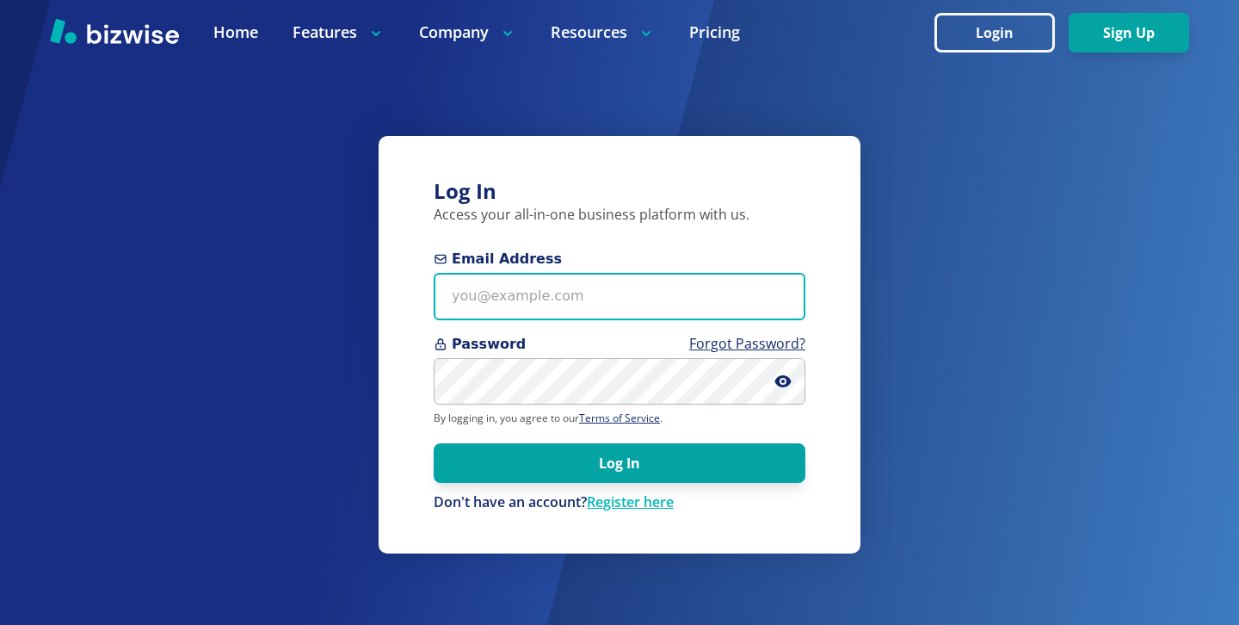
click at [651, 316] on input "Email Address" at bounding box center [620, 296] width 372 height 47
paste input "[EMAIL_ADDRESS][DOMAIN_NAME]"
type input "[EMAIL_ADDRESS][DOMAIN_NAME]"
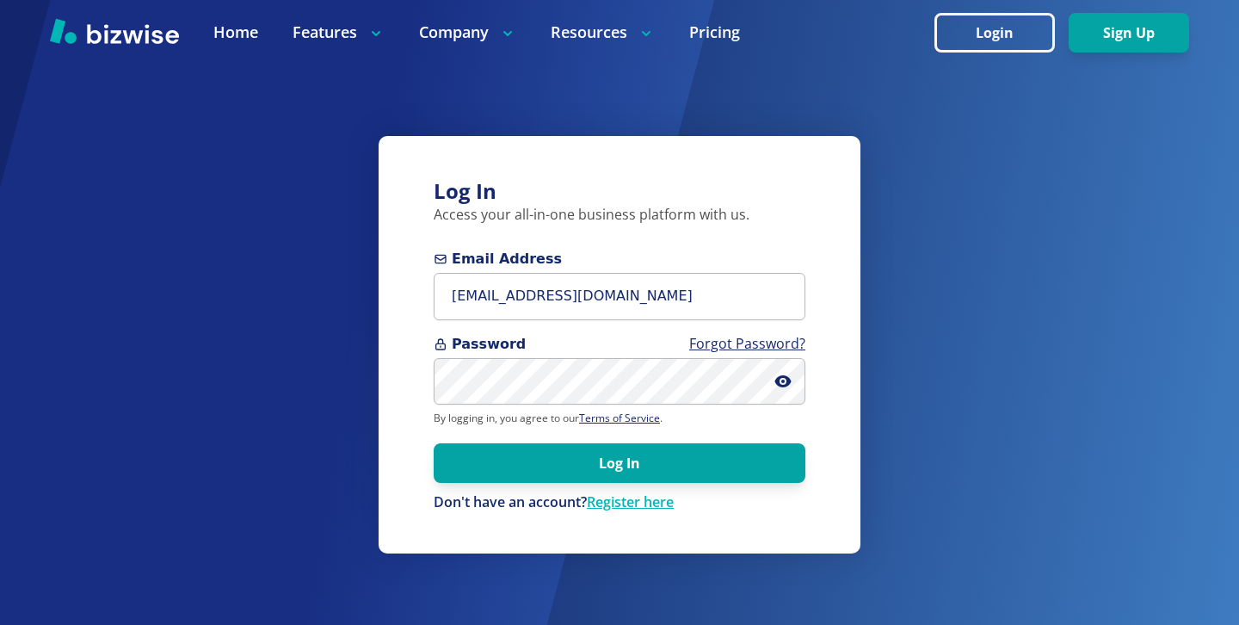
click at [646, 342] on span "Password Forgot Password?" at bounding box center [620, 344] width 372 height 21
click at [646, 343] on span "Password Forgot Password?" at bounding box center [620, 344] width 372 height 21
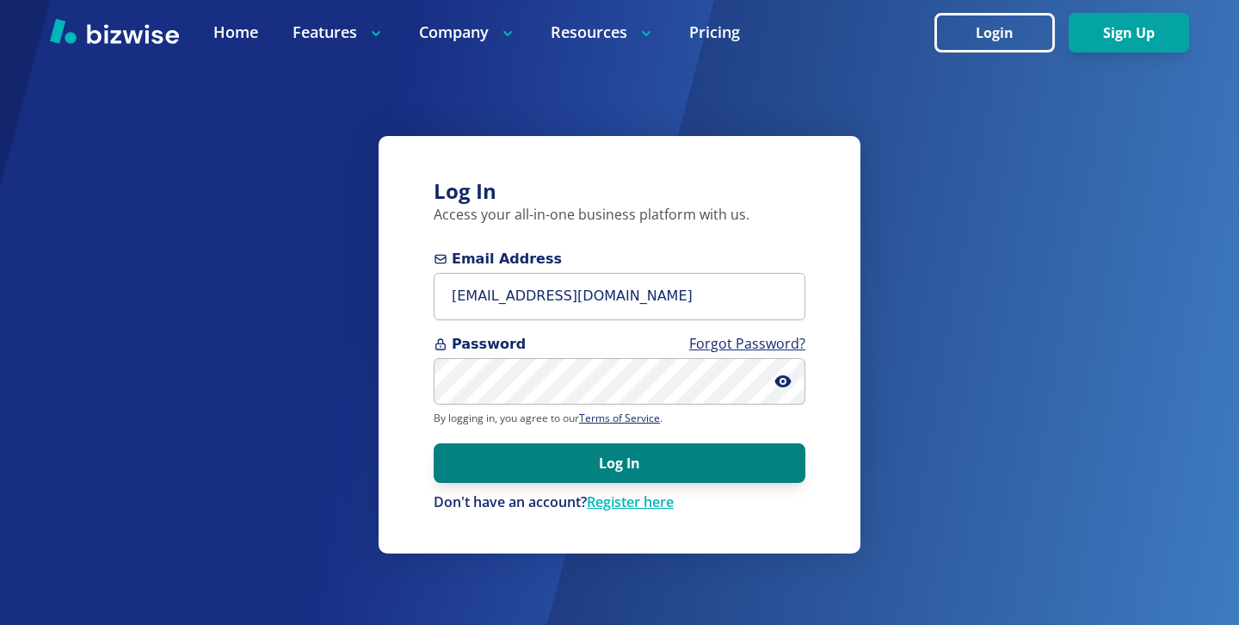
click at [570, 466] on button "Log In" at bounding box center [620, 463] width 372 height 40
